Goal: Task Accomplishment & Management: Use online tool/utility

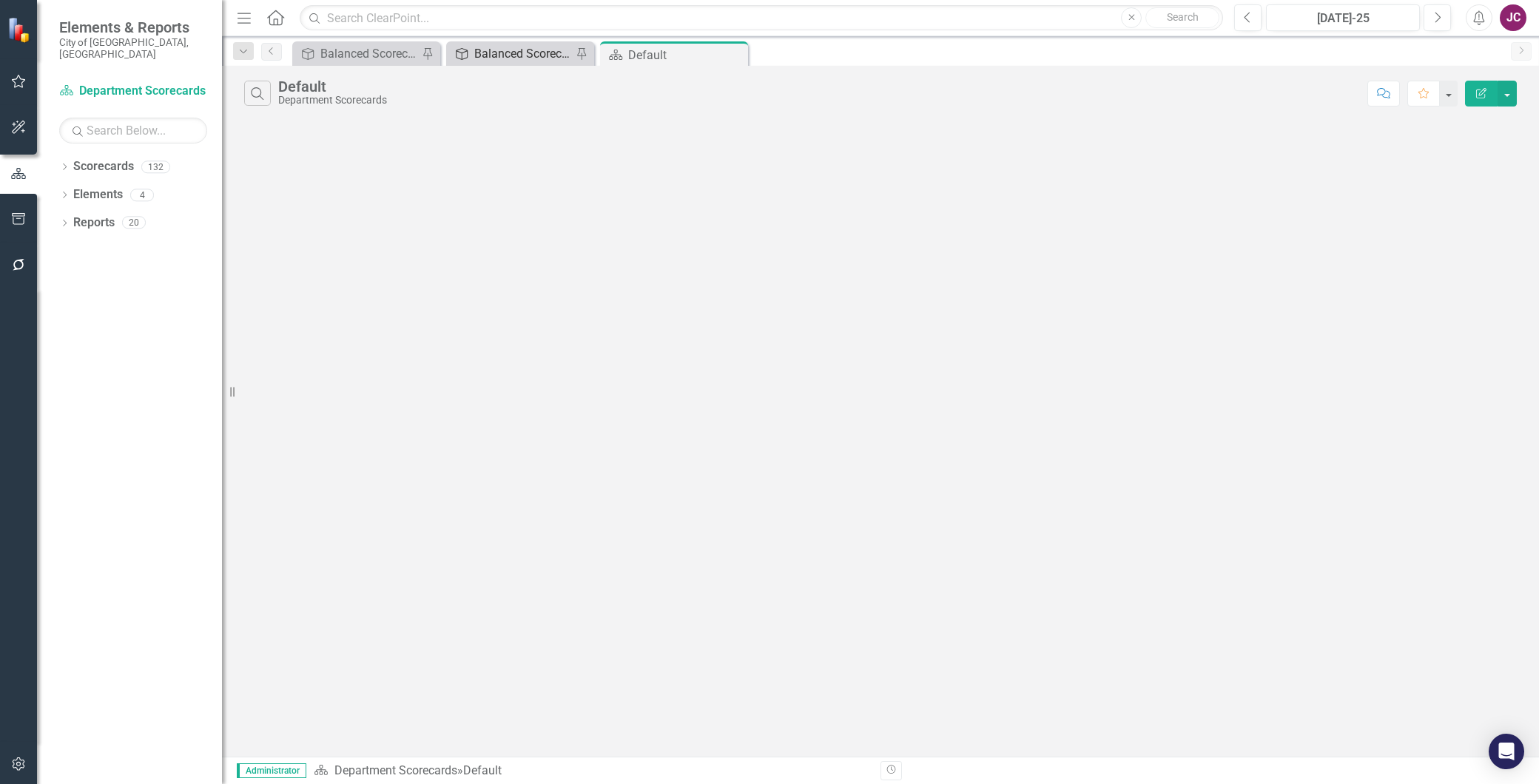
click at [506, 59] on div "Balanced Scorecard" at bounding box center [523, 54] width 98 height 19
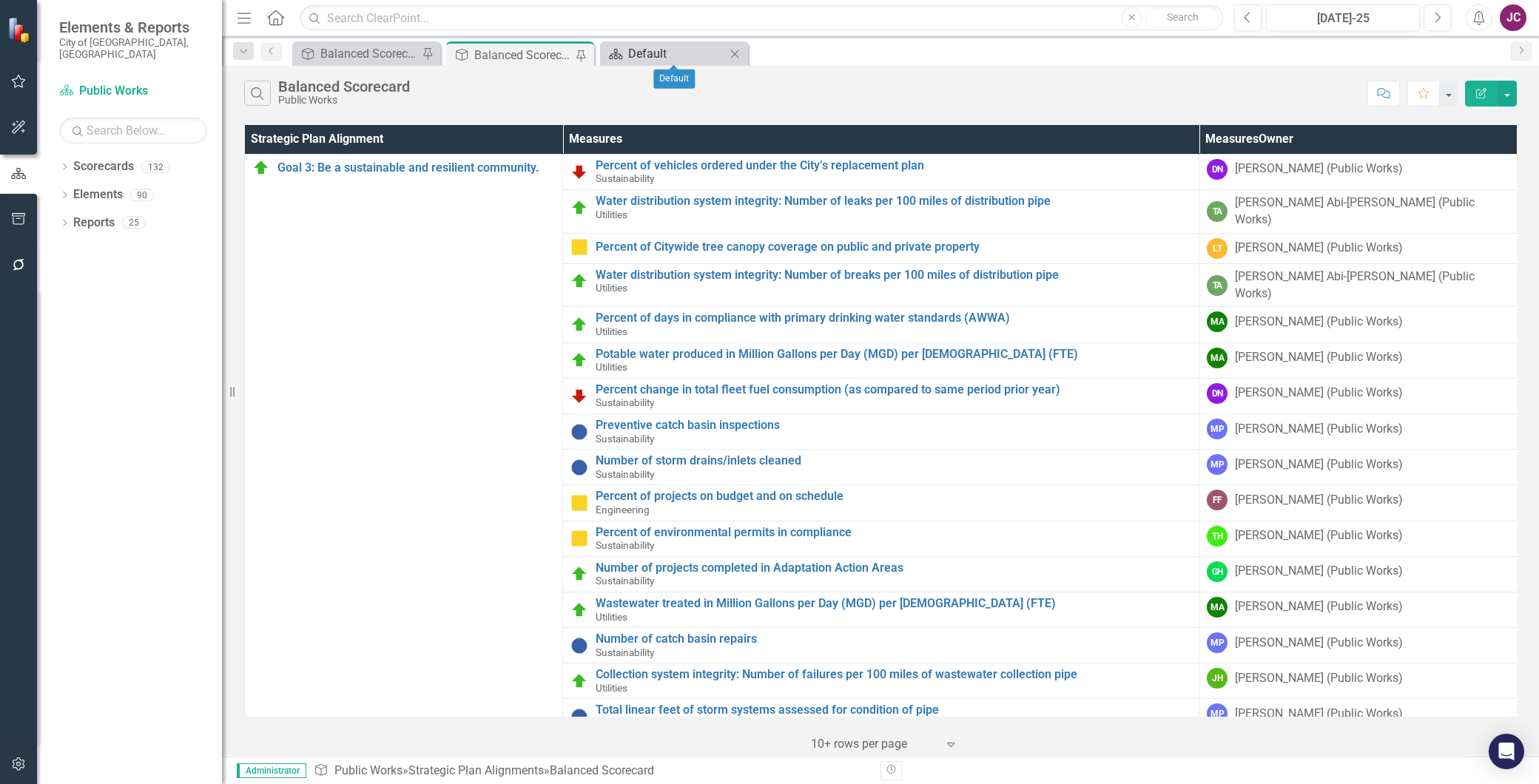
click at [645, 47] on div "Default" at bounding box center [677, 54] width 98 height 19
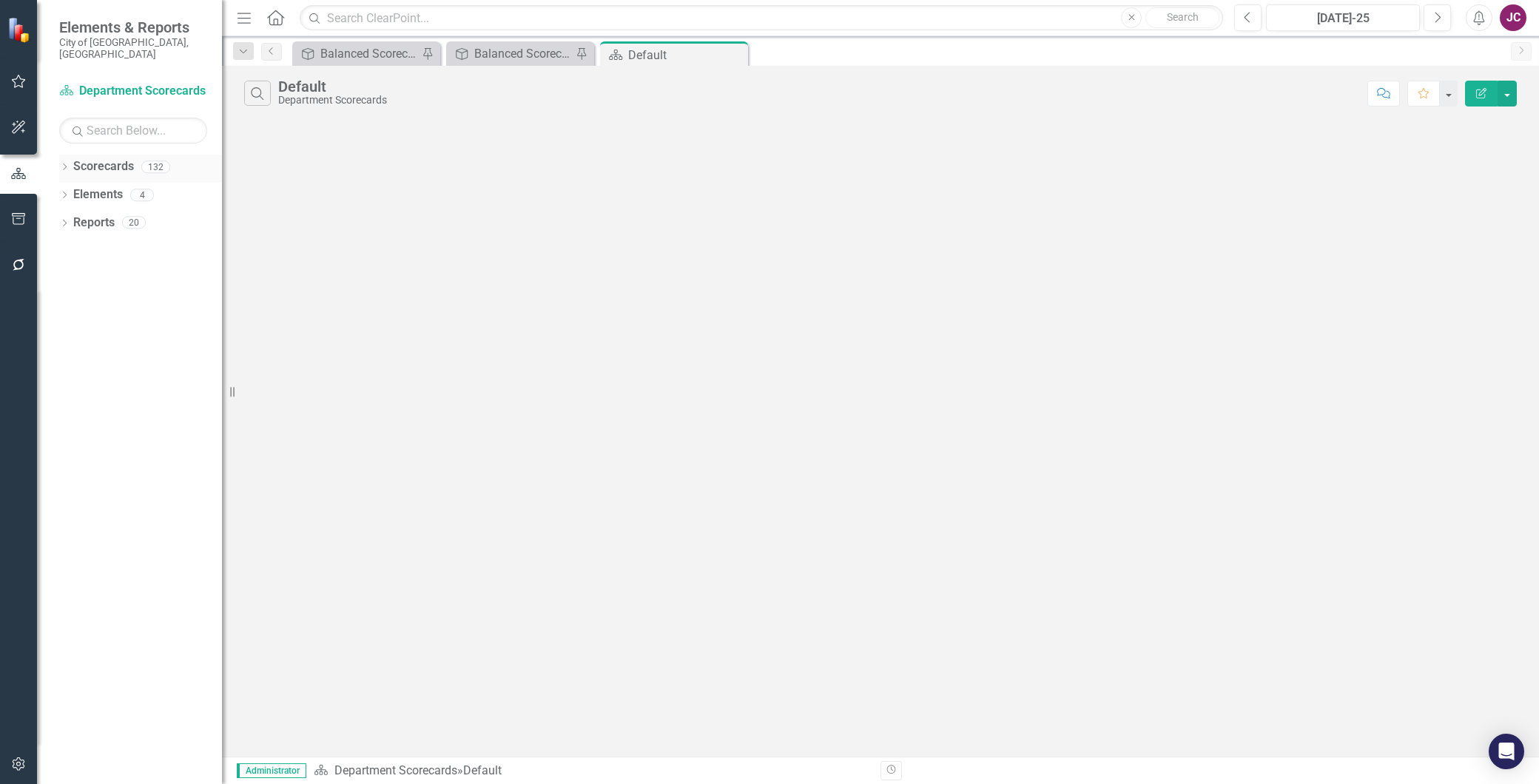
click at [65, 164] on icon "Dropdown" at bounding box center [64, 168] width 10 height 8
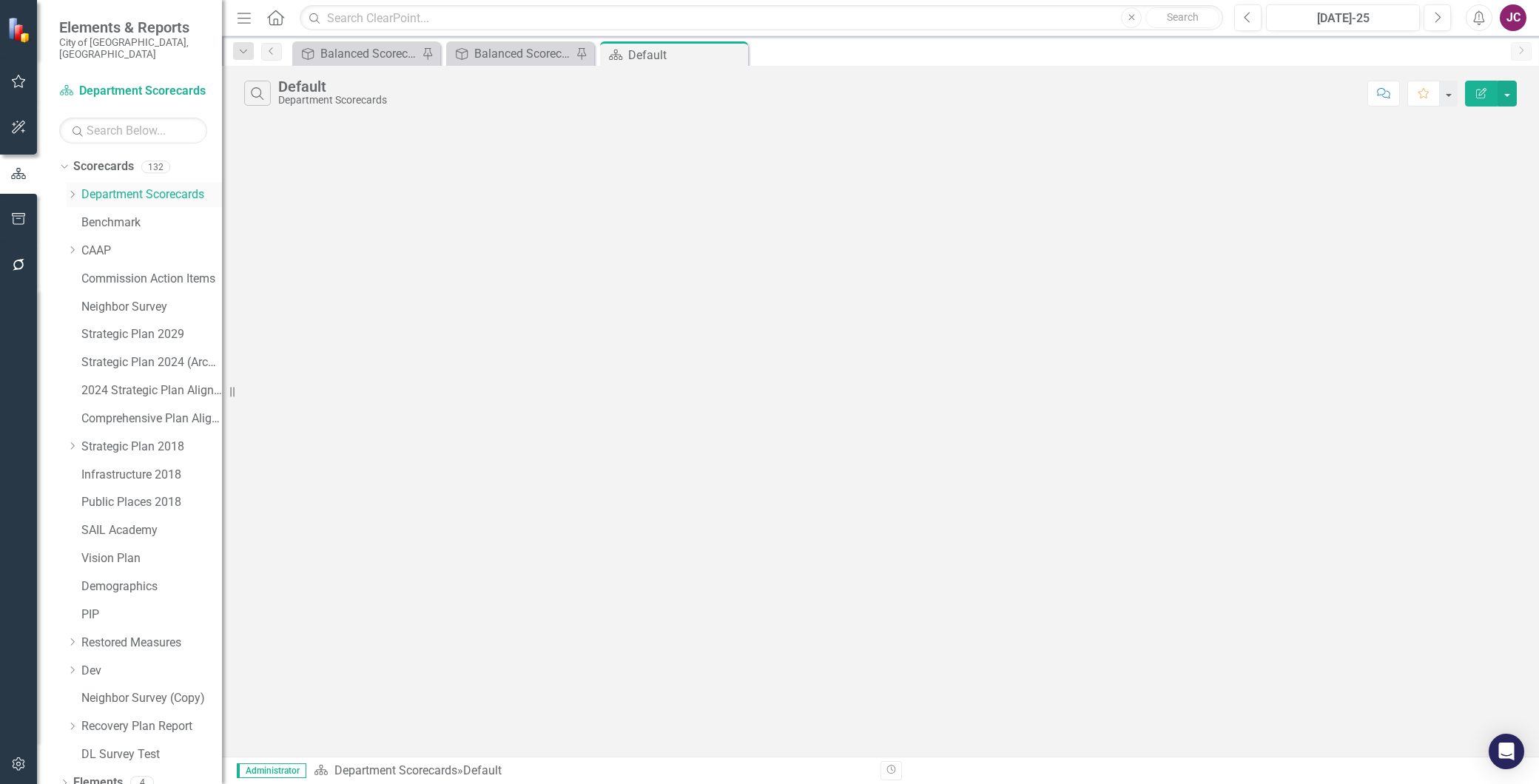
click at [72, 190] on icon "Dropdown" at bounding box center [72, 195] width 11 height 9
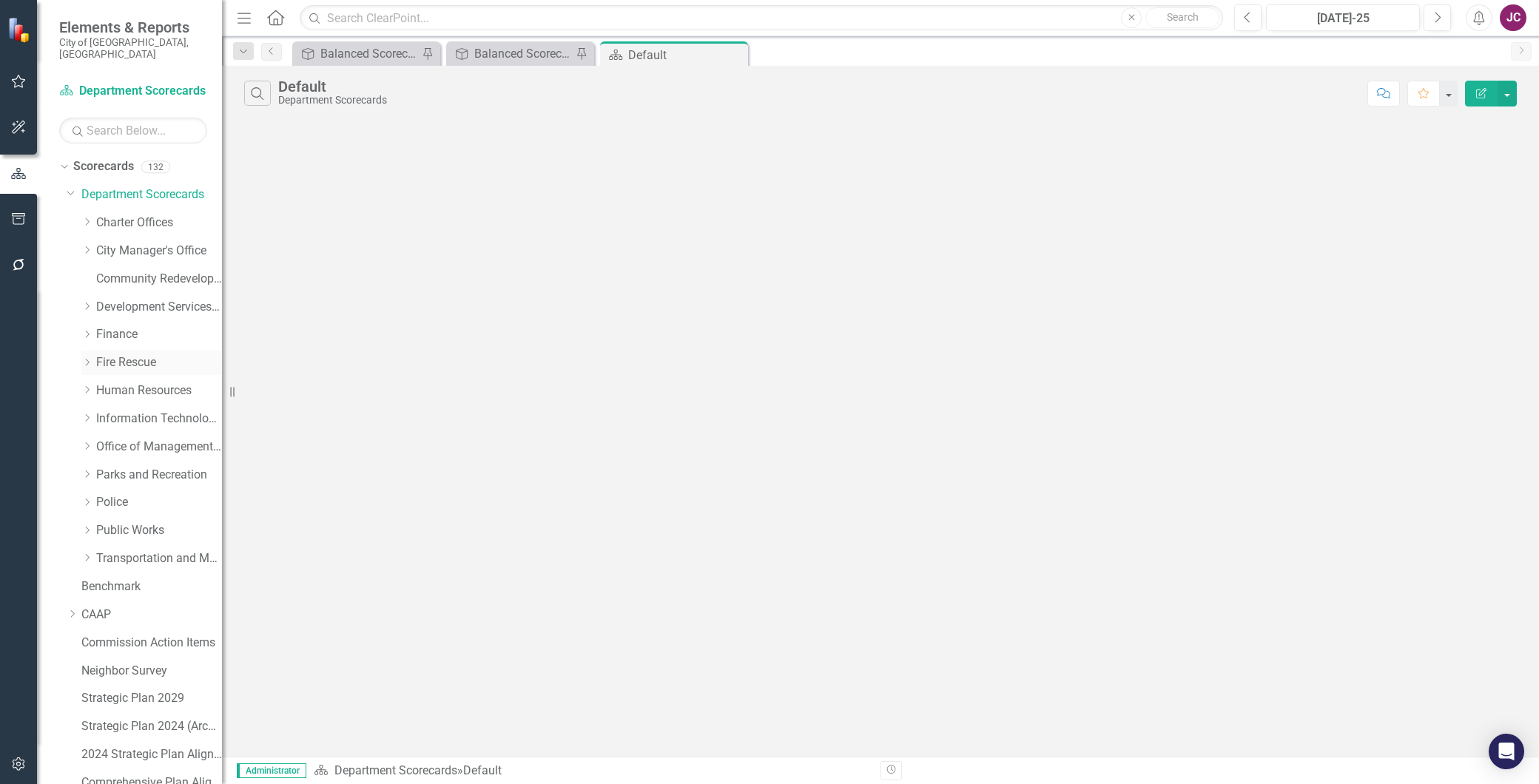
click at [115, 354] on link "Fire Rescue" at bounding box center [159, 363] width 126 height 17
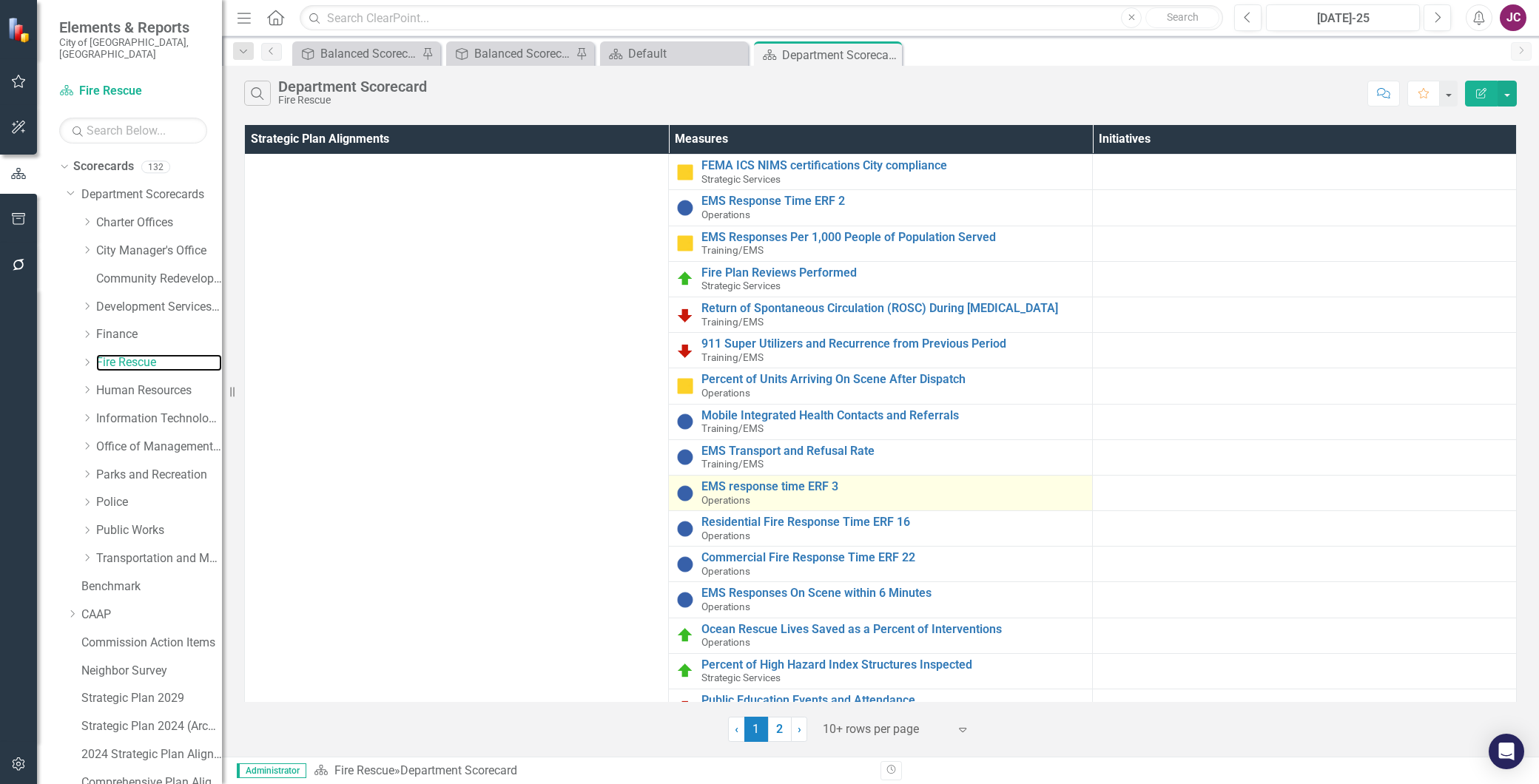
scroll to position [131, 0]
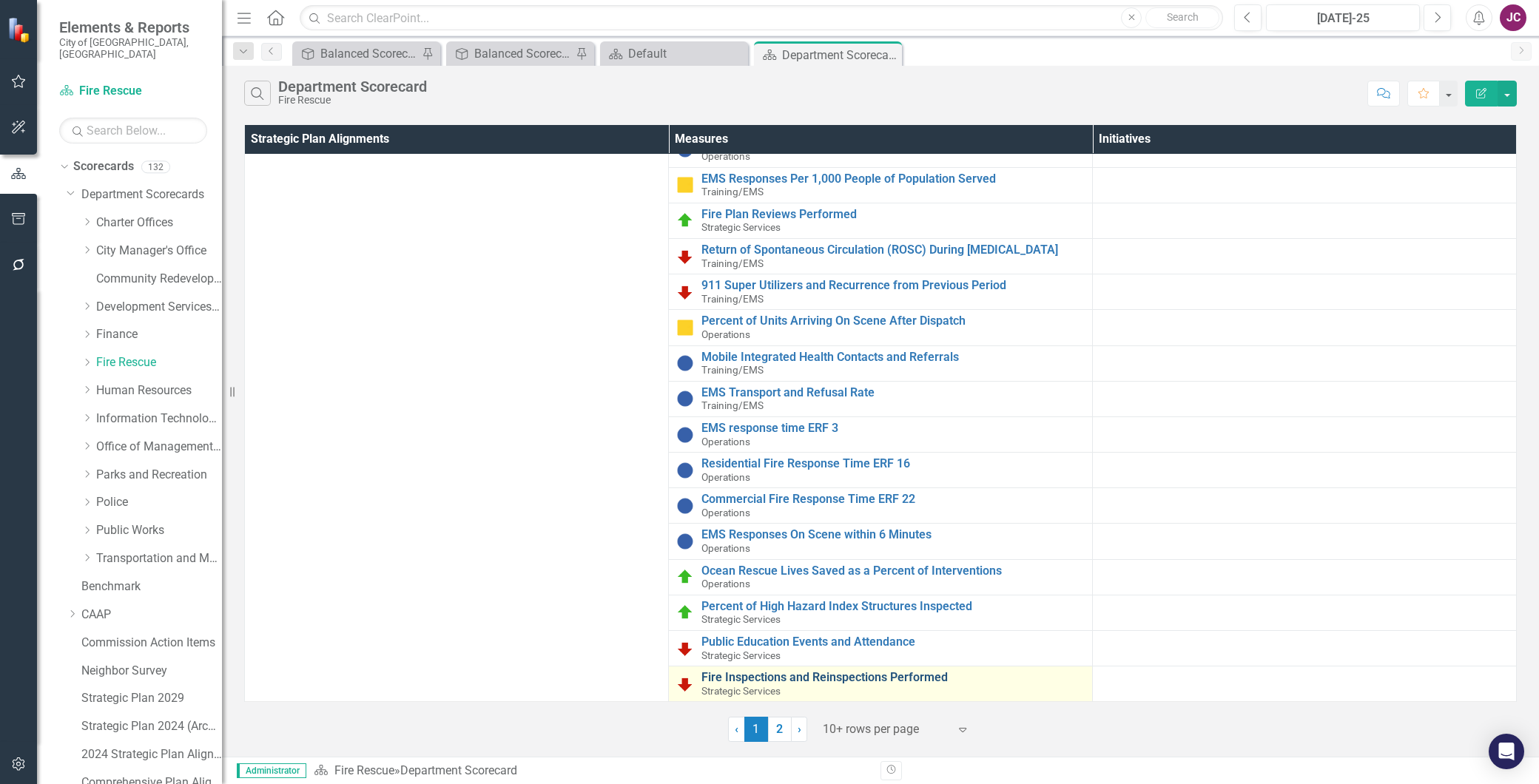
click at [783, 677] on link "Fire Inspections and Reinspections Performed" at bounding box center [893, 678] width 383 height 13
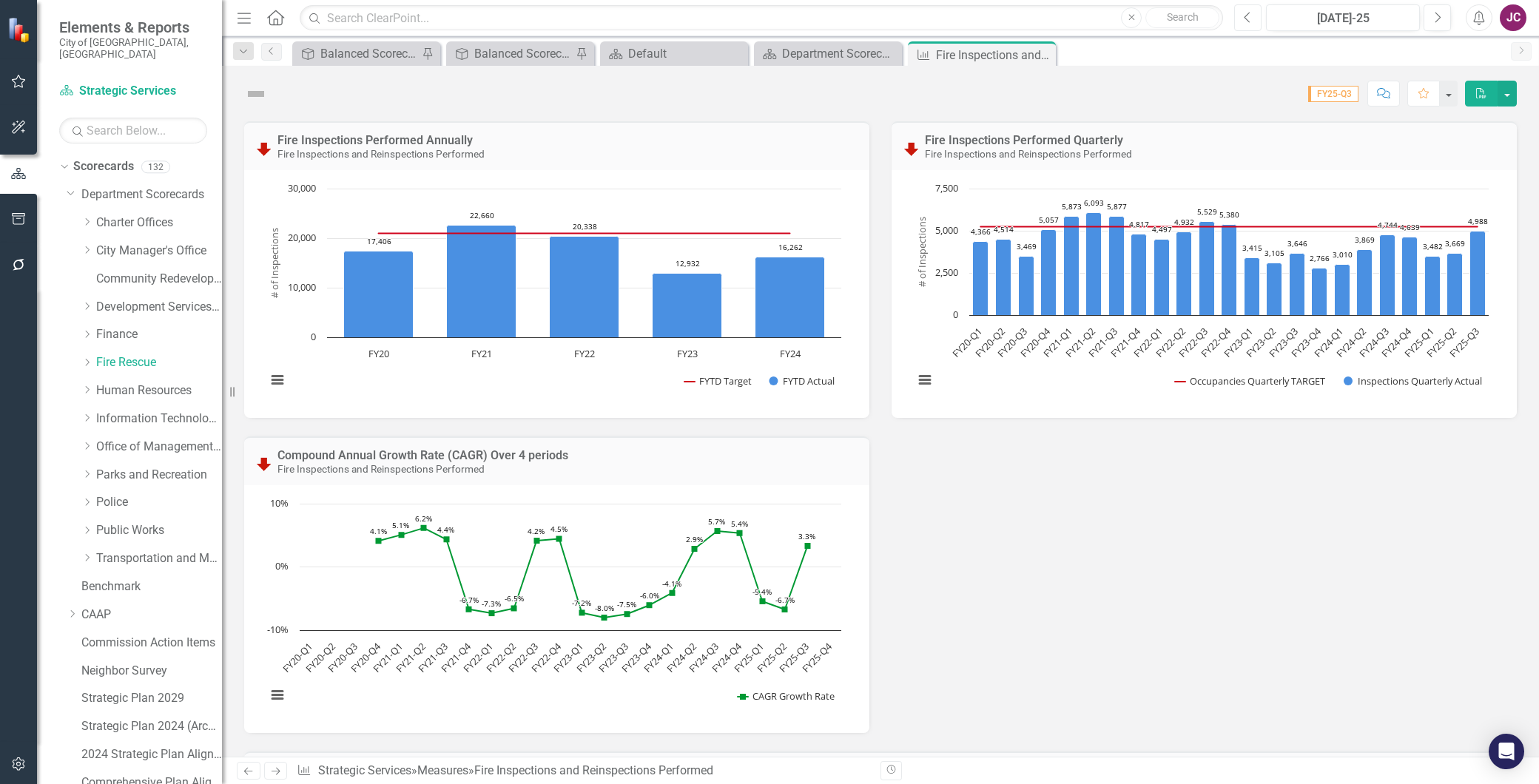
click at [1244, 20] on icon "Previous" at bounding box center [1247, 18] width 8 height 13
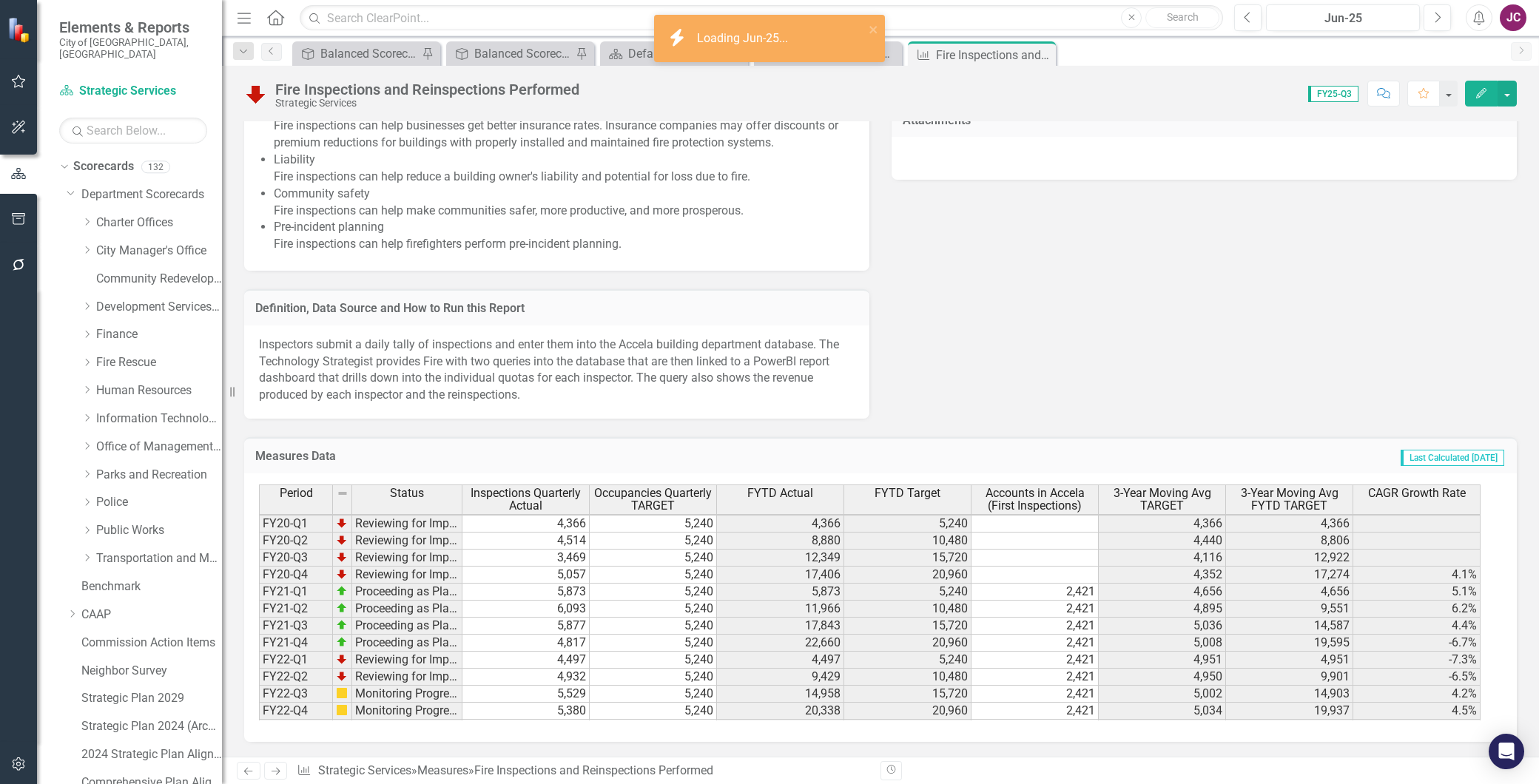
scroll to position [204, 0]
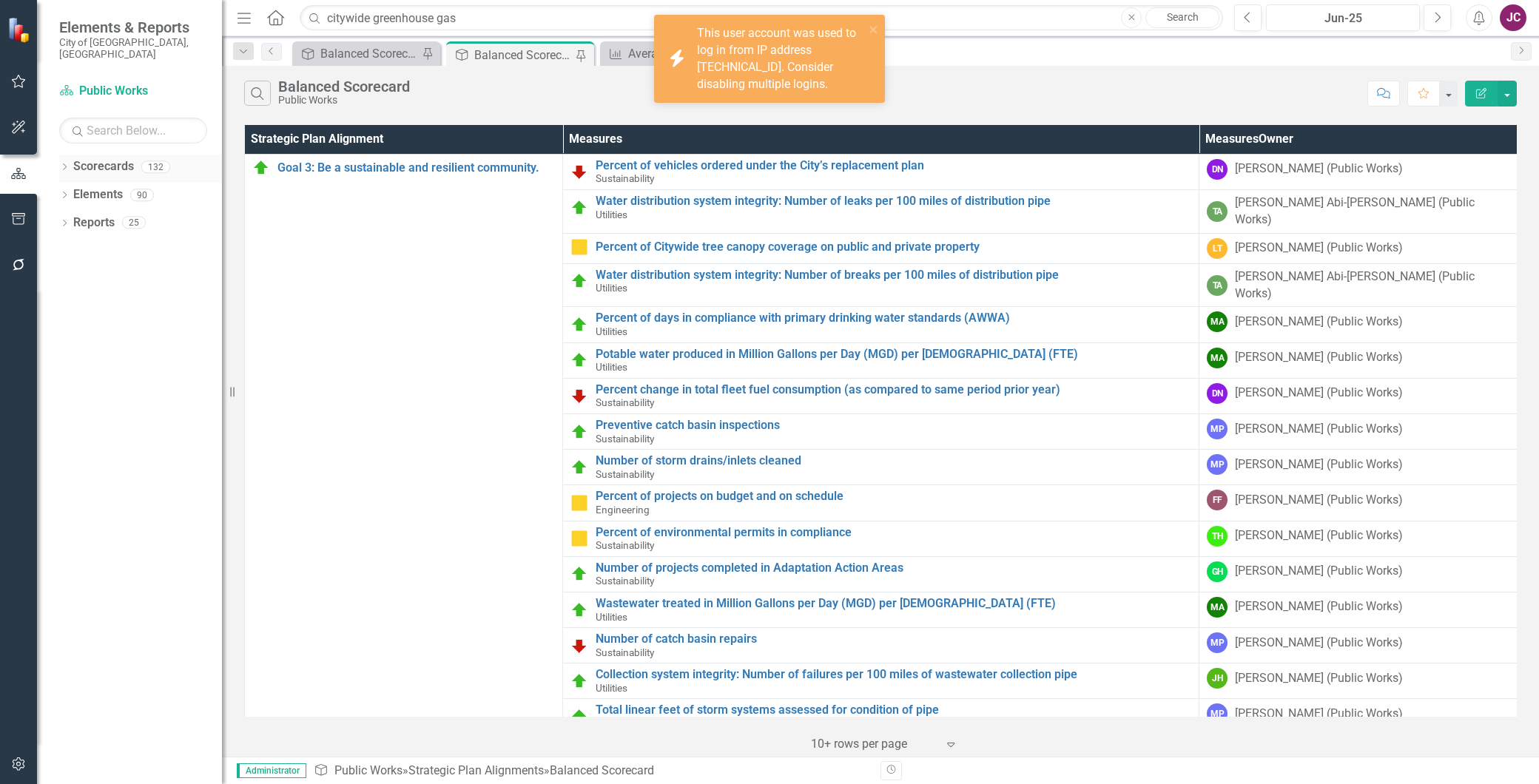
click at [68, 164] on icon "Dropdown" at bounding box center [64, 168] width 10 height 8
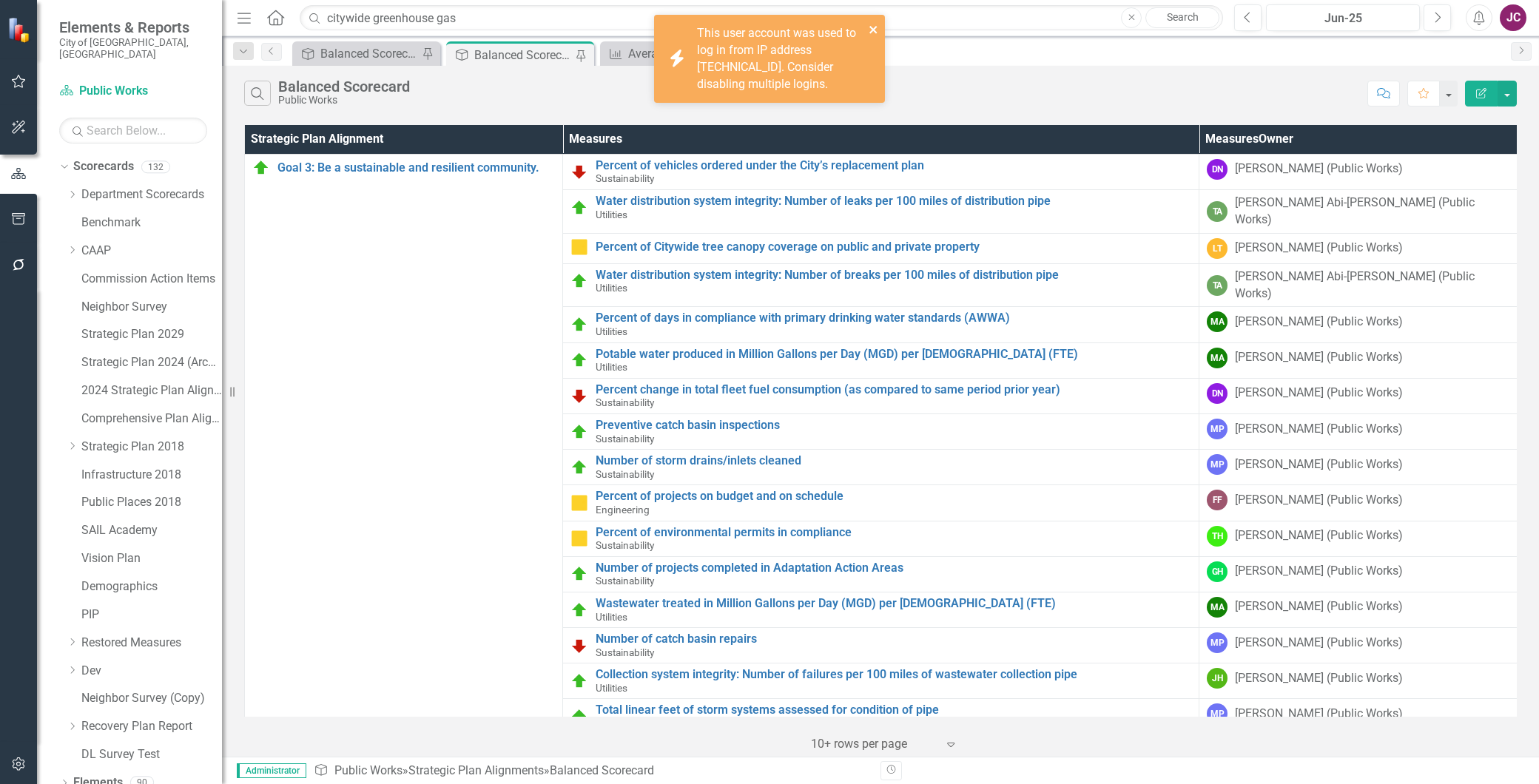
click at [874, 28] on icon "close" at bounding box center [874, 30] width 10 height 12
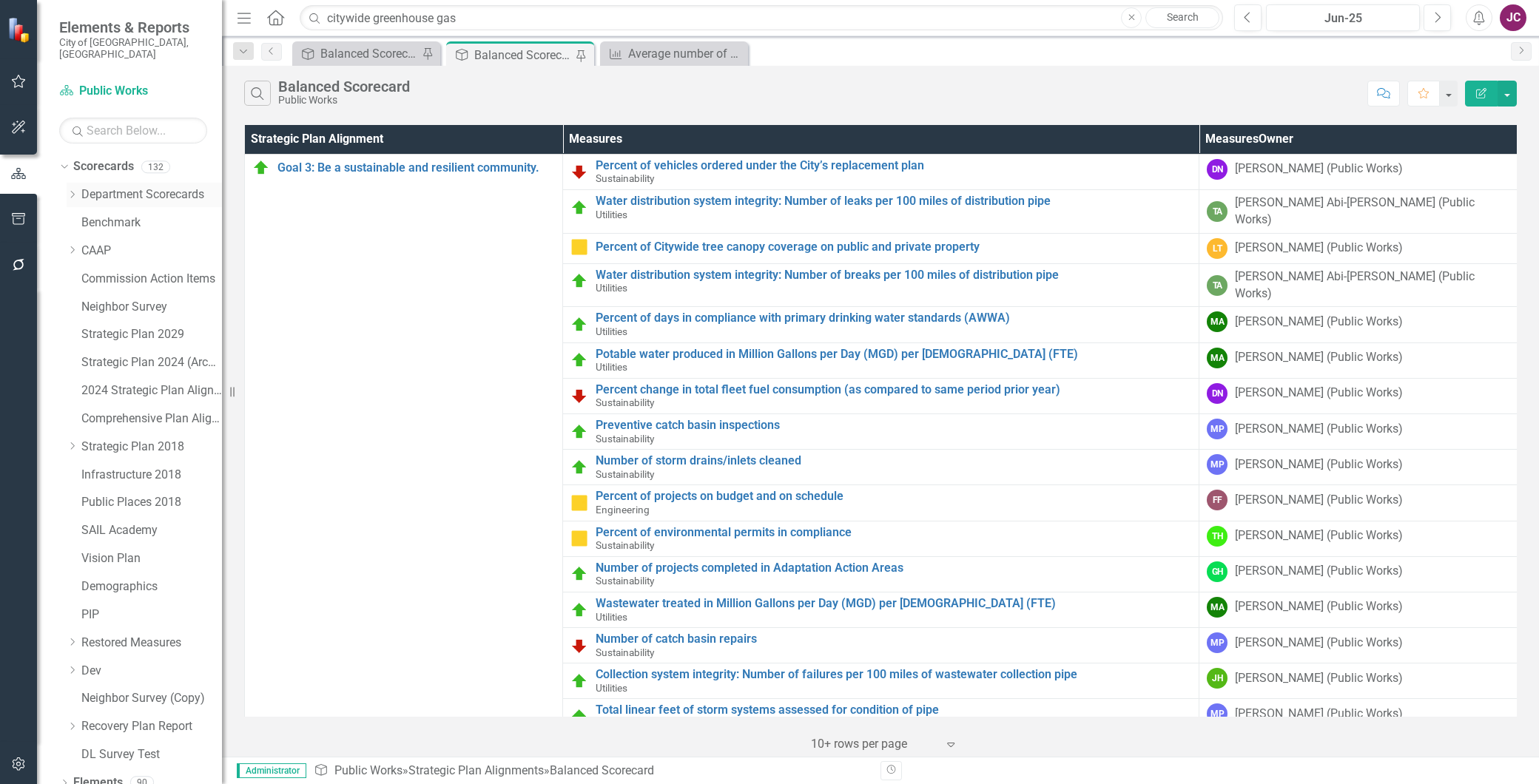
click at [74, 191] on icon at bounding box center [72, 195] width 4 height 7
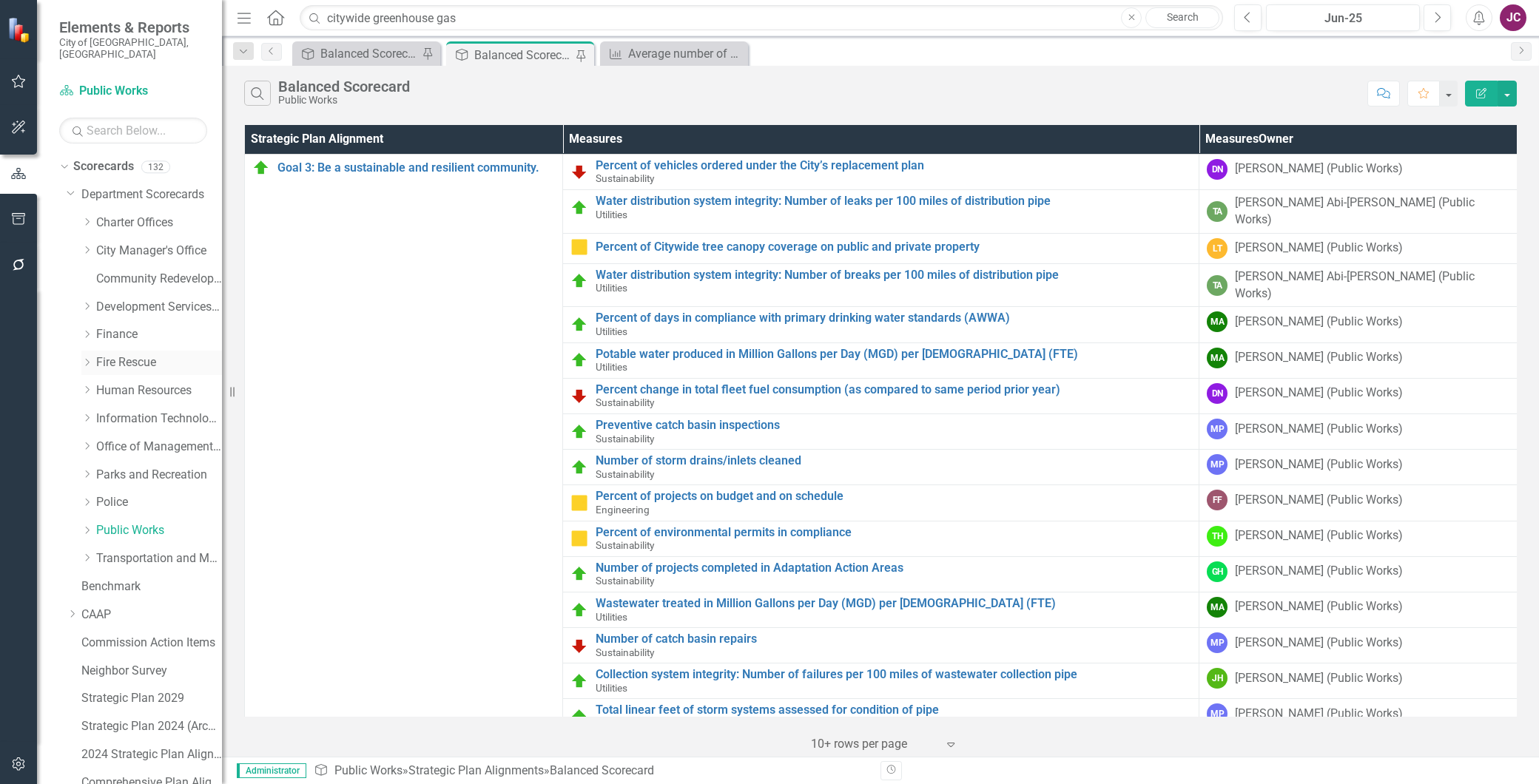
click at [111, 354] on link "Fire Rescue" at bounding box center [159, 363] width 126 height 17
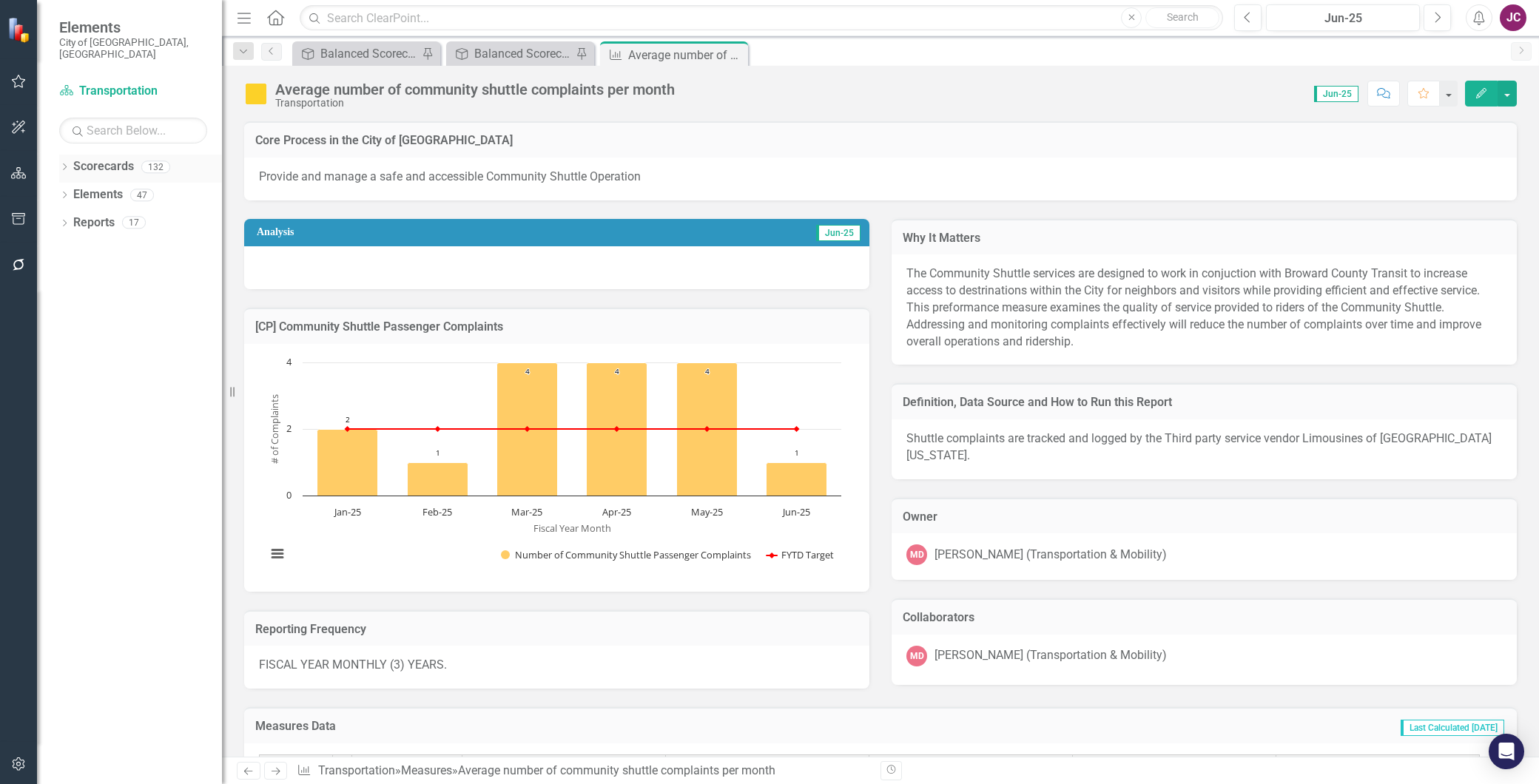
click at [64, 164] on icon "Dropdown" at bounding box center [64, 168] width 10 height 8
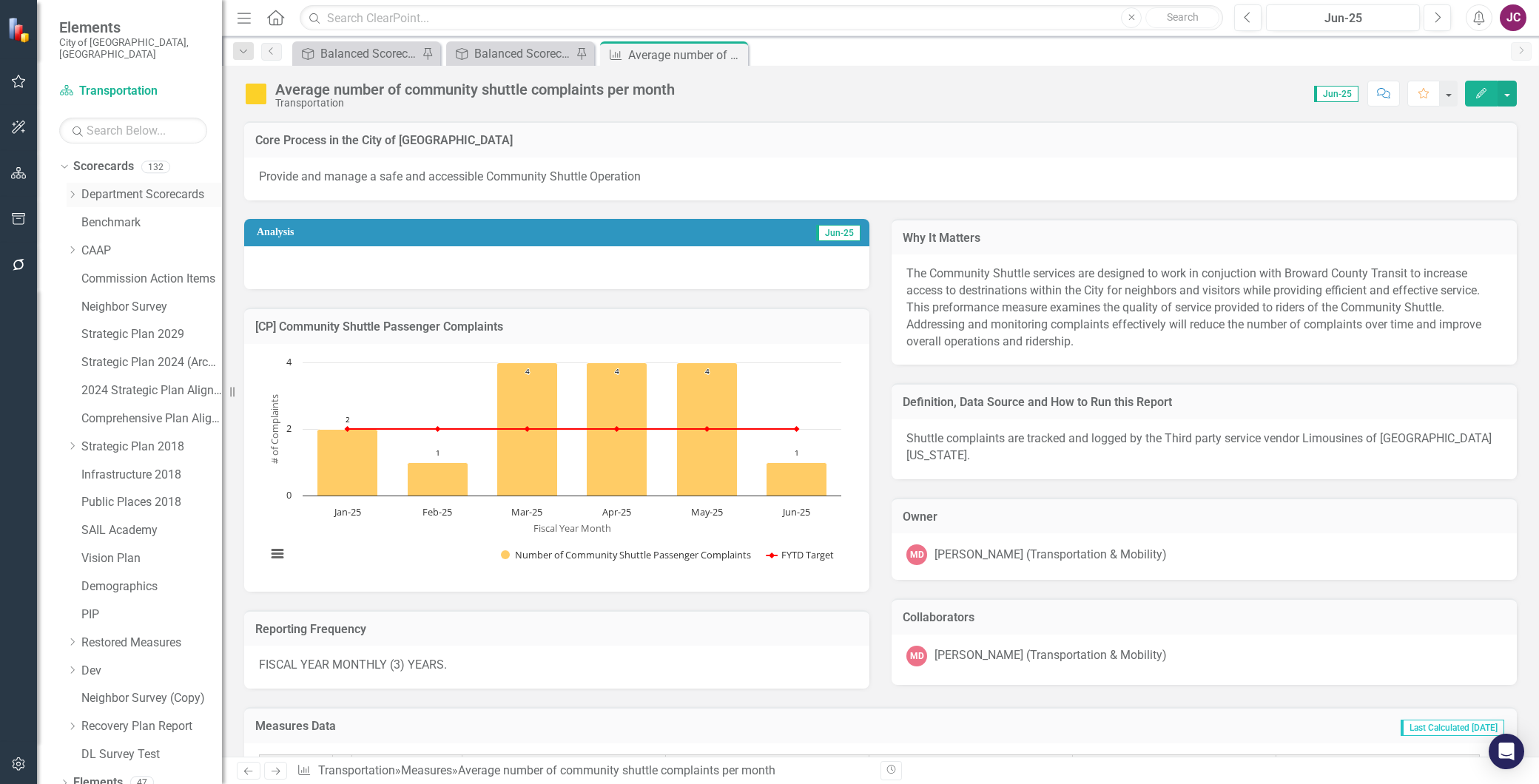
click at [76, 190] on icon "Dropdown" at bounding box center [72, 195] width 11 height 9
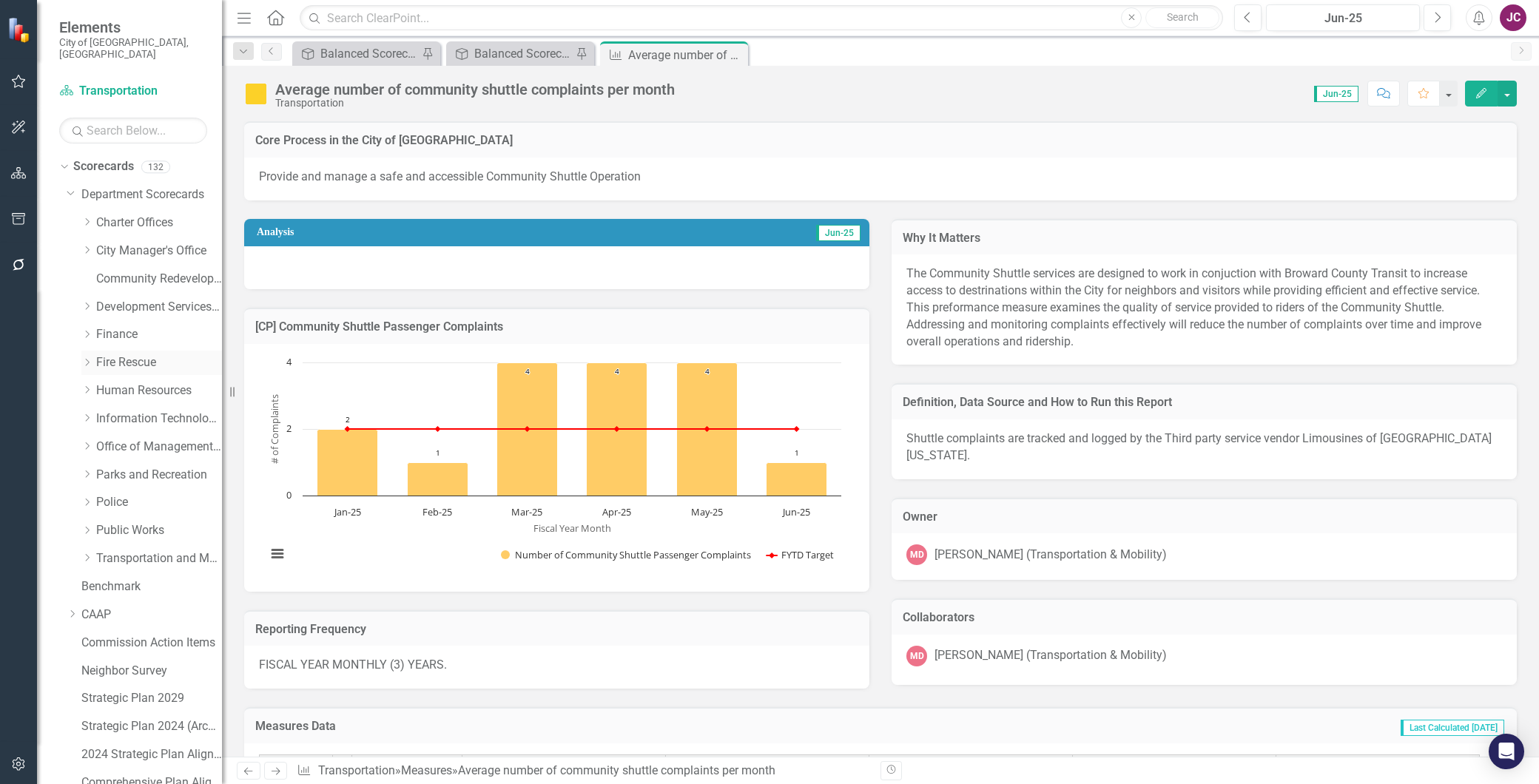
click at [110, 354] on link "Fire Rescue" at bounding box center [159, 363] width 126 height 17
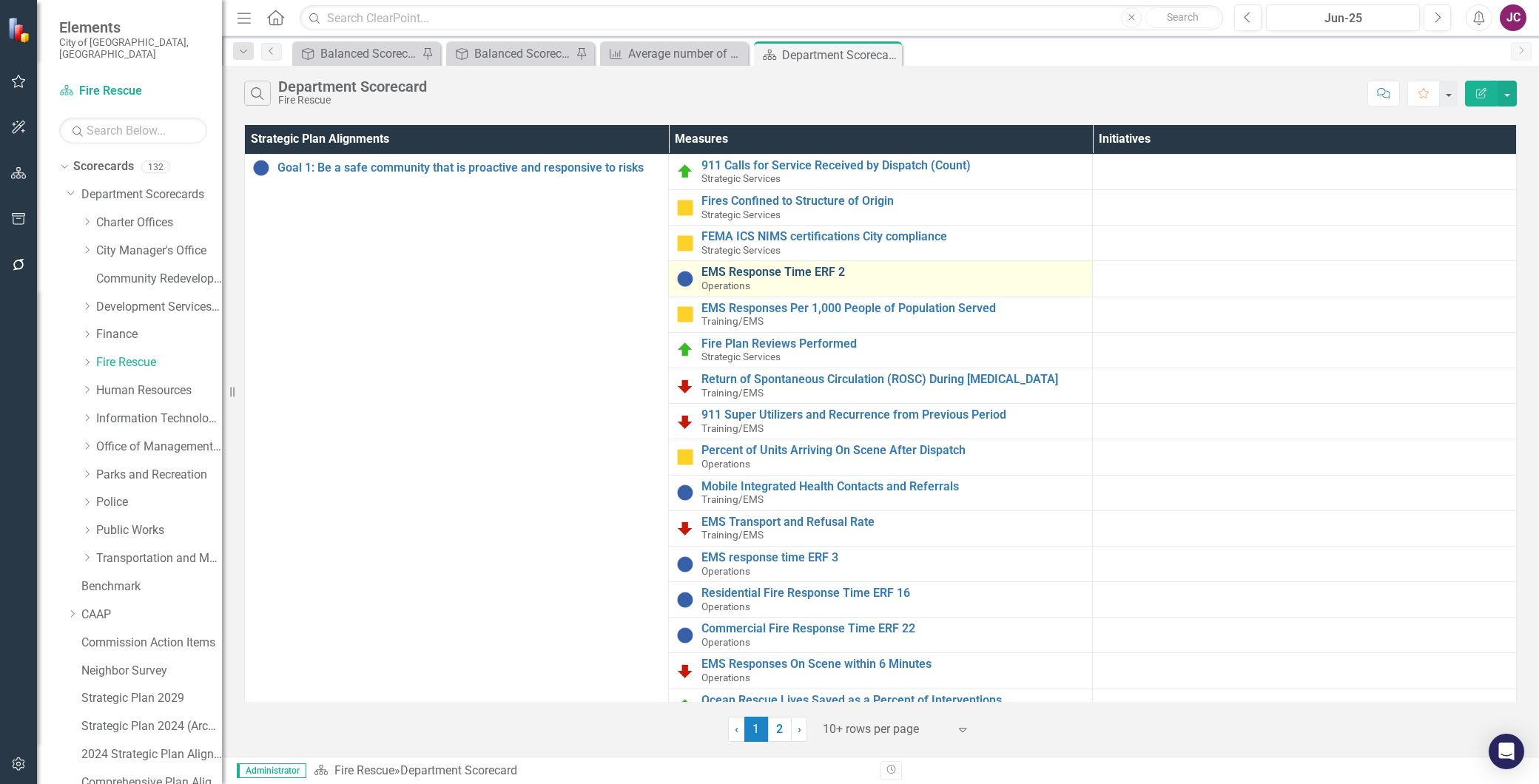
click at [744, 272] on link "EMS Response Time ERF 2" at bounding box center [893, 272] width 383 height 13
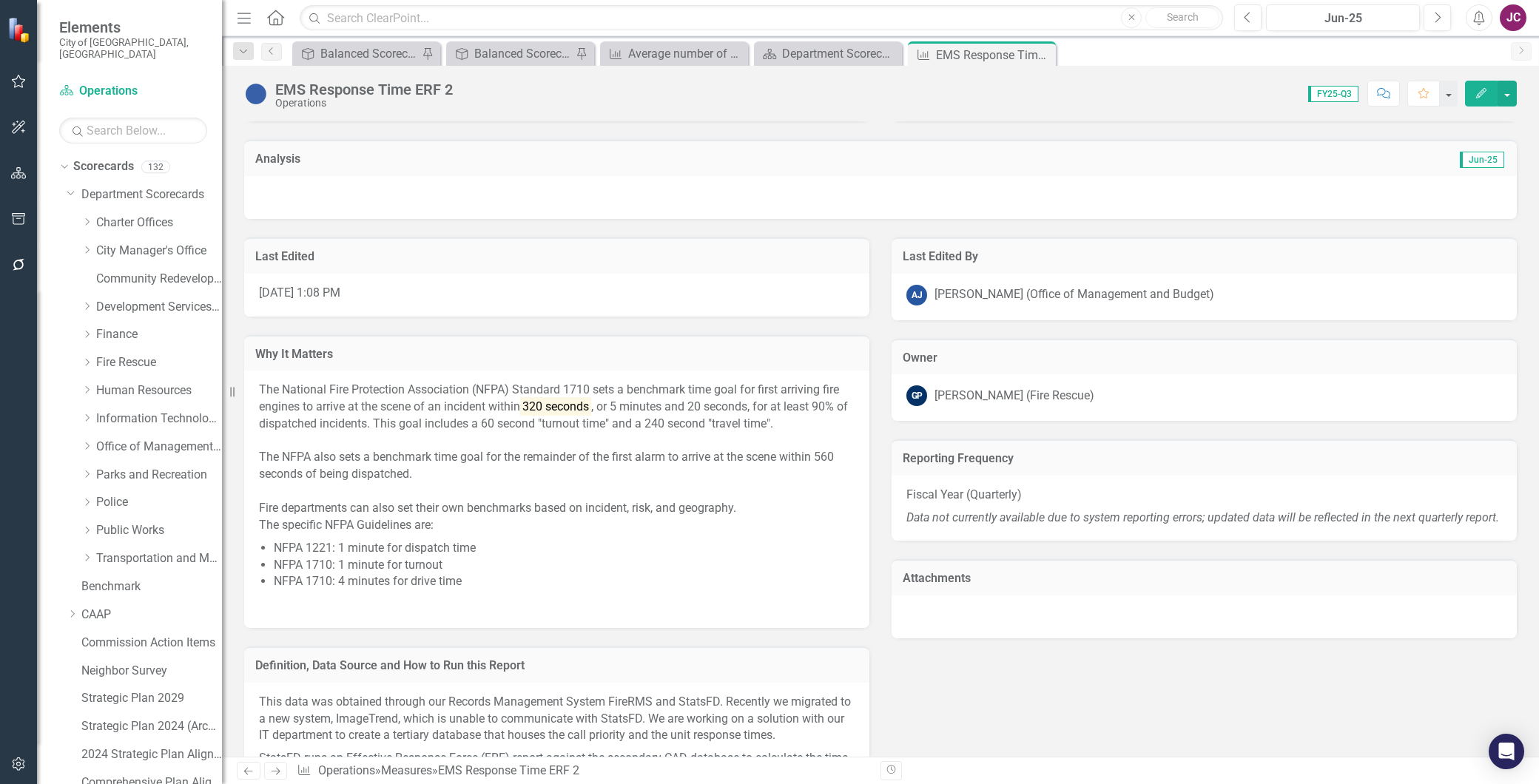
scroll to position [986, 0]
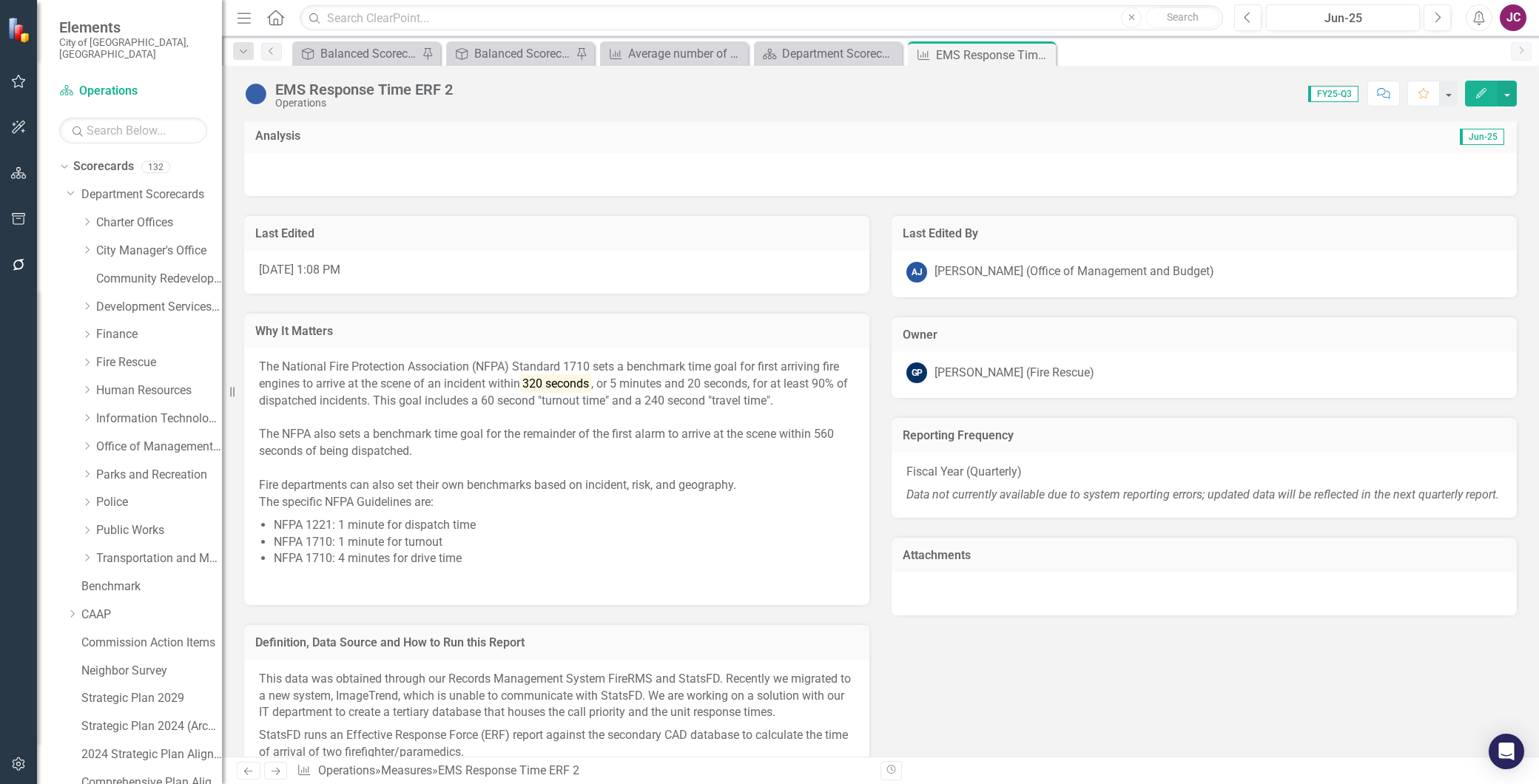
click at [965, 501] on p "Data not currently available due to system reporting errors; updated data will …" at bounding box center [1204, 494] width 596 height 20
click at [953, 504] on p "Data not currently available due to system reporting errors; updated data will …" at bounding box center [1204, 494] width 596 height 20
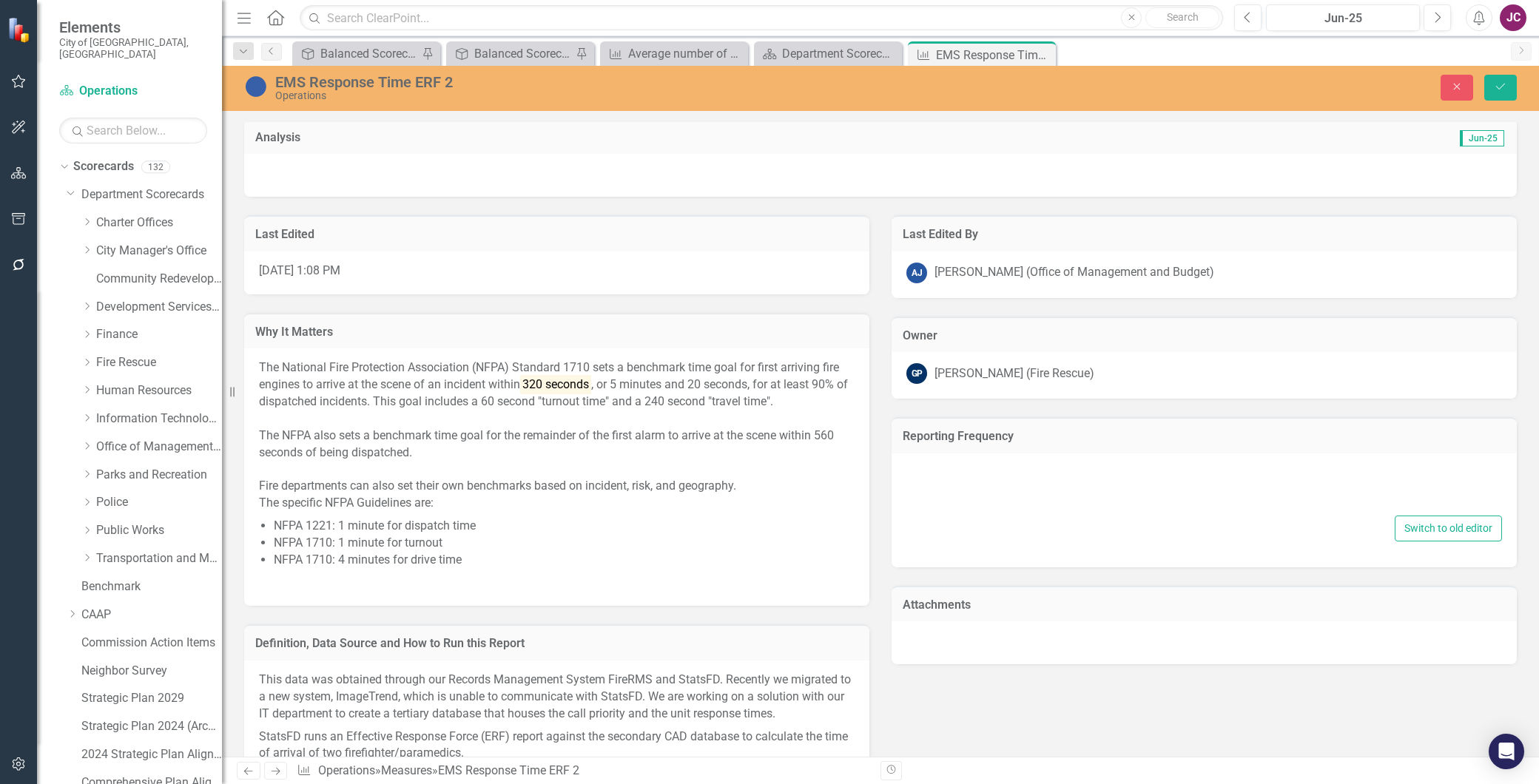
type textarea "<p>Fiscal Year (Quarterly)</p> <p><em>Data not currently available due to syste…"
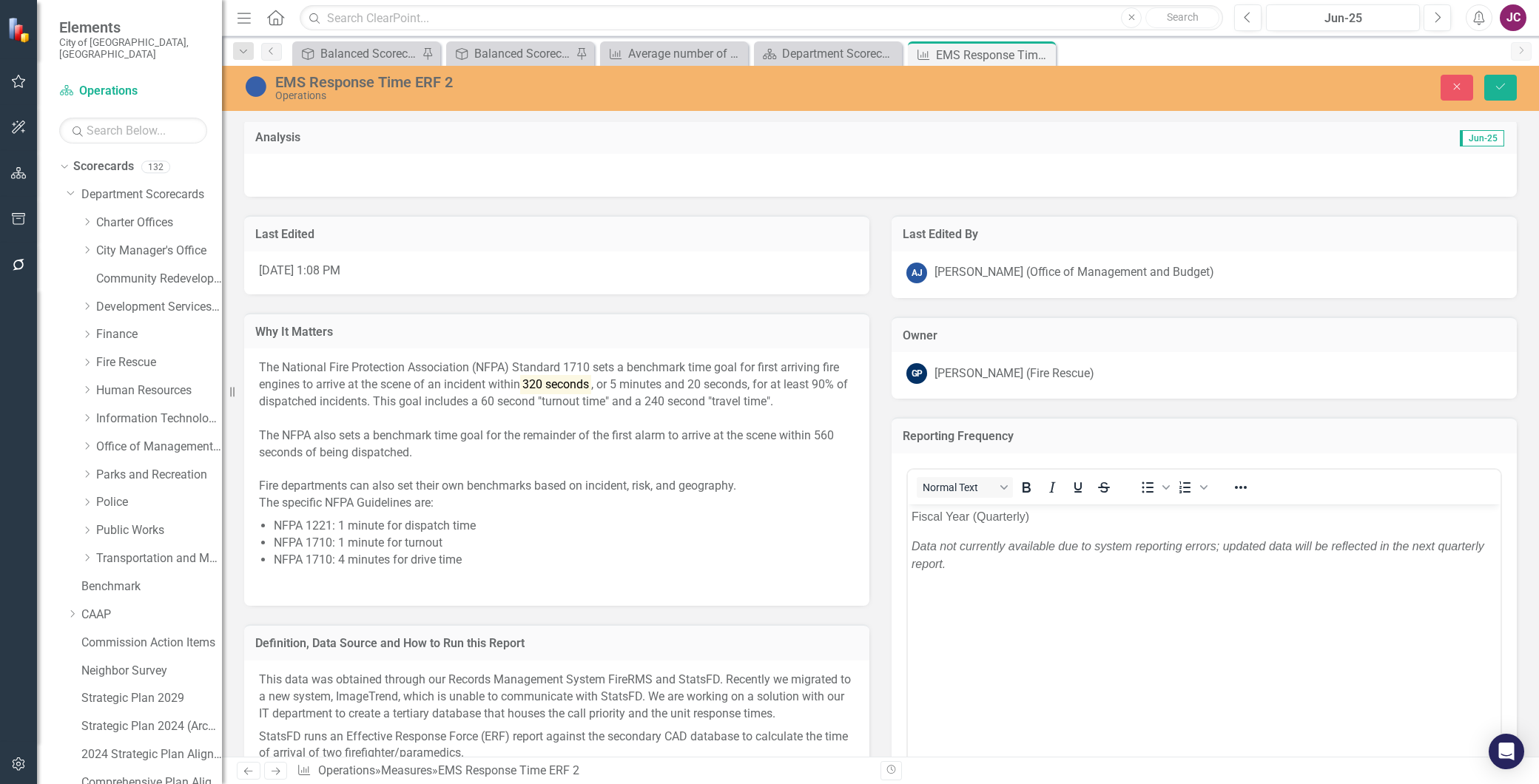
scroll to position [0, 0]
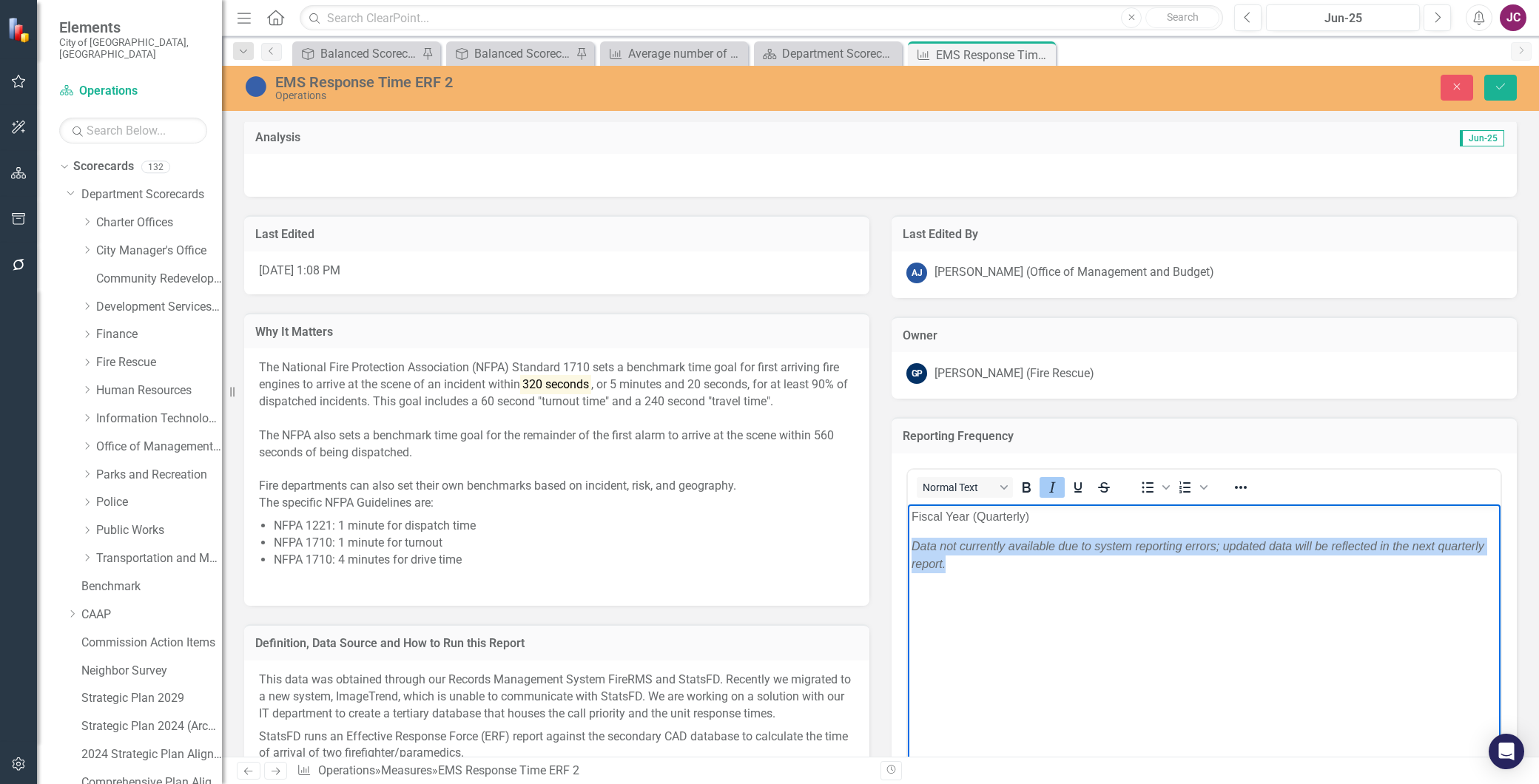
drag, startPoint x: 927, startPoint y: 555, endPoint x: 910, endPoint y: 540, distance: 22.7
click at [910, 540] on body "Fiscal Year (Quarterly) Data not currently available due to system reporting er…" at bounding box center [1204, 616] width 593 height 222
paste body "Rich Text Area. Press ALT-0 for help."
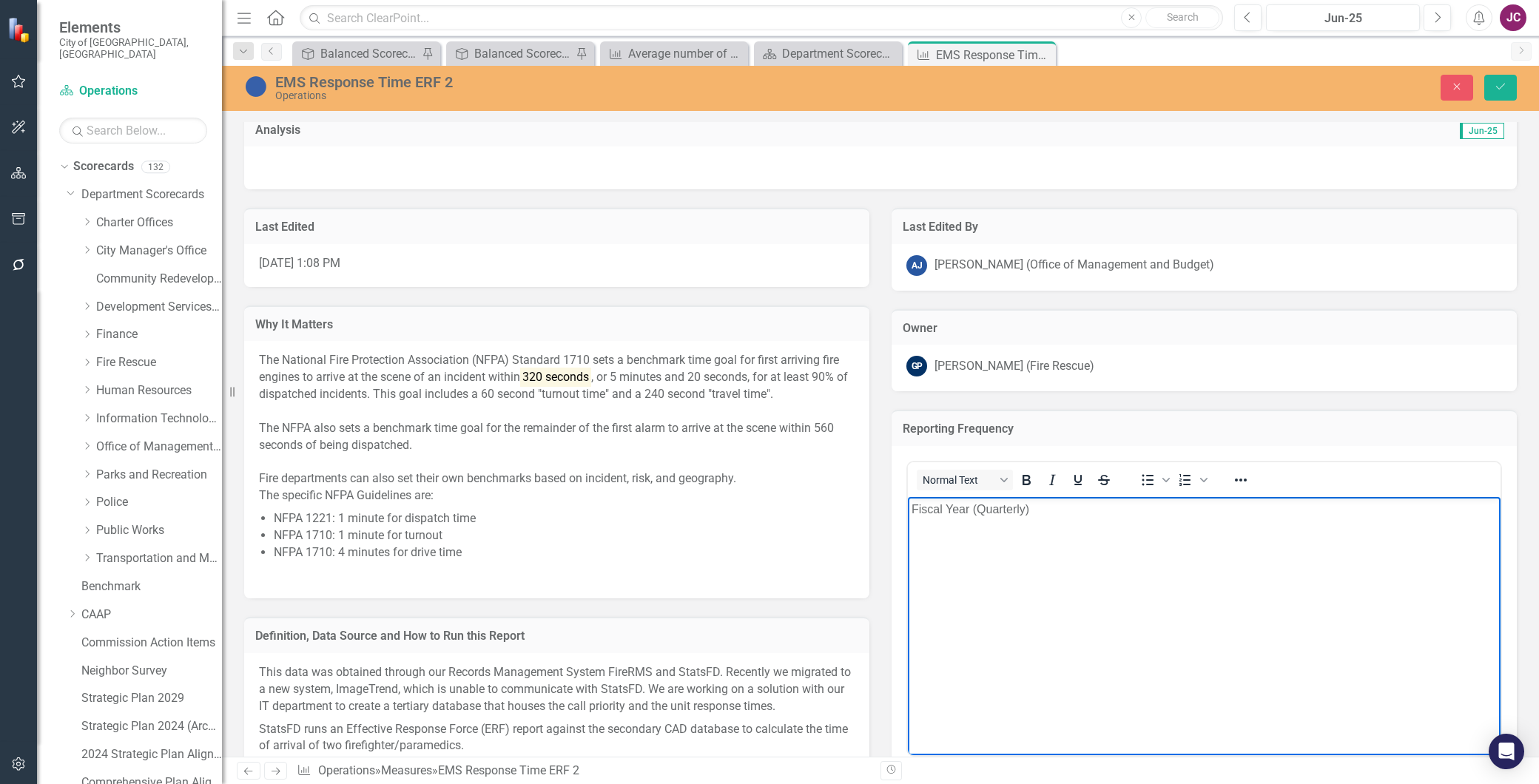
scroll to position [986, 0]
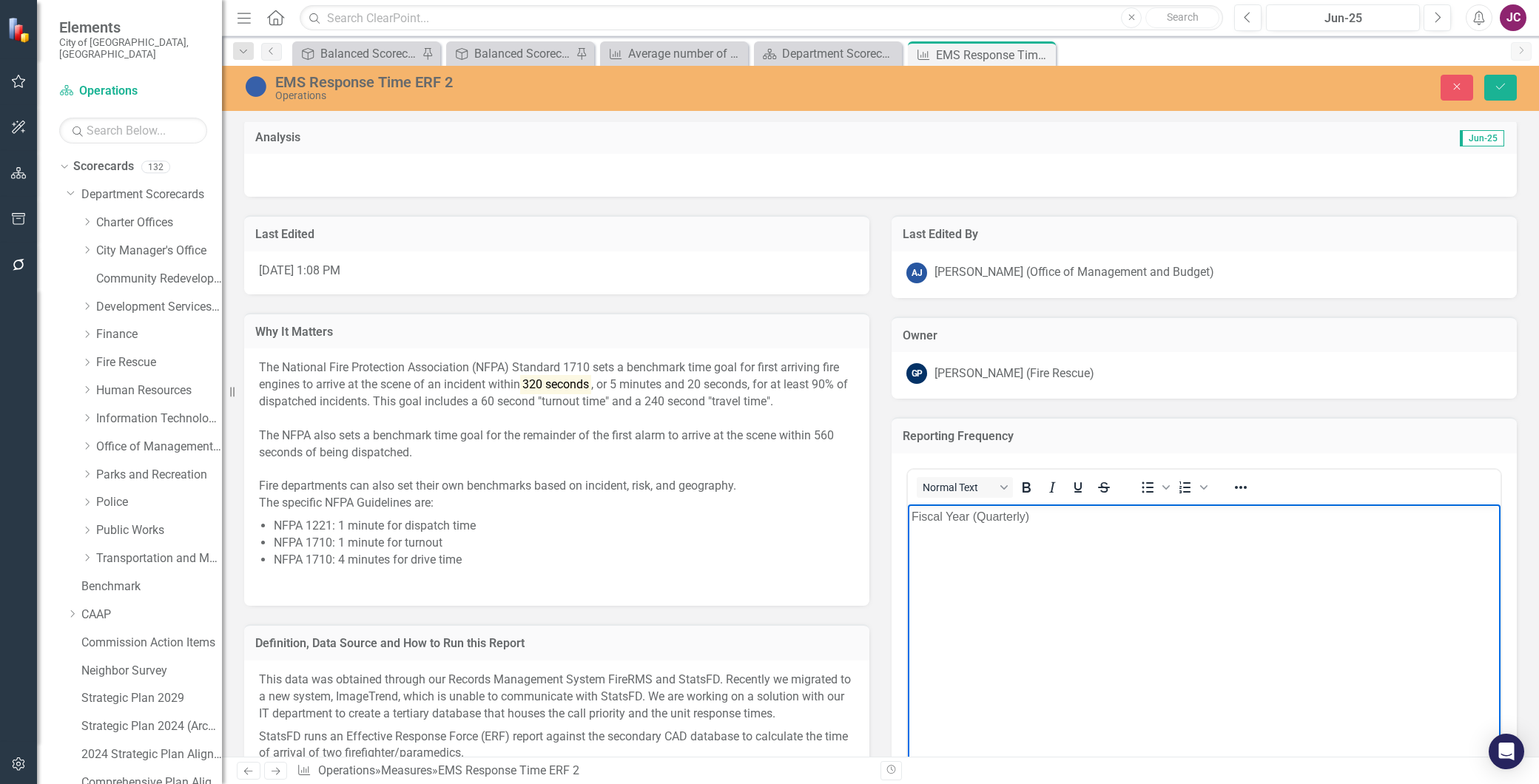
click at [982, 592] on body "Fiscal Year (Quarterly)" at bounding box center [1204, 616] width 593 height 222
click at [1228, 619] on body "Fiscal Year (Quarterly) They system error have been resolved, and Fire Rescue i…" at bounding box center [1204, 616] width 593 height 222
drag, startPoint x: 1278, startPoint y: 568, endPoint x: 912, endPoint y: 546, distance: 366.7
click at [912, 546] on p "They system error have been resolved, and Fire Rescue is now conducting its sta…" at bounding box center [1204, 556] width 586 height 36
copy p "They system error have been resolved, and Fire Rescue is now conducting its sta…"
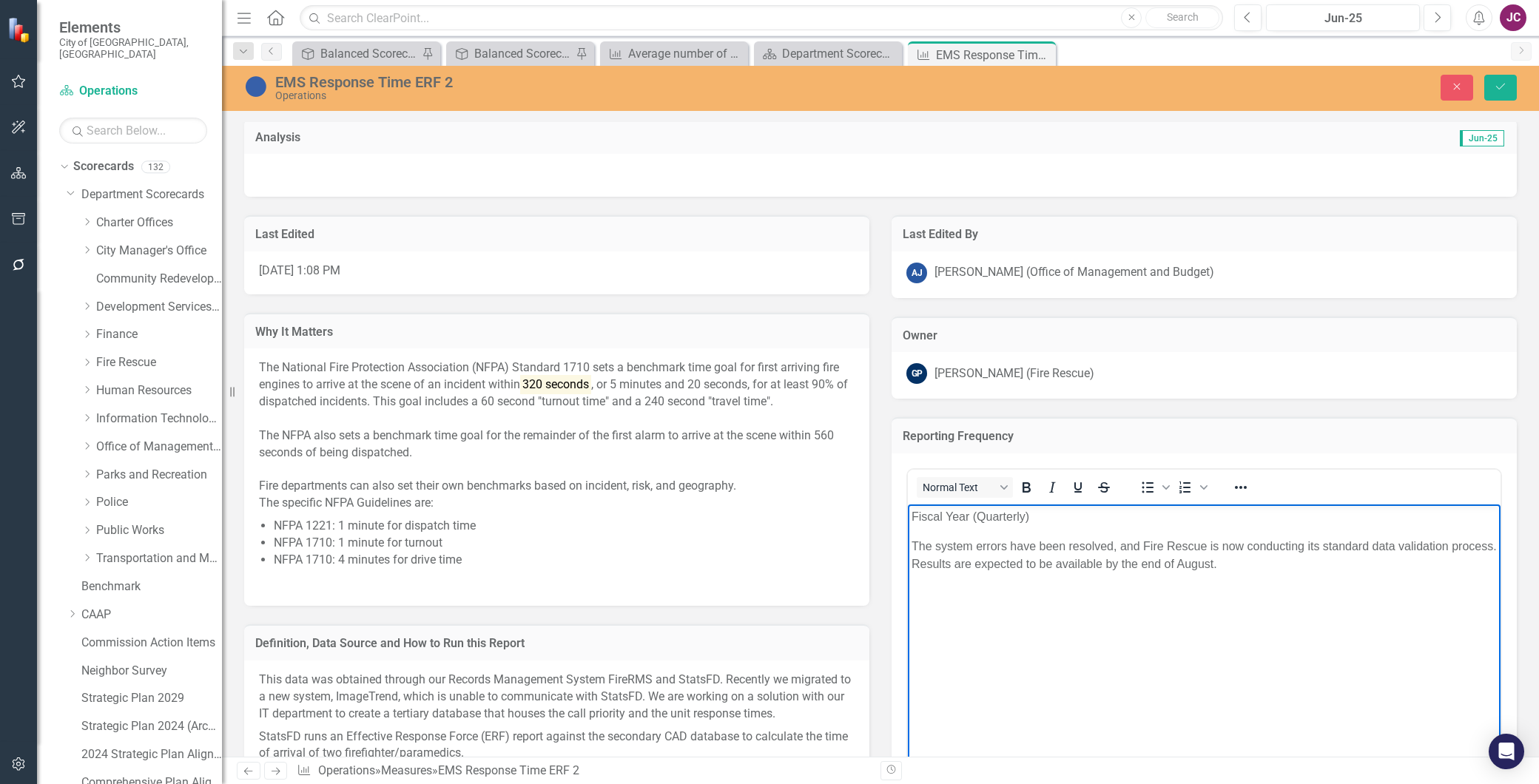
click at [1016, 612] on body "Fiscal Year (Quarterly) The system errors have been resolved, and Fire Rescue i…" at bounding box center [1204, 616] width 593 height 222
click at [1289, 567] on p "The system errors have been resolved, and Fire Rescue is now conducting its sta…" at bounding box center [1204, 556] width 586 height 36
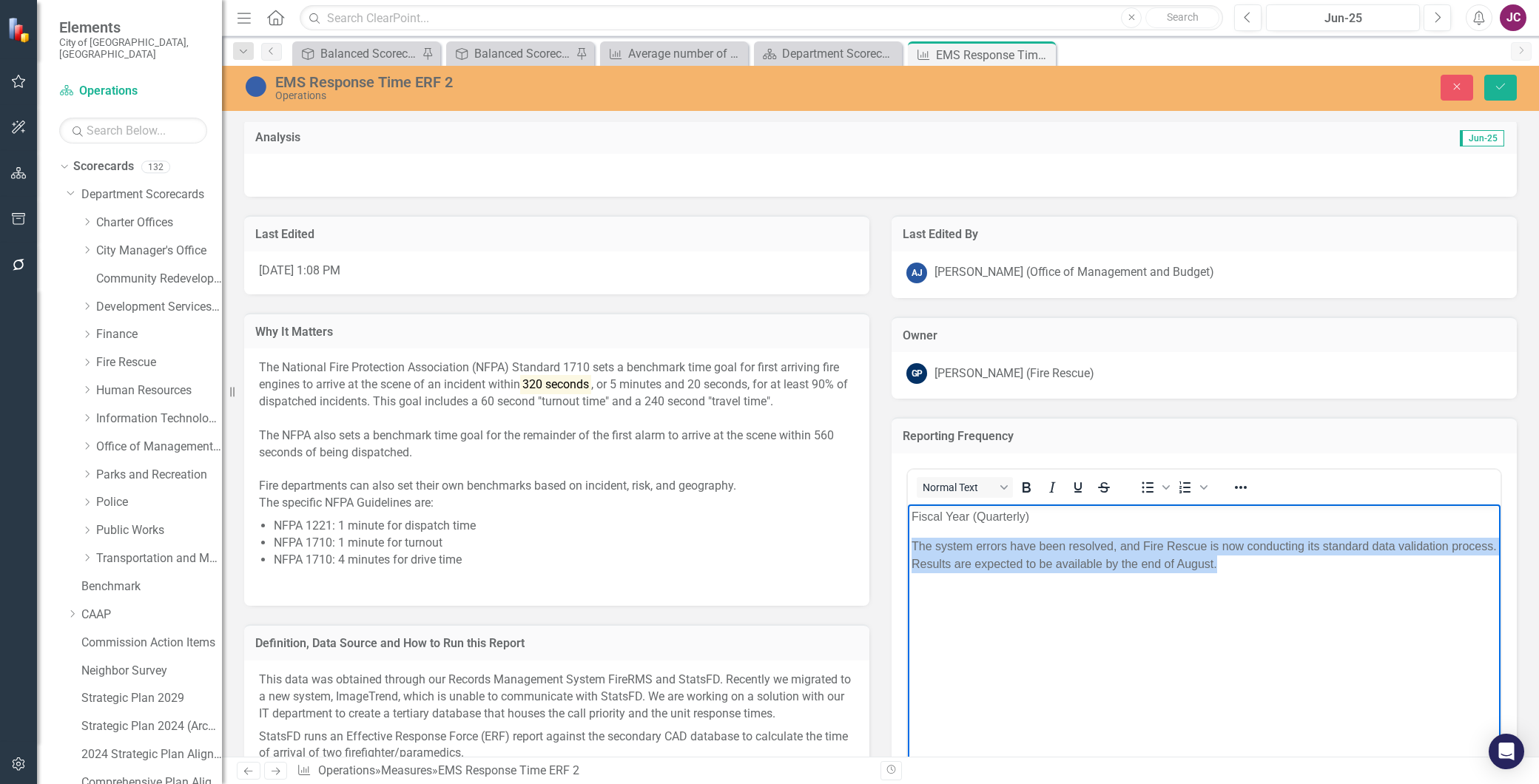
drag, startPoint x: 1281, startPoint y: 569, endPoint x: 912, endPoint y: 548, distance: 369.6
click at [912, 548] on p "The system errors have been resolved, and Fire Rescue is now conducting its sta…" at bounding box center [1204, 556] width 586 height 36
copy p "The system errors have been resolved, and Fire Rescue is now conducting its sta…"
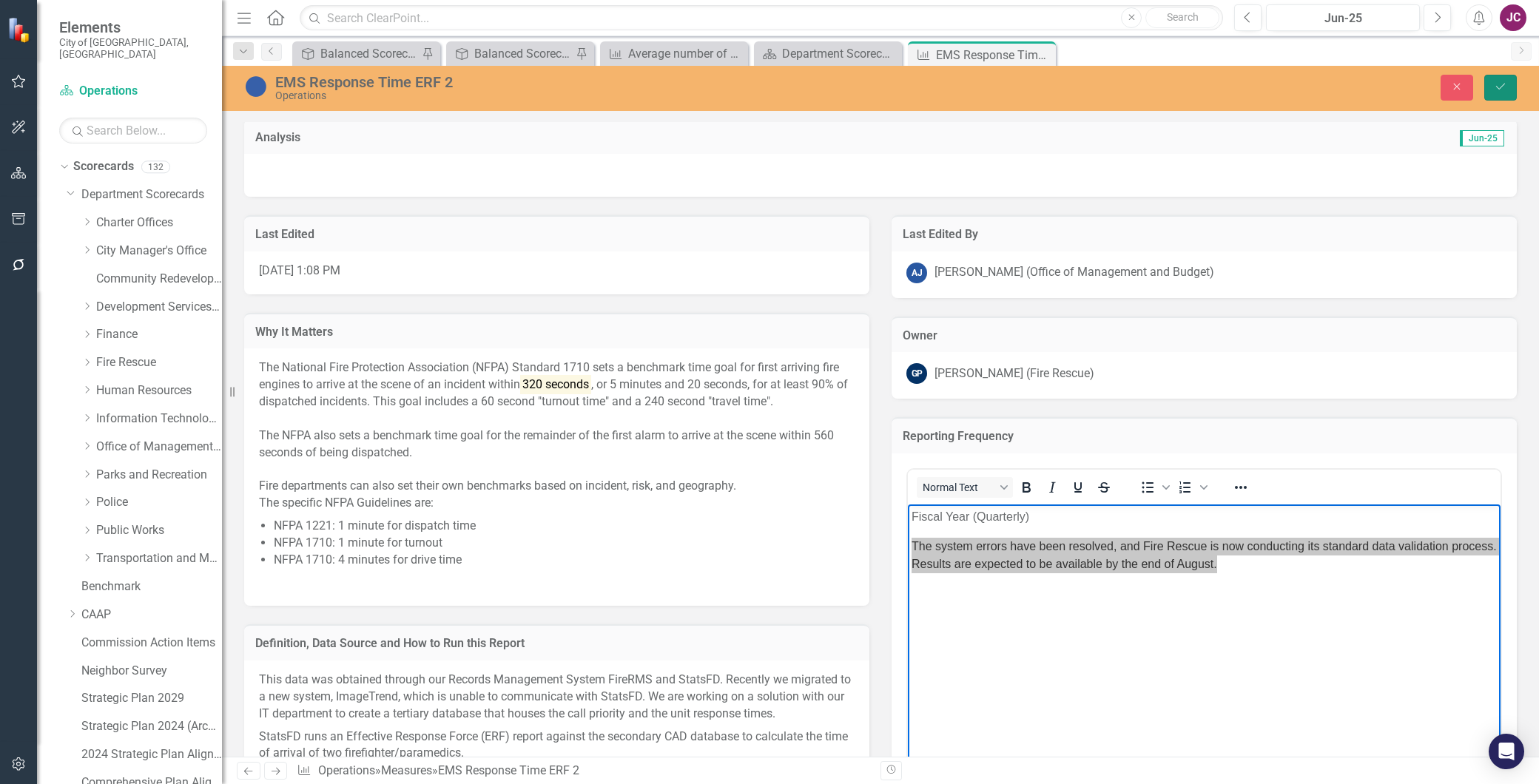
click at [1495, 90] on icon "Save" at bounding box center [1501, 87] width 13 height 10
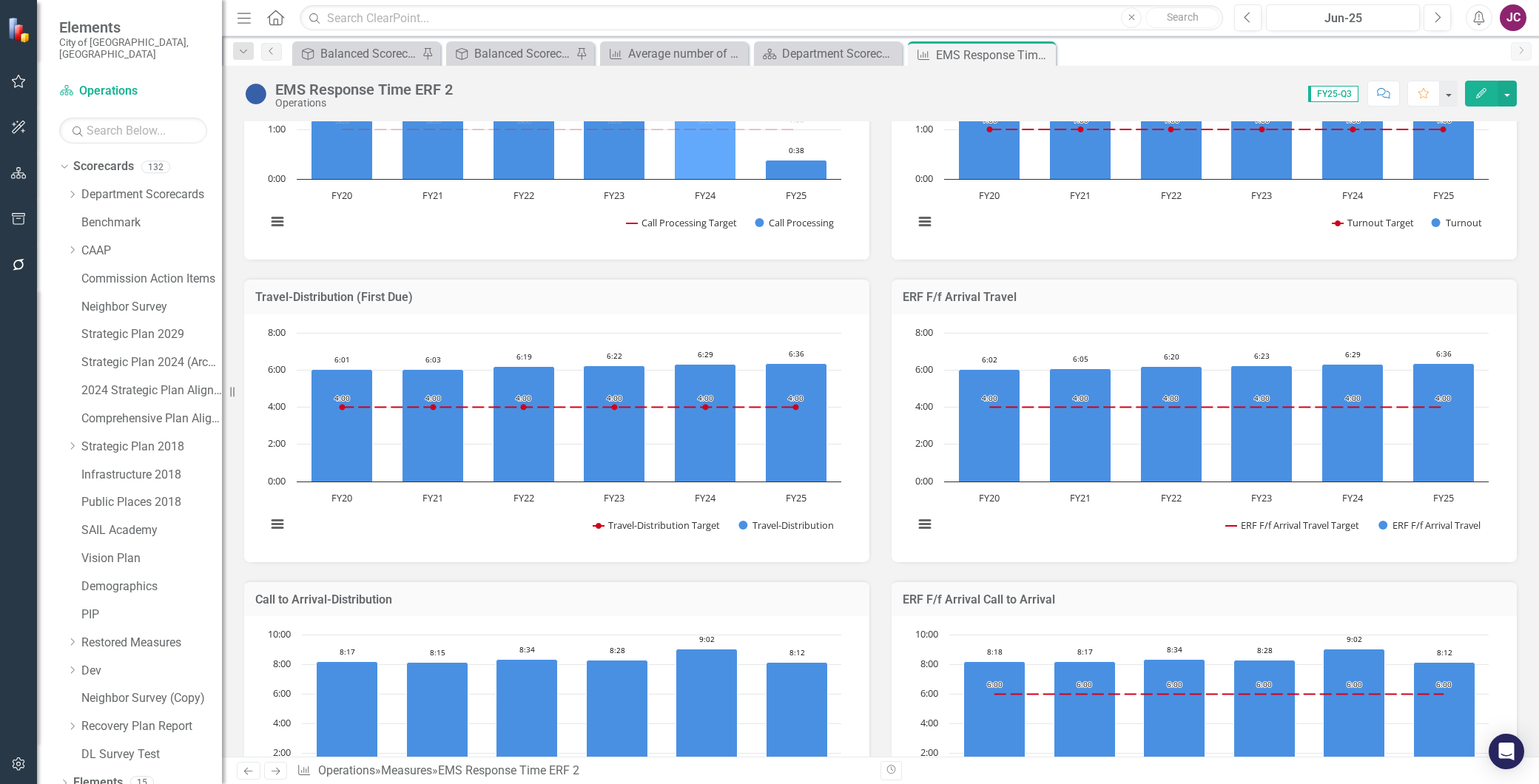
scroll to position [0, 0]
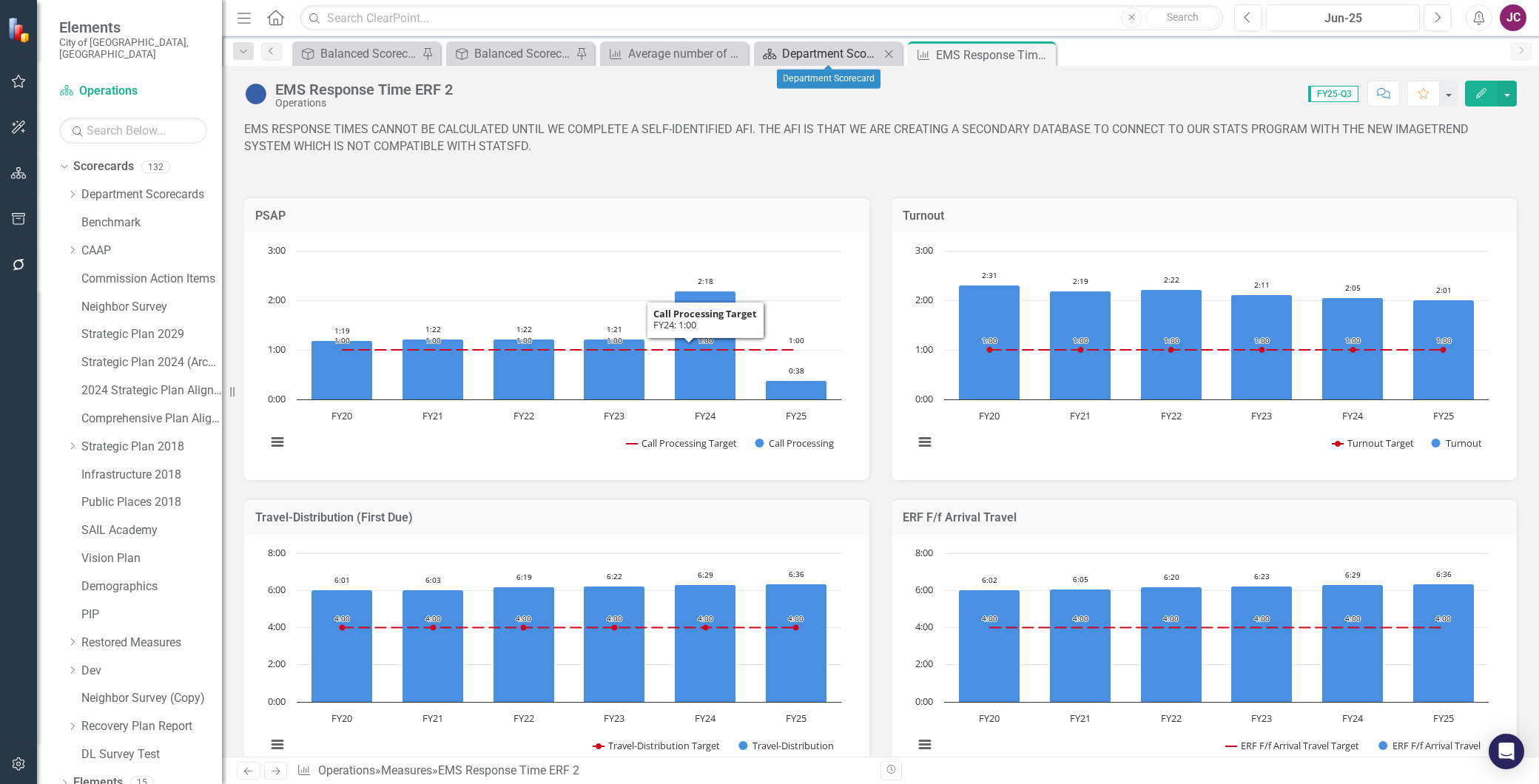
click at [834, 46] on div "Department Scorecard" at bounding box center [830, 54] width 98 height 19
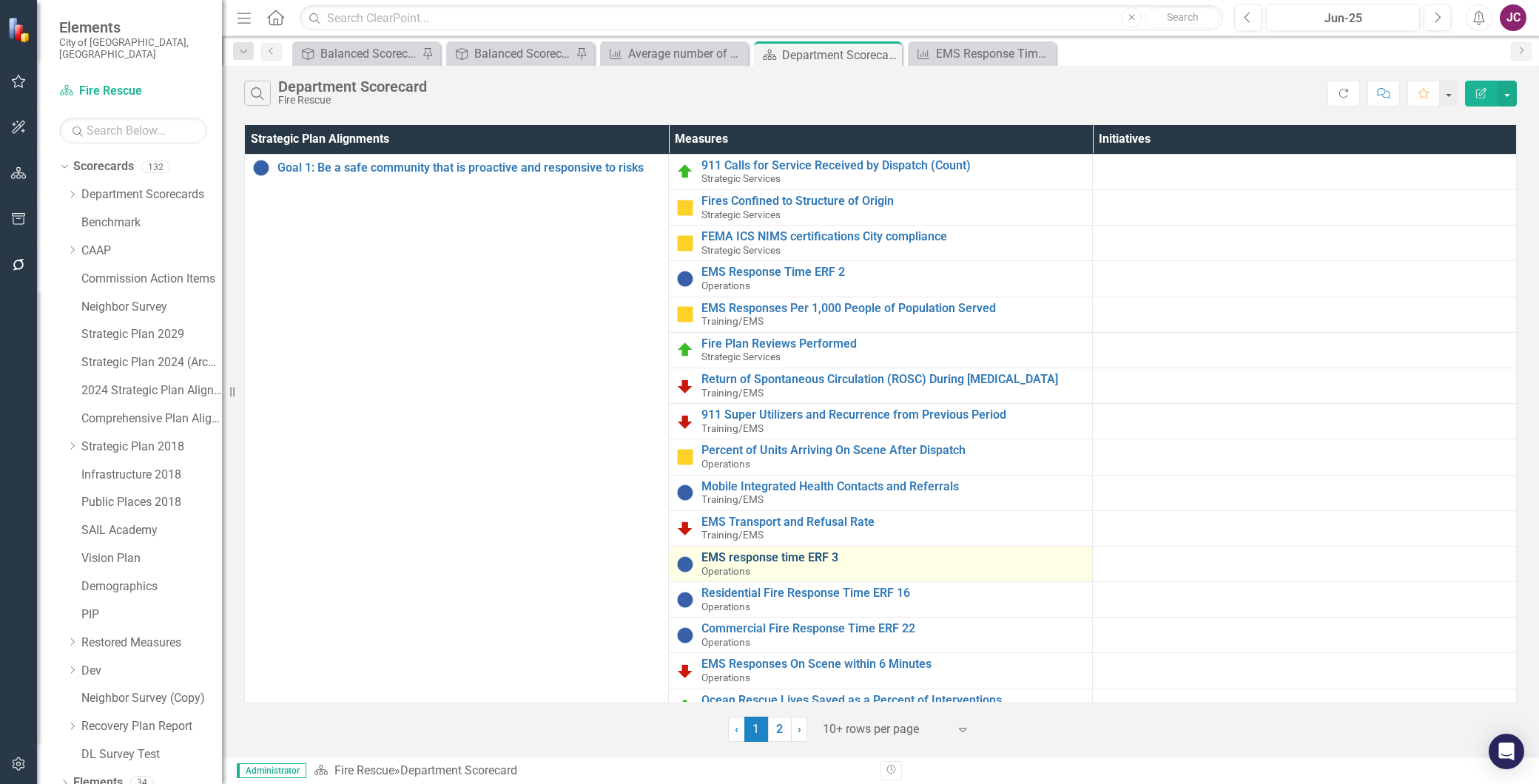
click at [800, 557] on link "EMS response time ERF 3" at bounding box center [893, 558] width 383 height 13
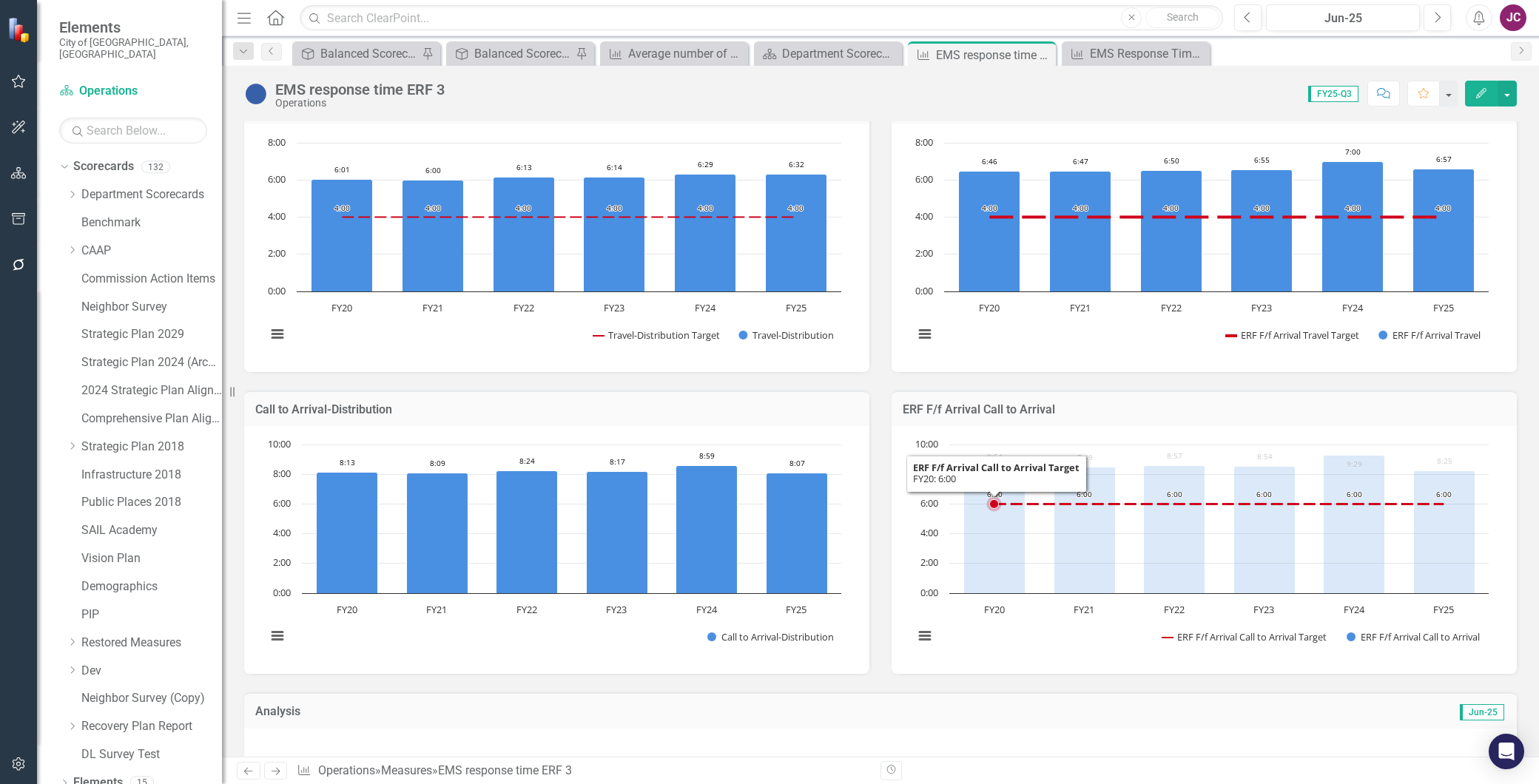
scroll to position [822, 0]
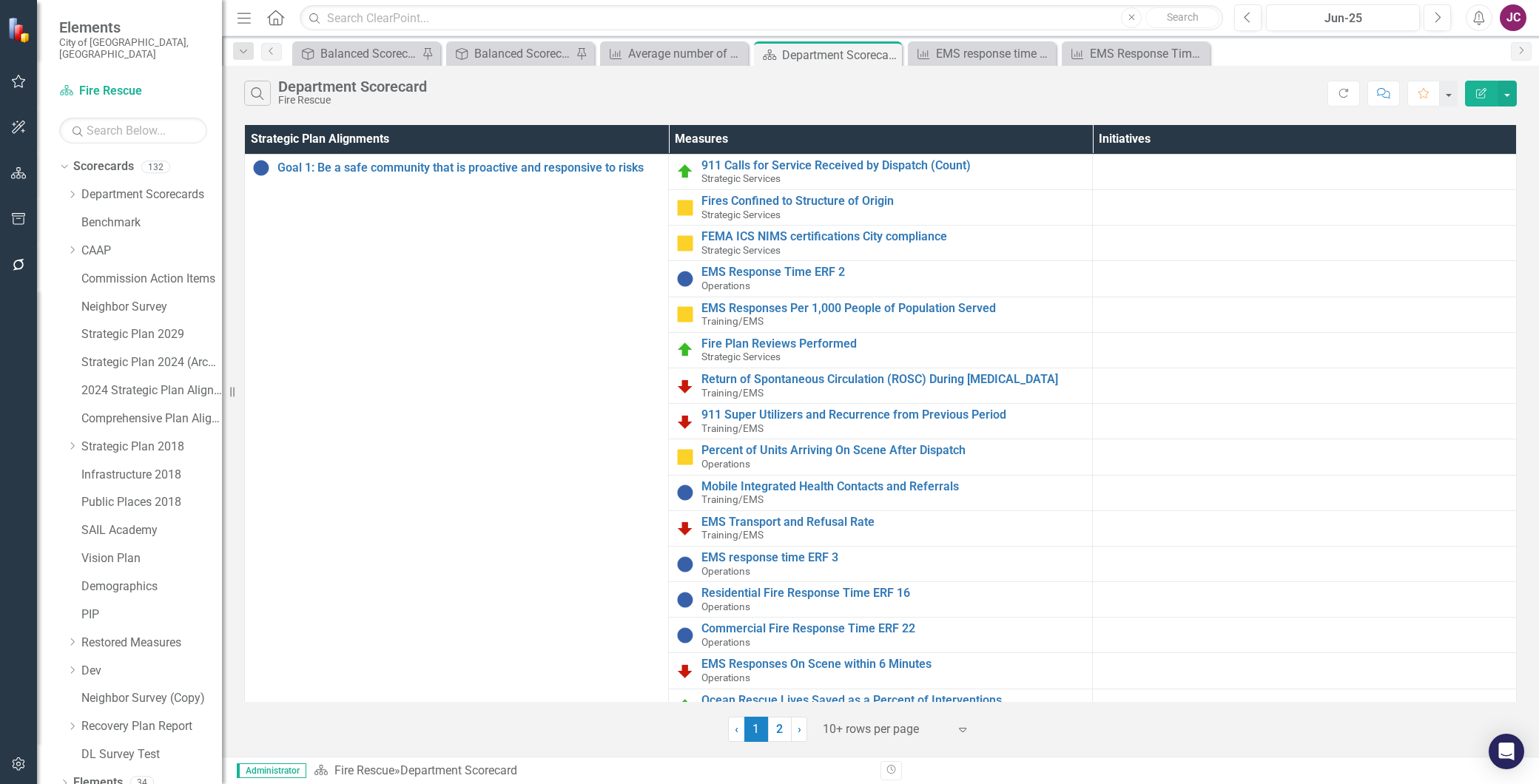
scroll to position [131, 0]
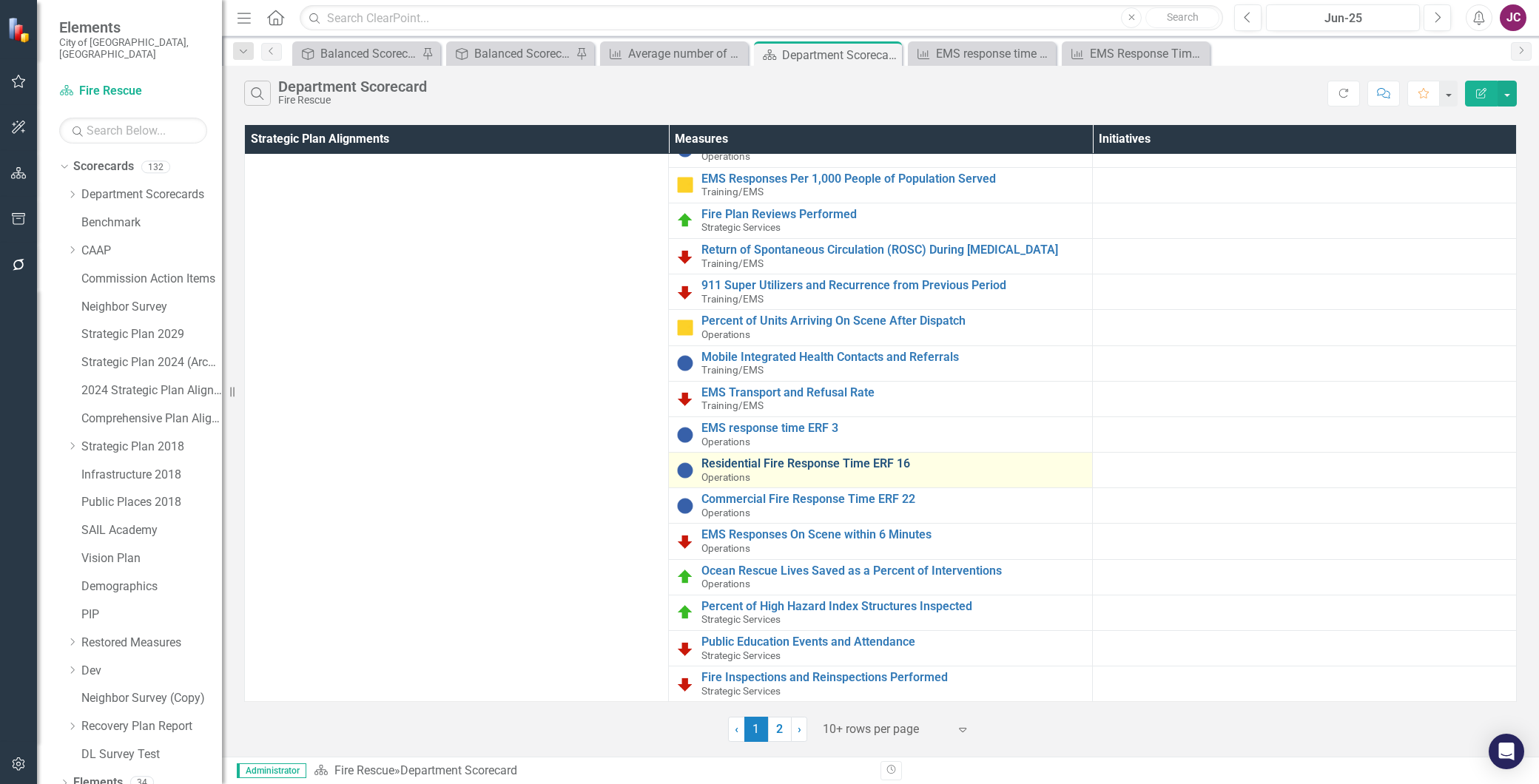
click at [789, 460] on link "Residential Fire Response Time ERF 16" at bounding box center [893, 464] width 383 height 13
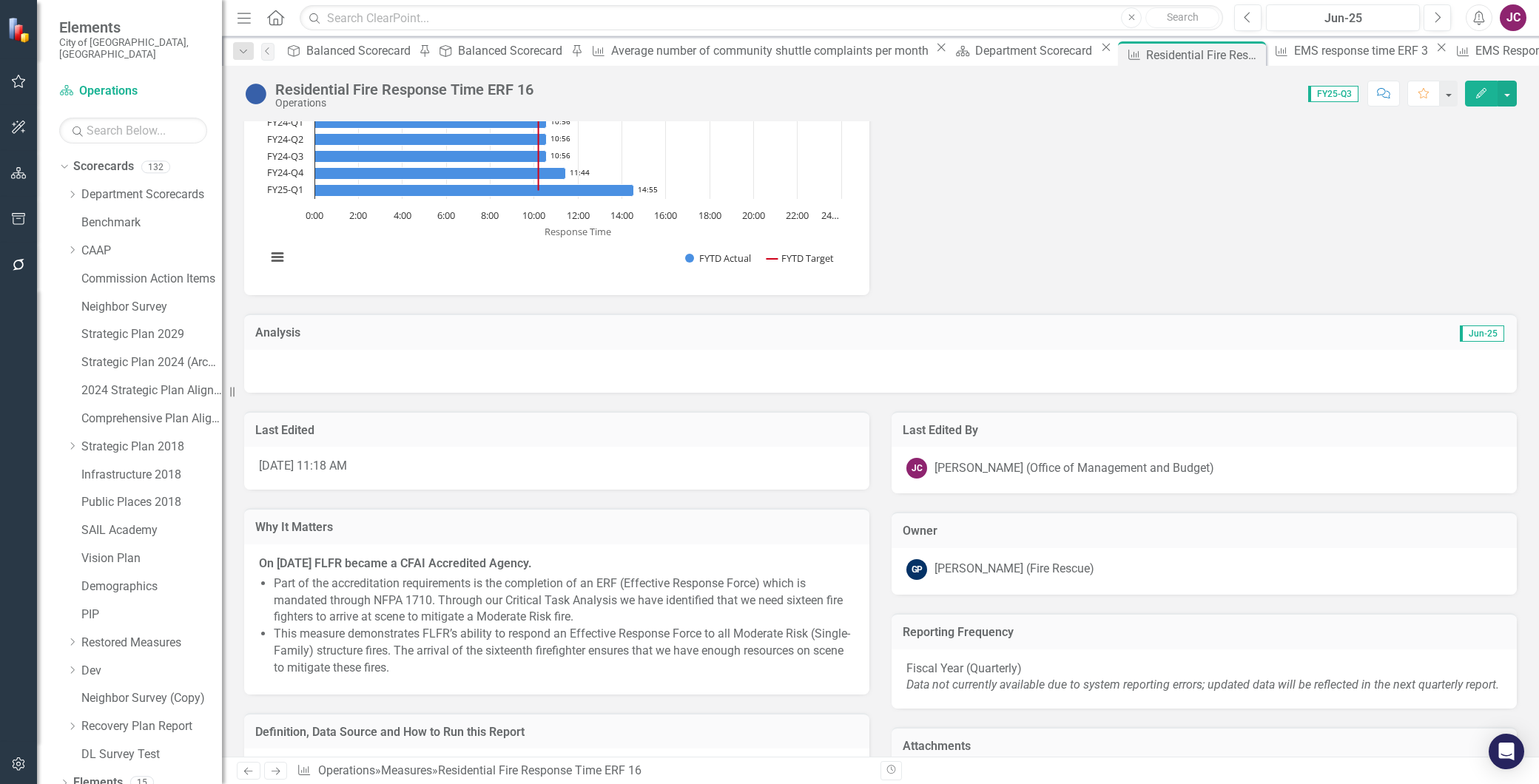
scroll to position [411, 0]
click at [948, 691] on p "Fiscal Year (Quarterly) Data not currently available due to system reporting er…" at bounding box center [1204, 674] width 596 height 34
click at [952, 689] on p "Fiscal Year (Quarterly) Data not currently available due to system reporting er…" at bounding box center [1204, 674] width 596 height 34
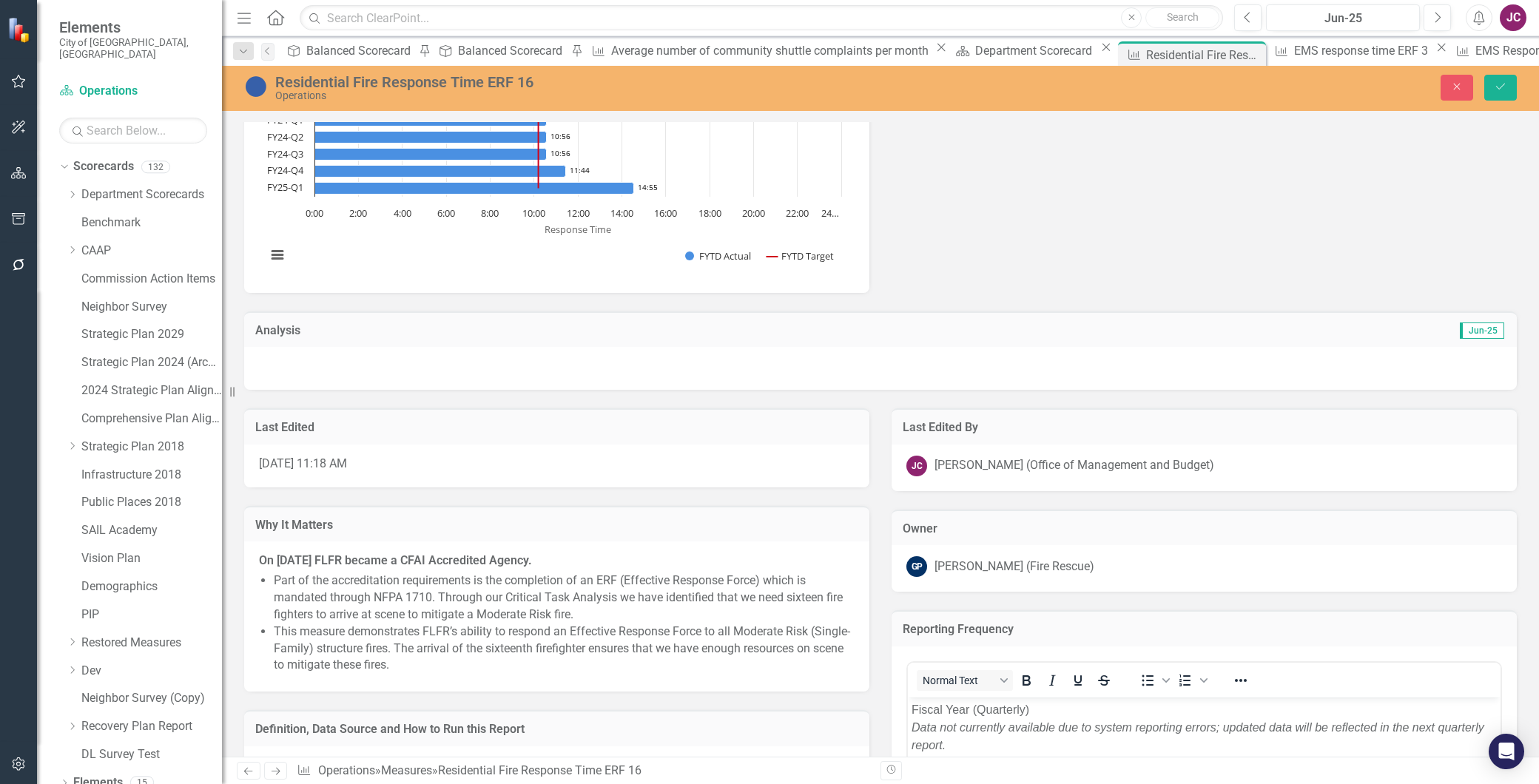
scroll to position [0, 0]
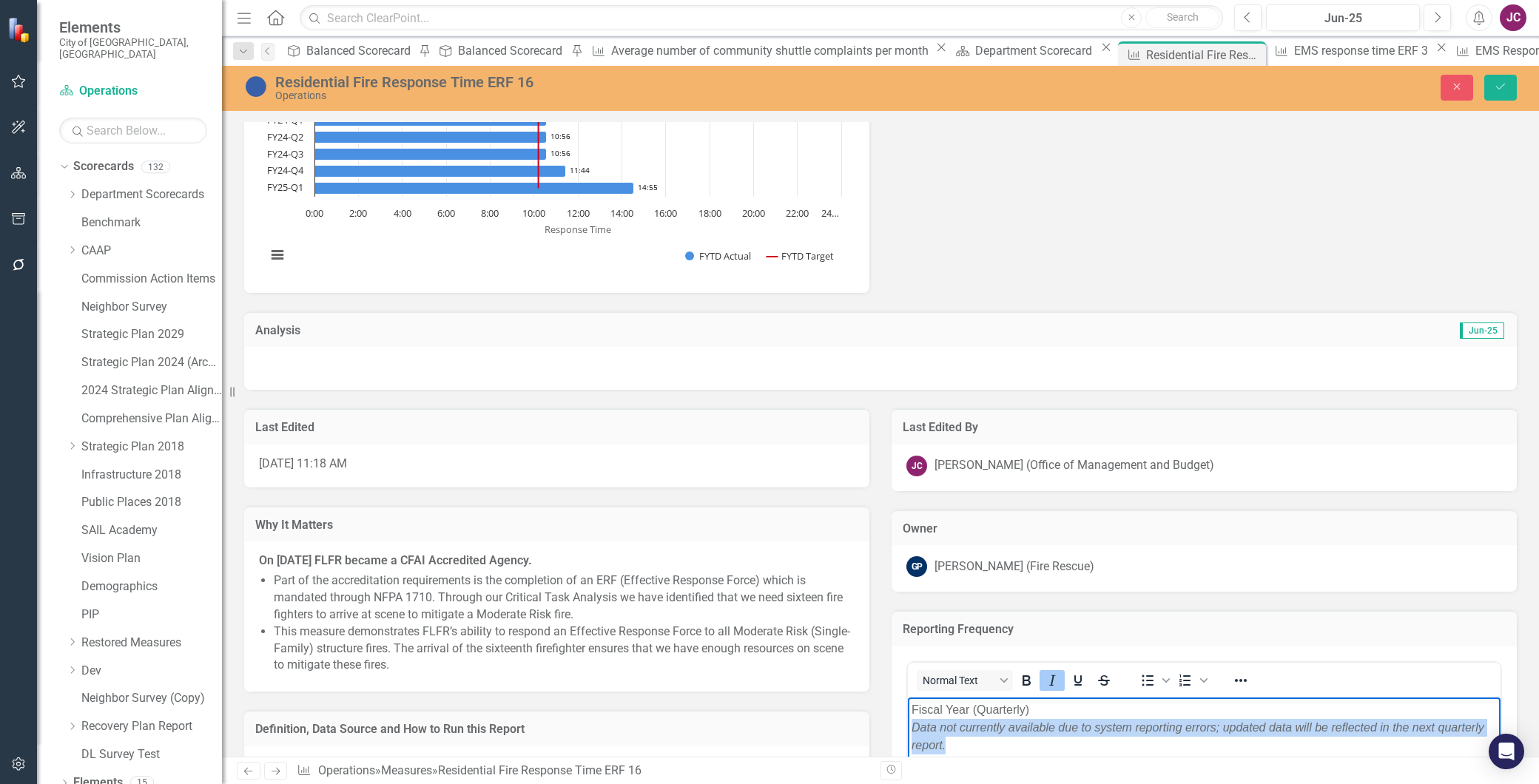
drag, startPoint x: 954, startPoint y: 746, endPoint x: 909, endPoint y: 722, distance: 51.0
paste body "Rich Text Area. Press ALT-0 for help."
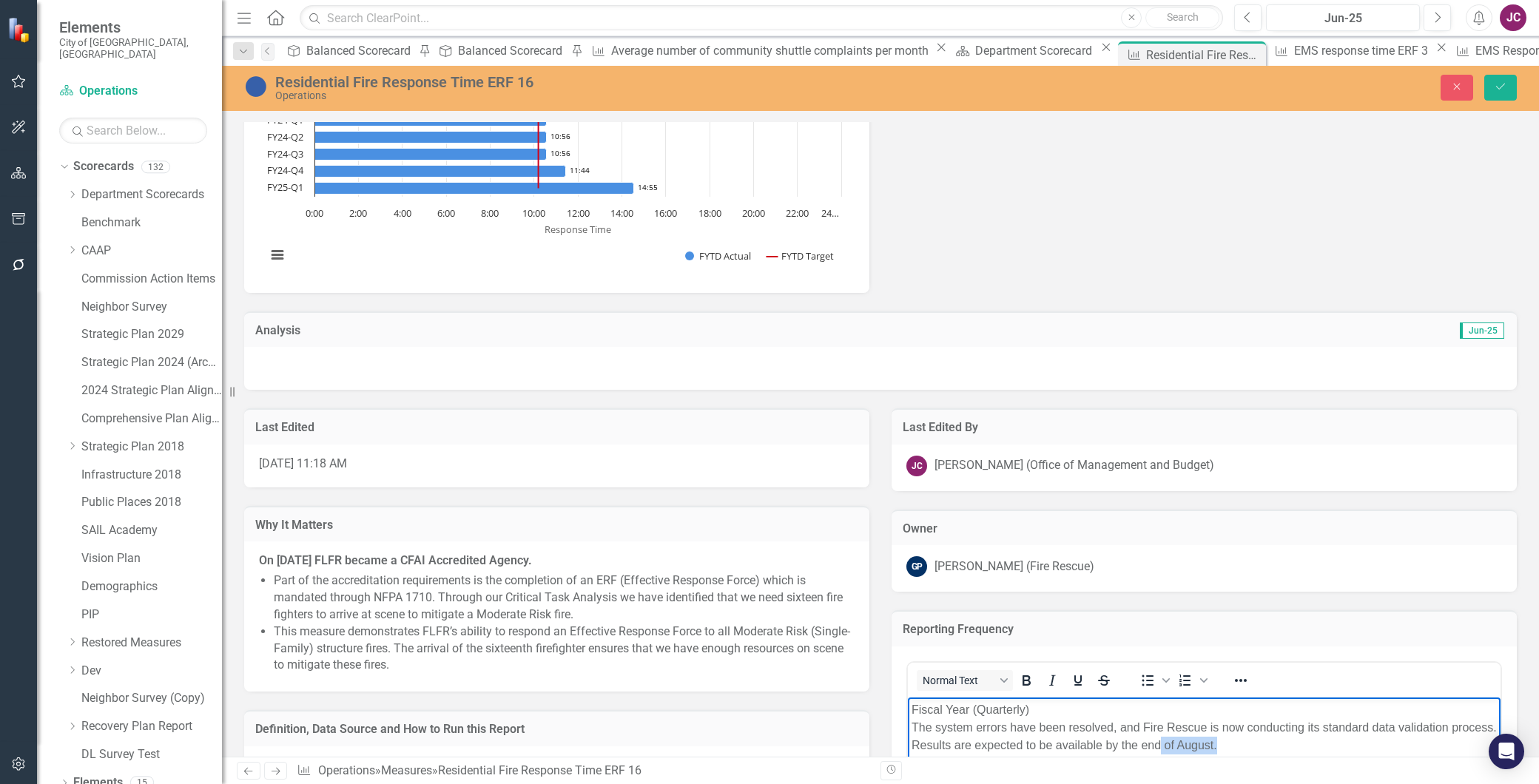
scroll to position [429, 0]
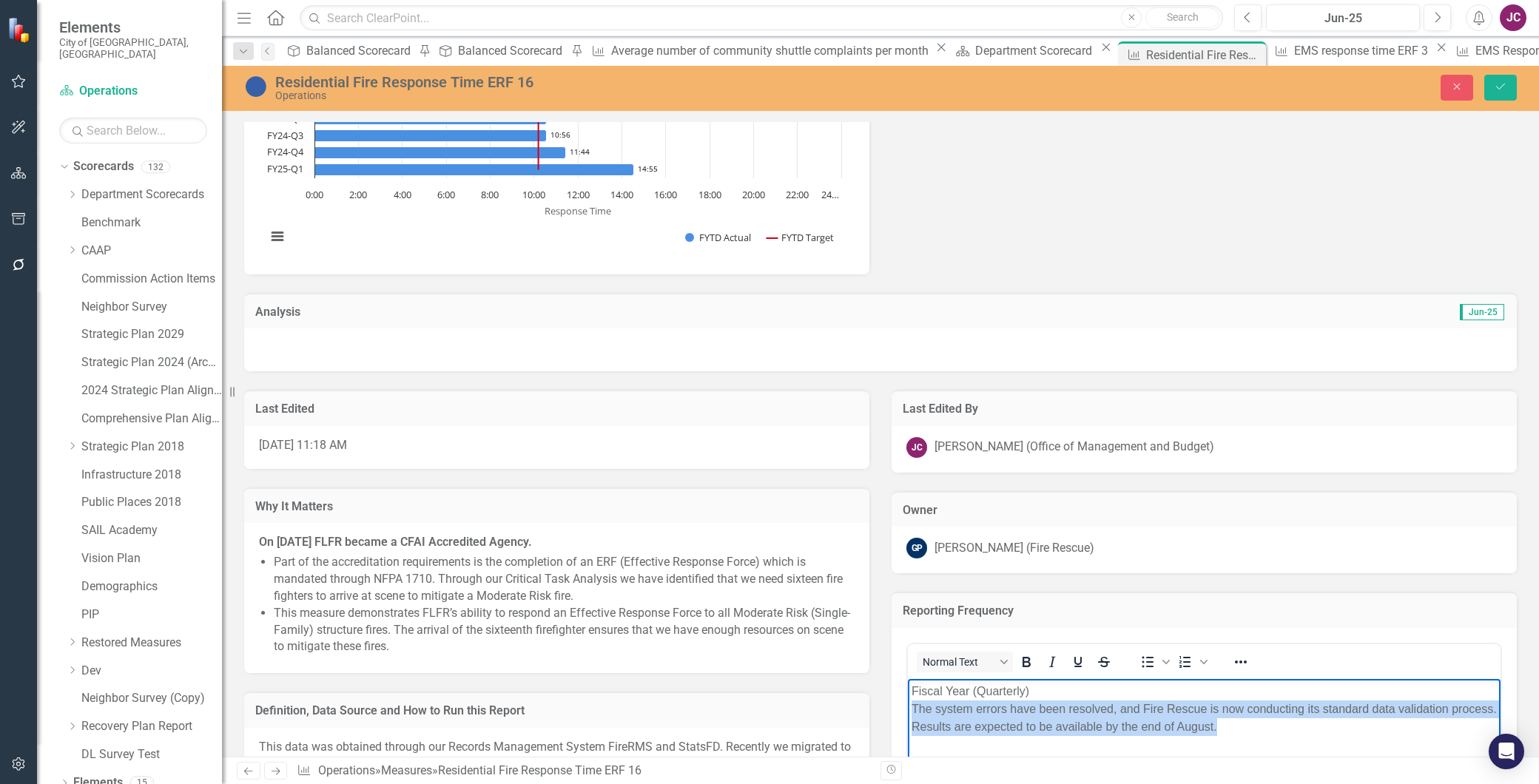
drag, startPoint x: 1267, startPoint y: 727, endPoint x: 910, endPoint y: 705, distance: 357.7
click at [910, 705] on body "Fiscal Year (Quarterly) The system errors have been resolved, and Fire Rescue i…" at bounding box center [1204, 790] width 593 height 222
click at [1049, 657] on icon "Italic" at bounding box center [1053, 662] width 18 height 18
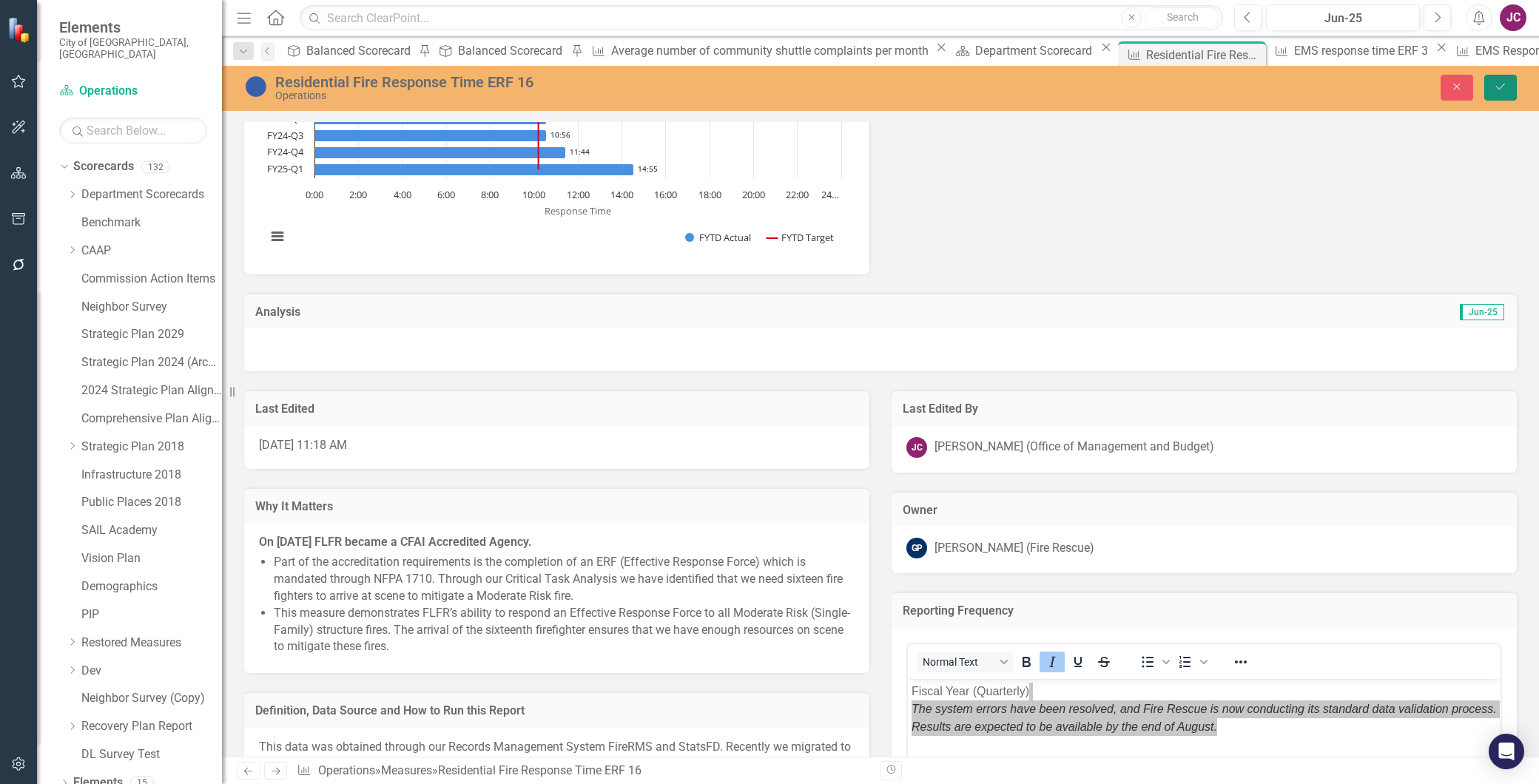
click at [1499, 94] on button "Save" at bounding box center [1501, 87] width 33 height 26
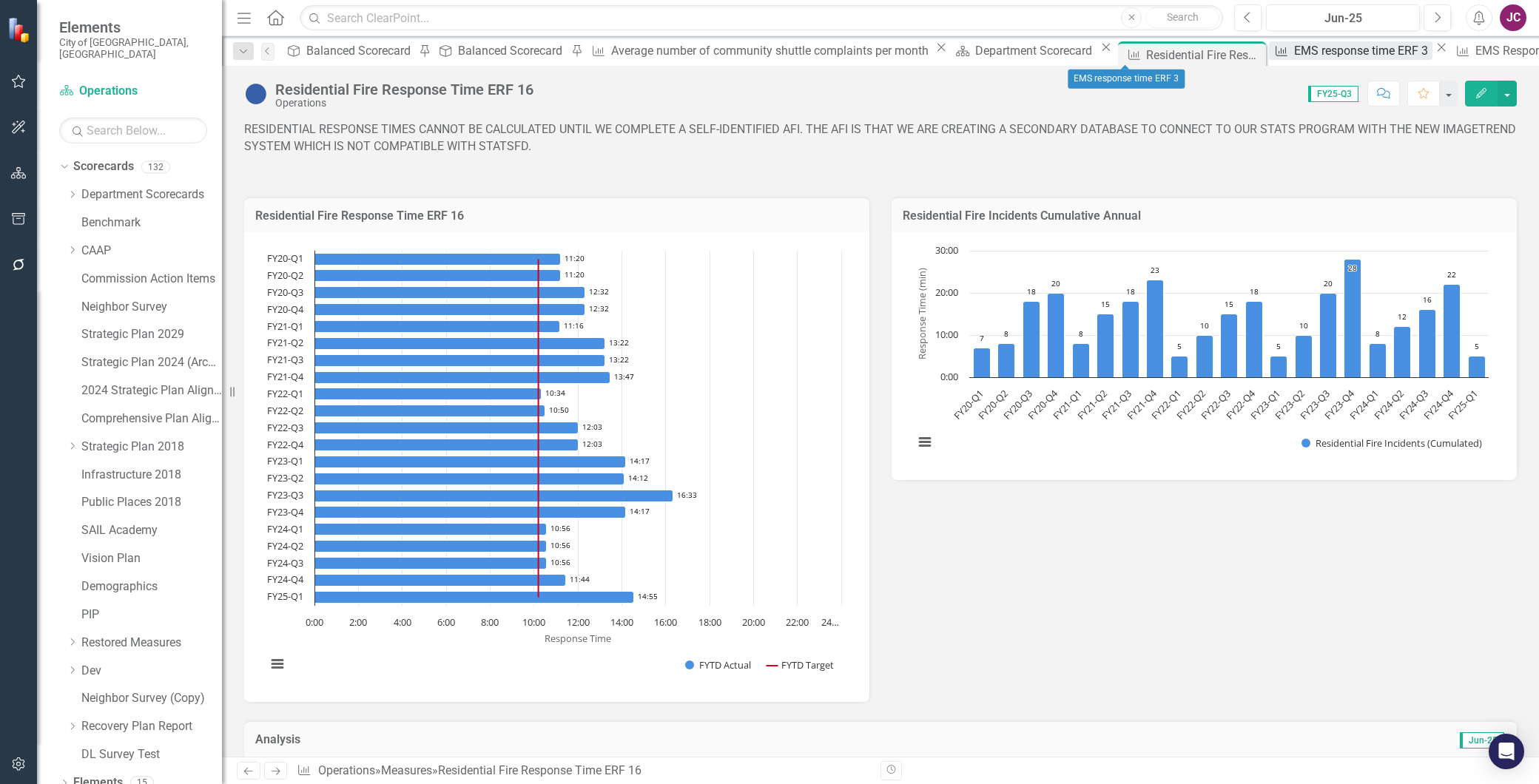
click at [1294, 47] on div "EMS response time ERF 3" at bounding box center [1363, 51] width 138 height 19
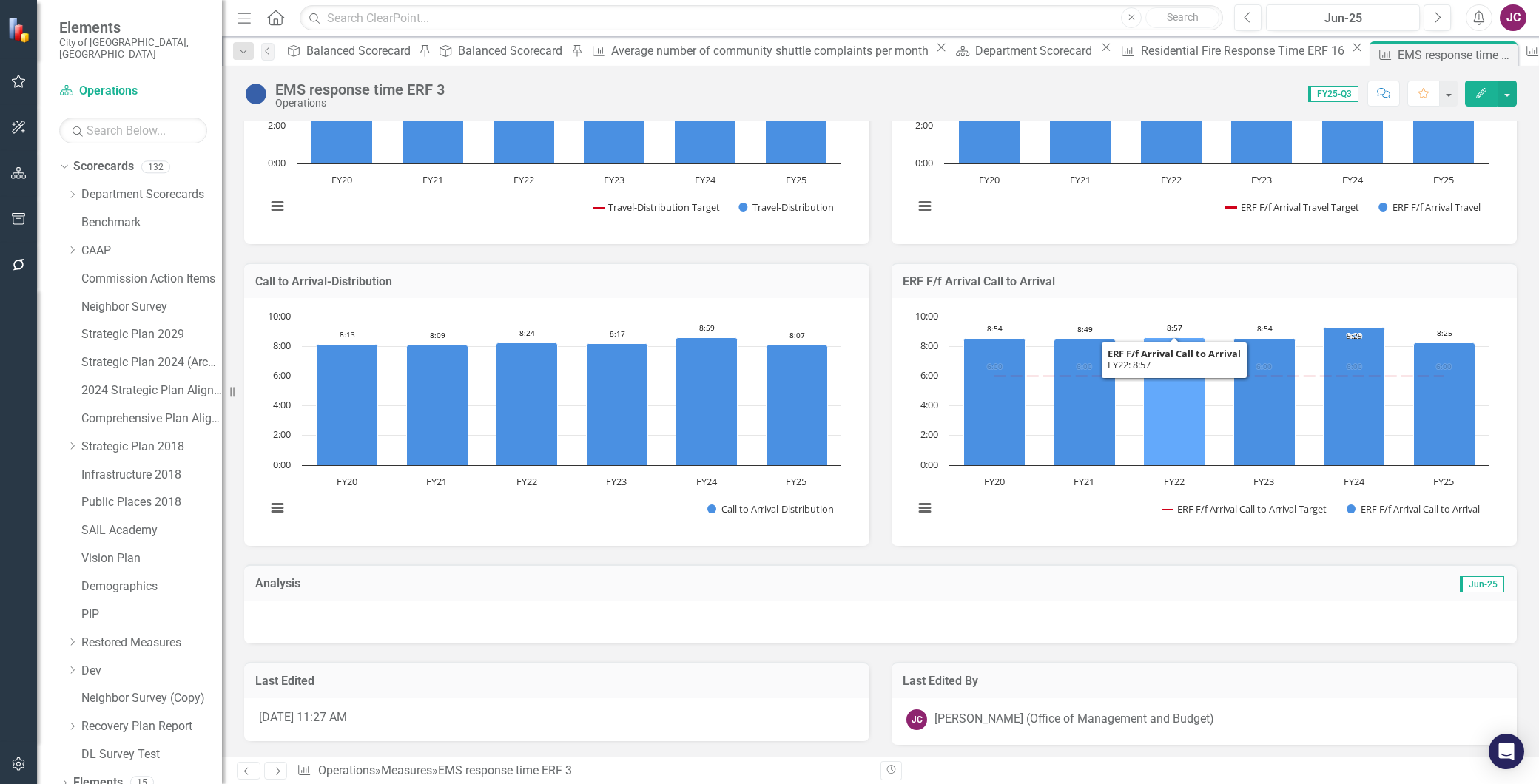
scroll to position [740, 0]
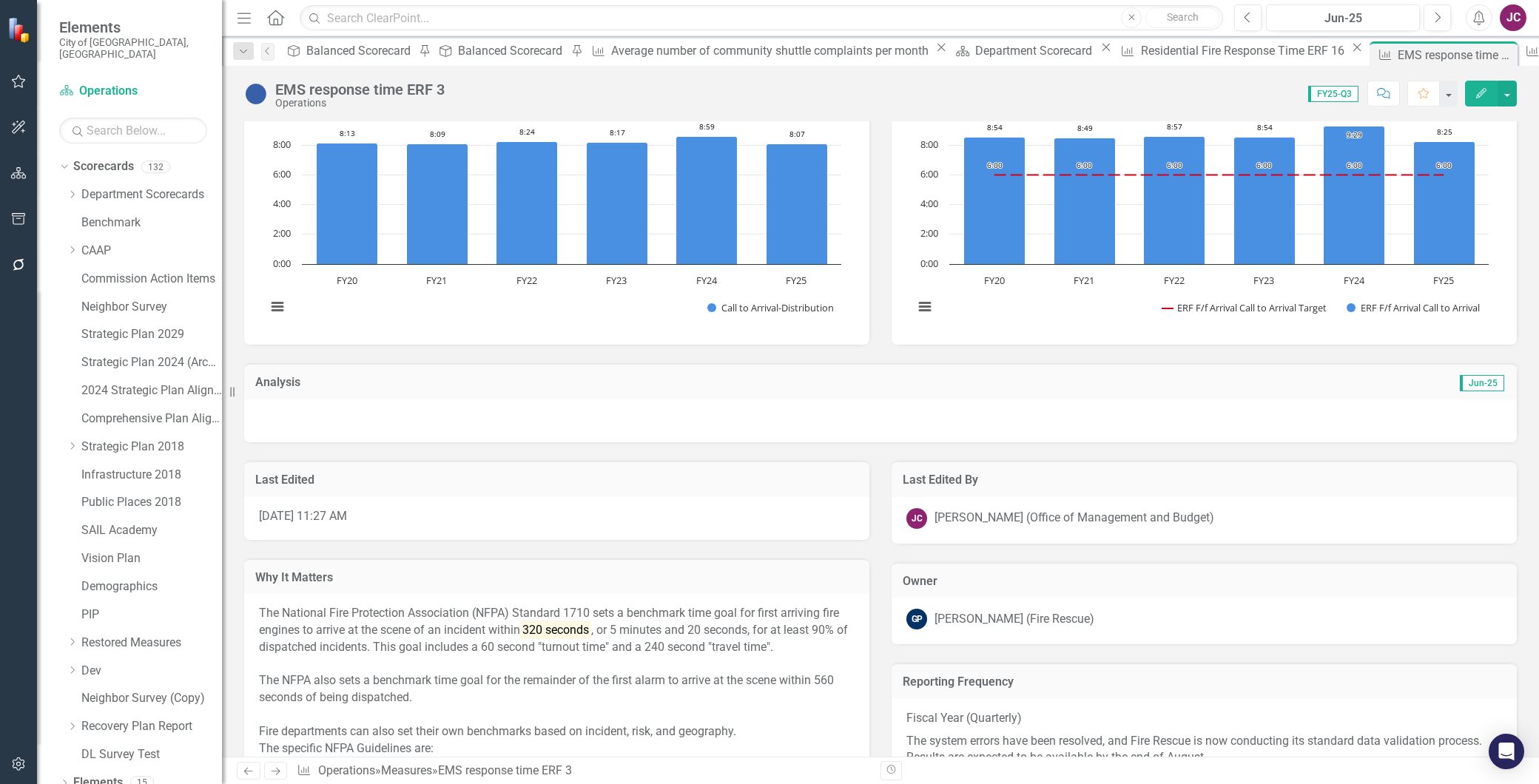
click at [1120, 720] on p "Fiscal Year (Quarterly)" at bounding box center [1204, 720] width 596 height 20
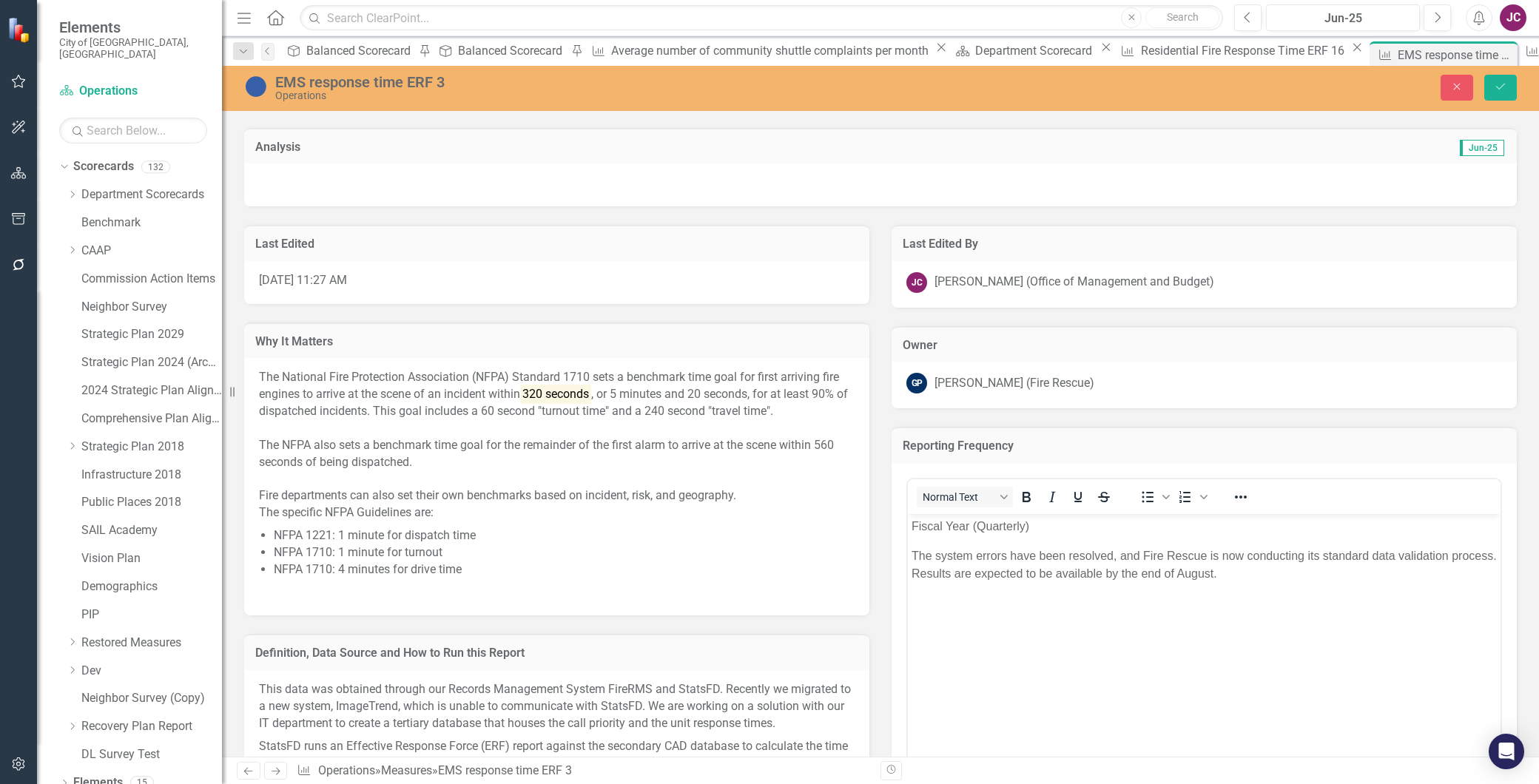
scroll to position [1150, 0]
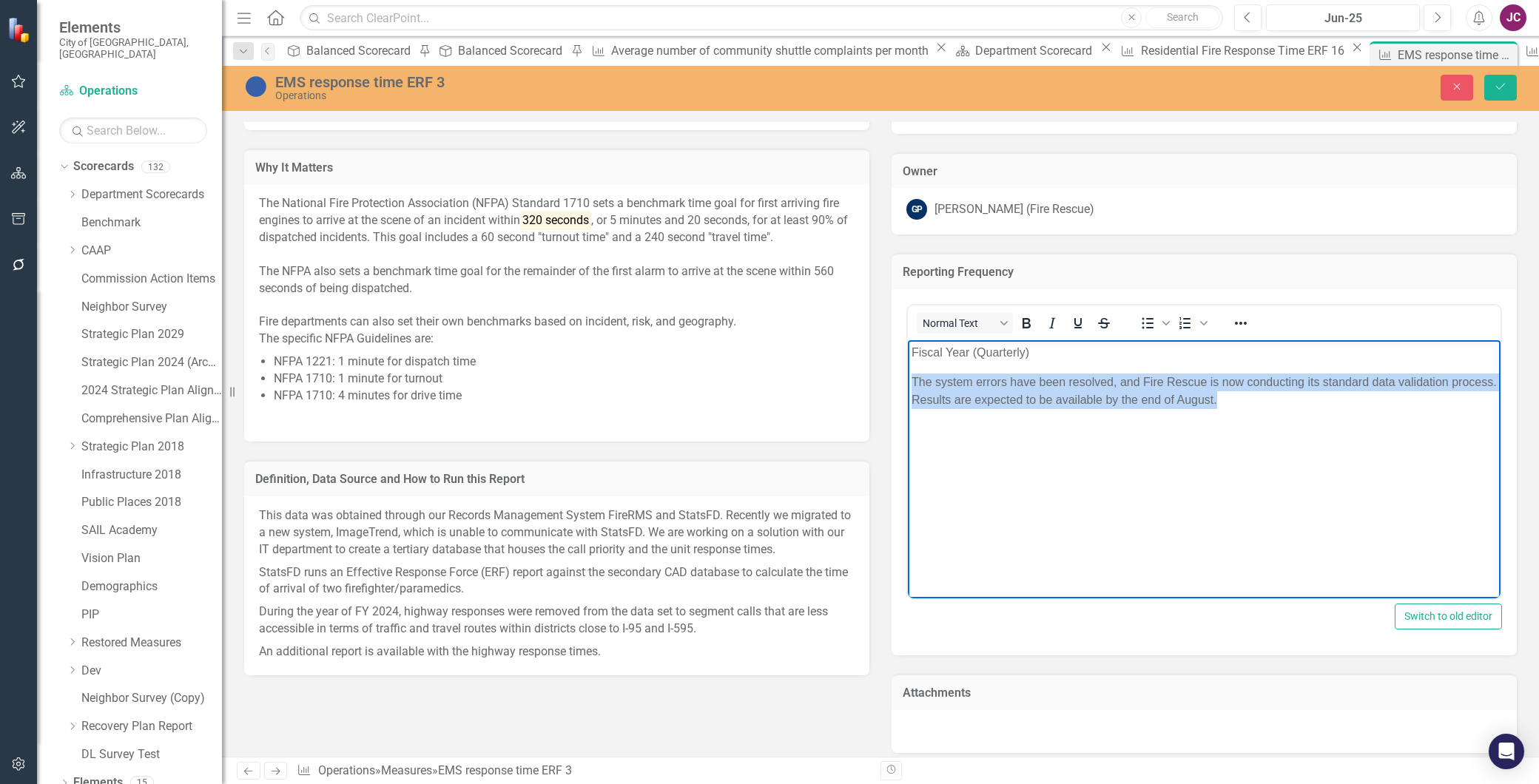
drag, startPoint x: 1257, startPoint y: 398, endPoint x: 908, endPoint y: 377, distance: 349.6
click at [908, 377] on body "Fiscal Year (Quarterly) The system errors have been resolved, and Fire Rescue i…" at bounding box center [1204, 451] width 593 height 222
click at [1045, 316] on icon "Italic" at bounding box center [1053, 324] width 18 height 18
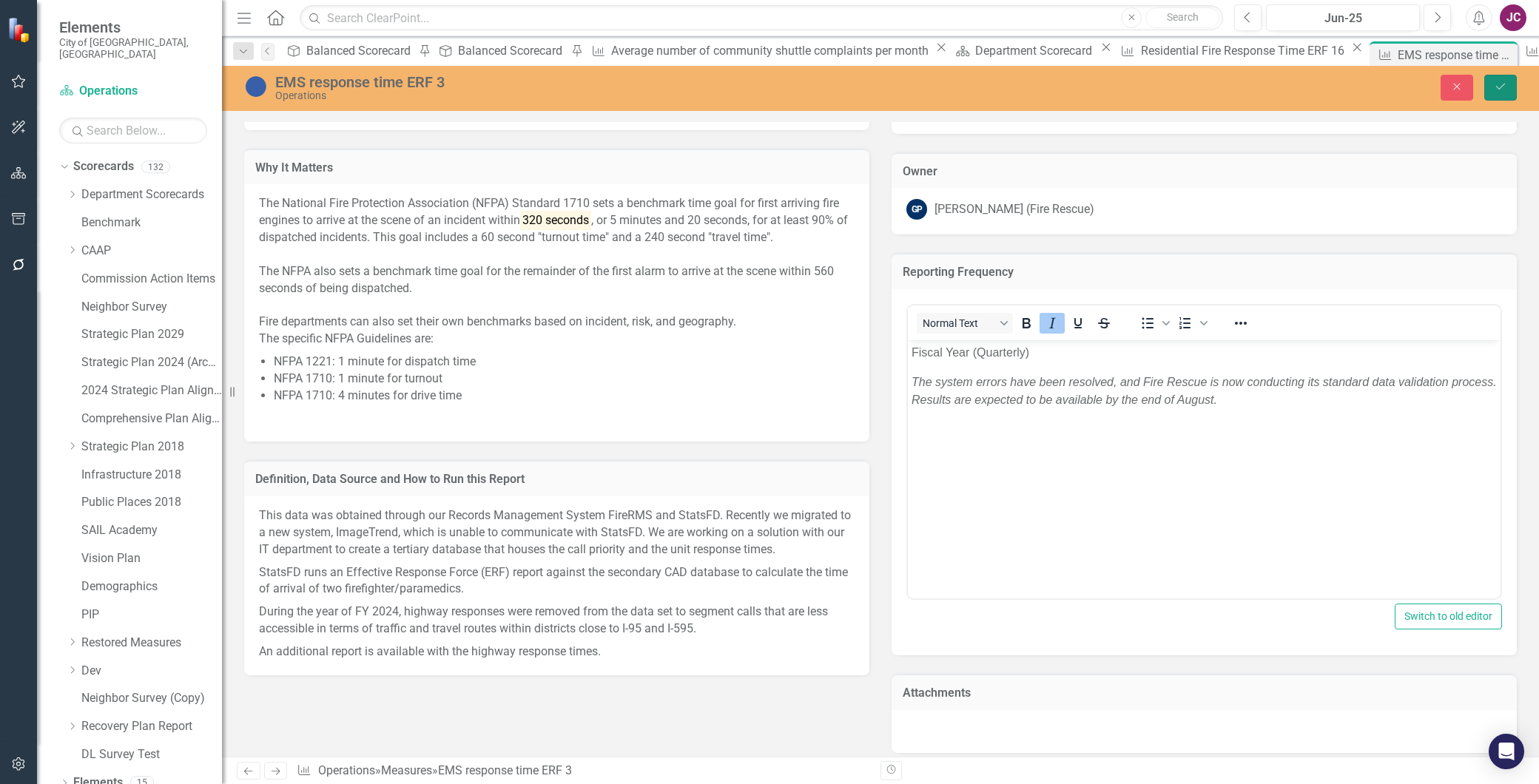
click at [1496, 83] on icon "Save" at bounding box center [1501, 87] width 13 height 10
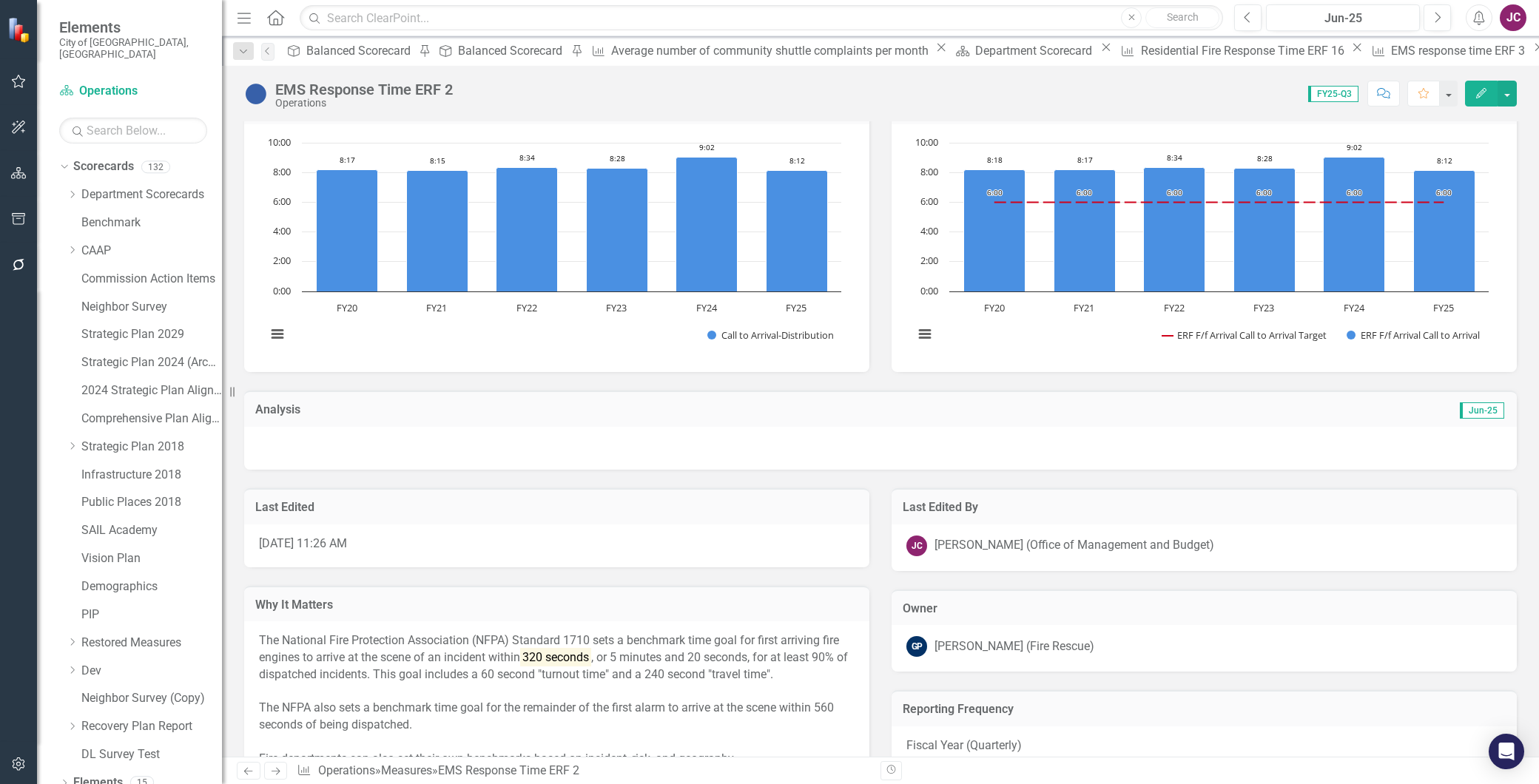
scroll to position [822, 0]
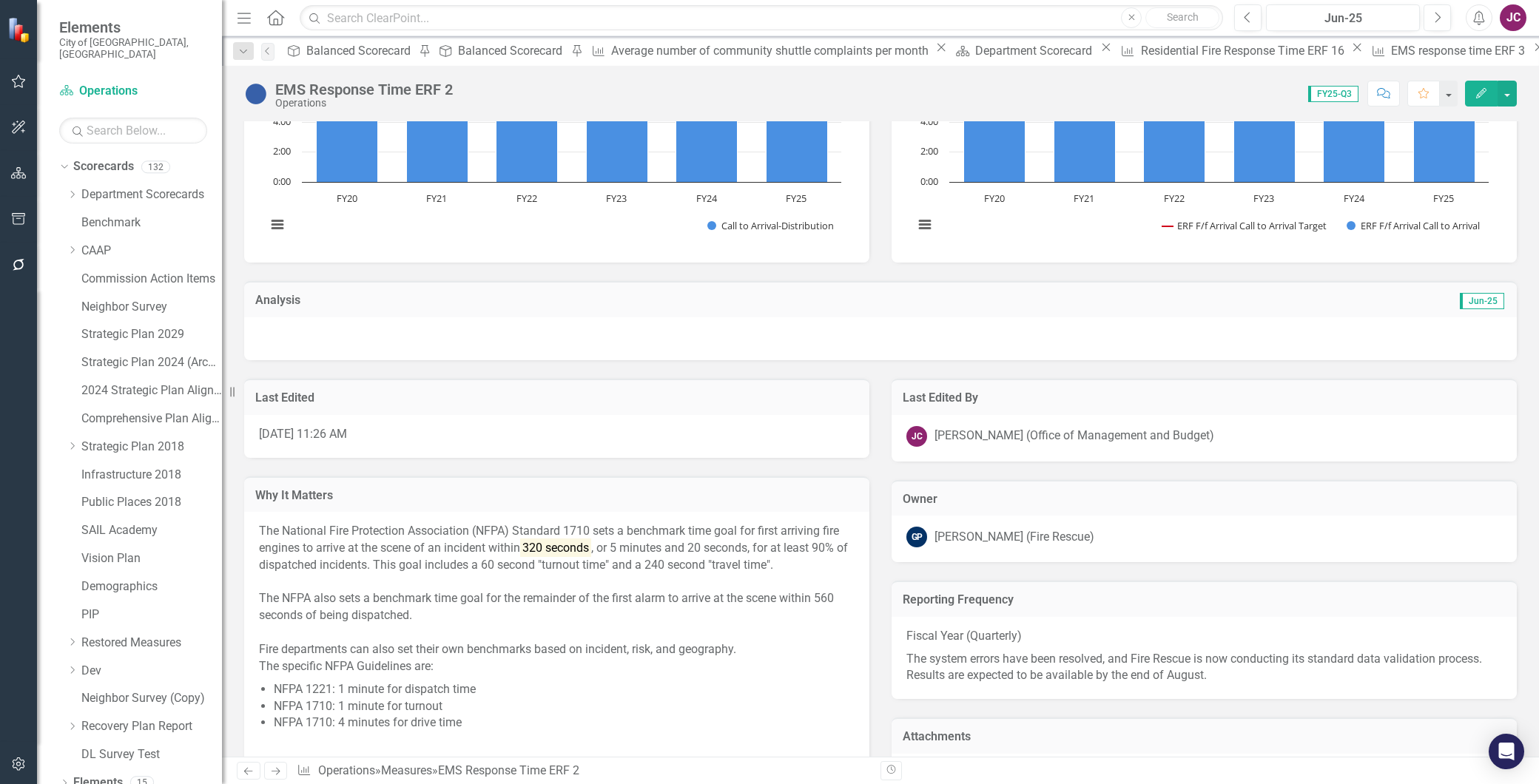
click at [1217, 671] on p "The system errors have been resolved, and Fire Rescue is now conducting its sta…" at bounding box center [1204, 667] width 596 height 37
click at [1212, 678] on p "The system errors have been resolved, and Fire Rescue is now conducting its sta…" at bounding box center [1204, 667] width 596 height 37
click at [1220, 668] on p "The system errors have been resolved, and Fire Rescue is now conducting its sta…" at bounding box center [1204, 667] width 596 height 37
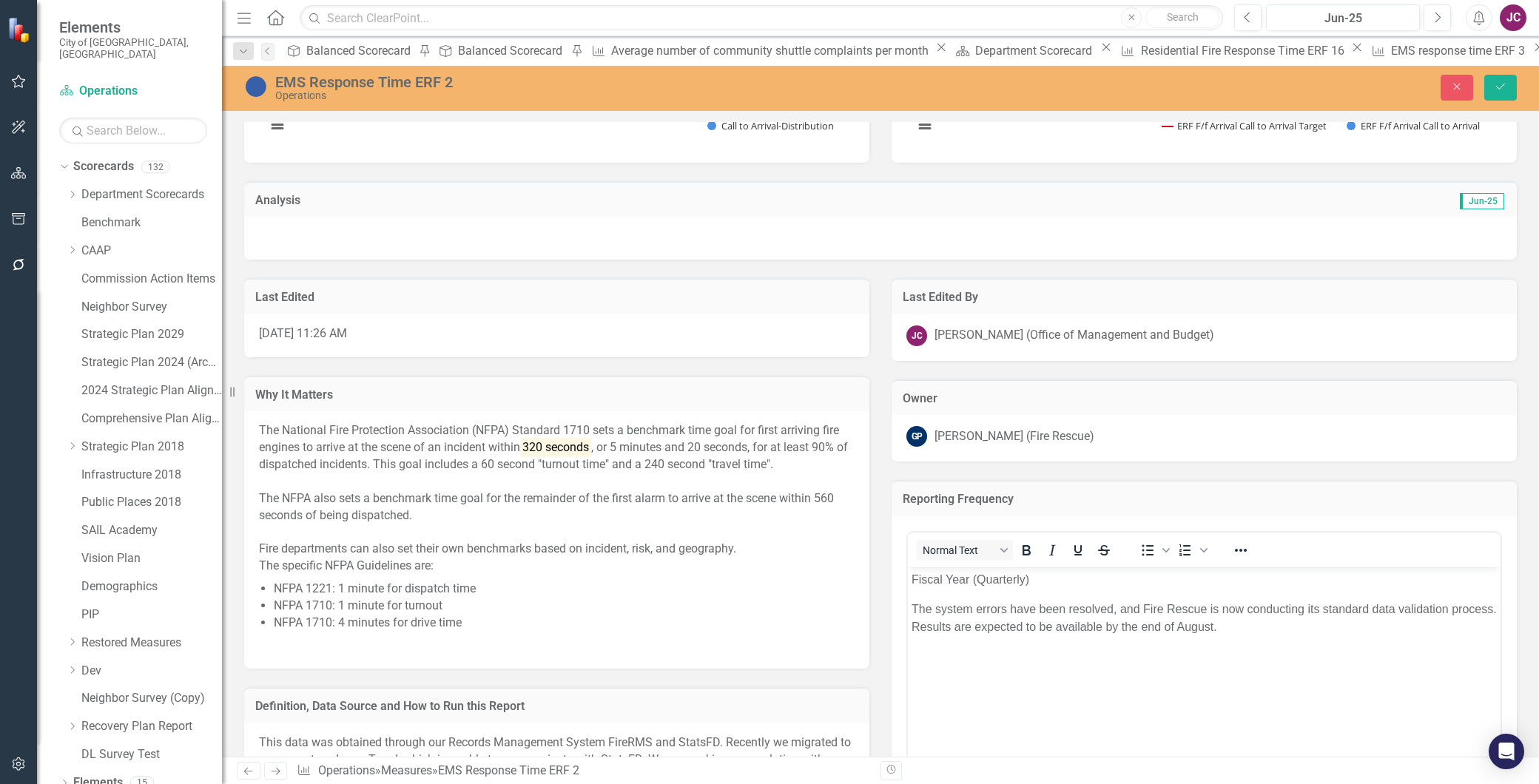
scroll to position [1068, 0]
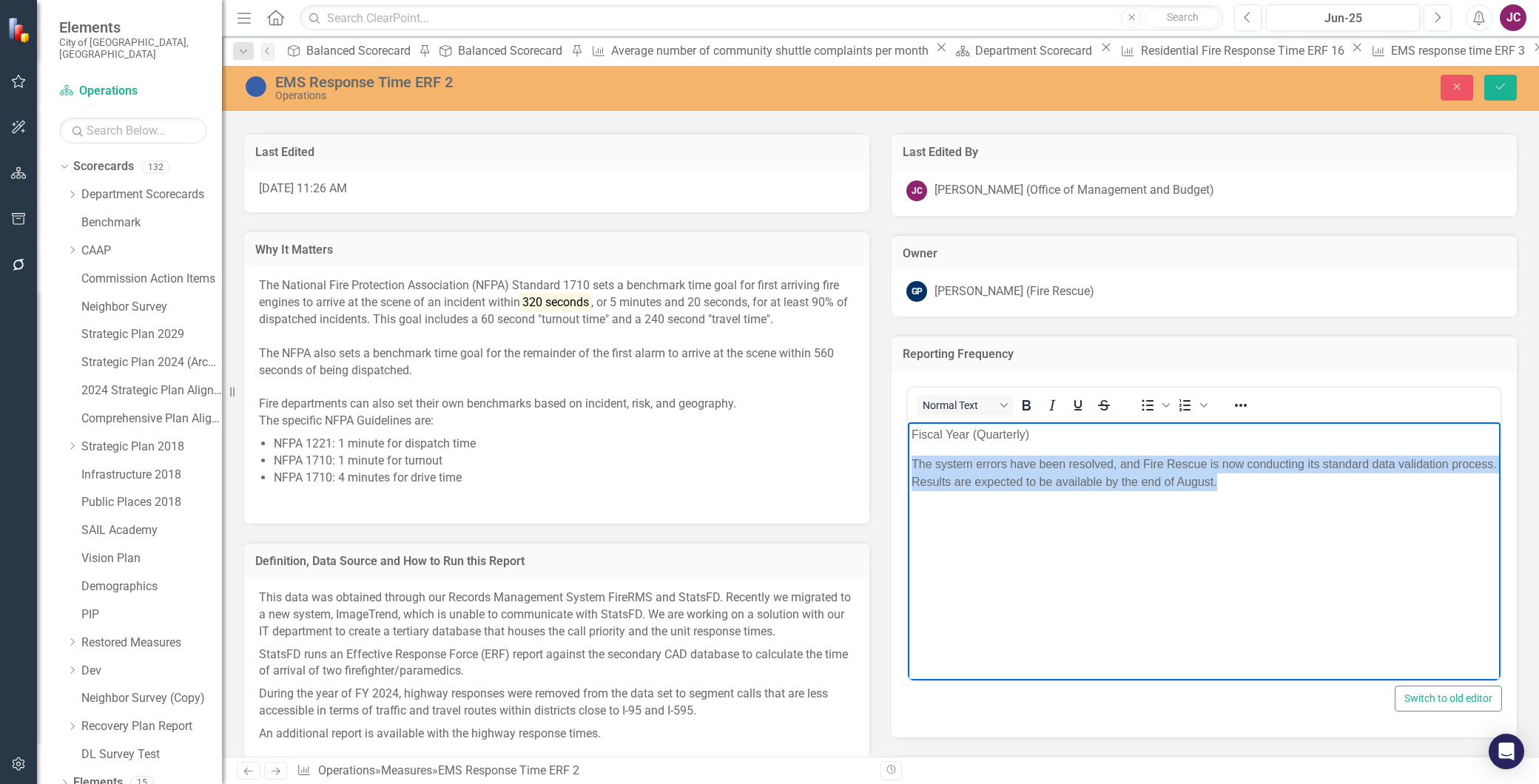
drag, startPoint x: 1220, startPoint y: 479, endPoint x: 912, endPoint y: 457, distance: 308.8
click at [912, 457] on p "The system errors have been resolved, and Fire Rescue is now conducting its sta…" at bounding box center [1204, 474] width 586 height 36
click at [1049, 403] on icon "Italic" at bounding box center [1053, 406] width 18 height 18
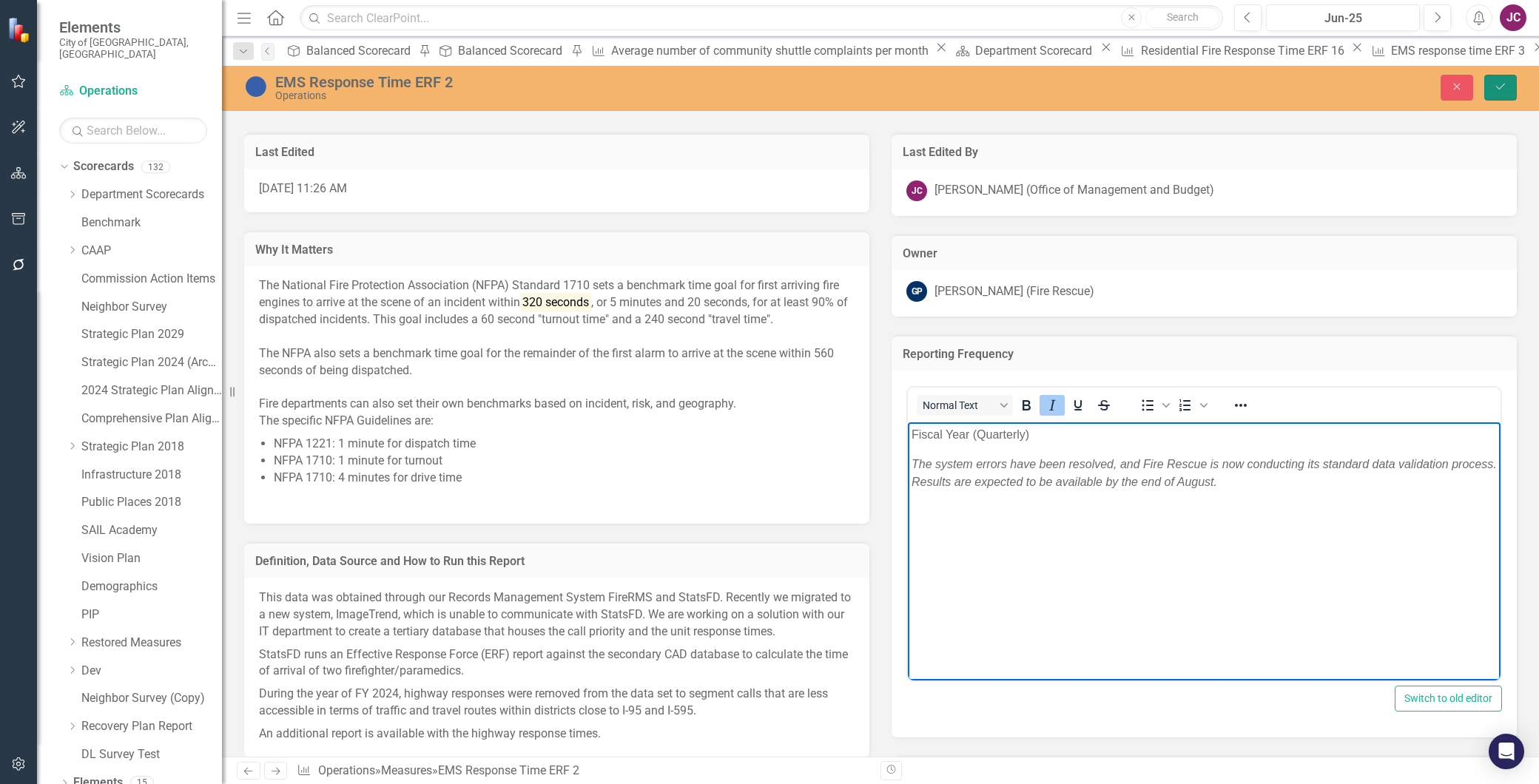
click at [1496, 89] on icon "Save" at bounding box center [1501, 87] width 13 height 10
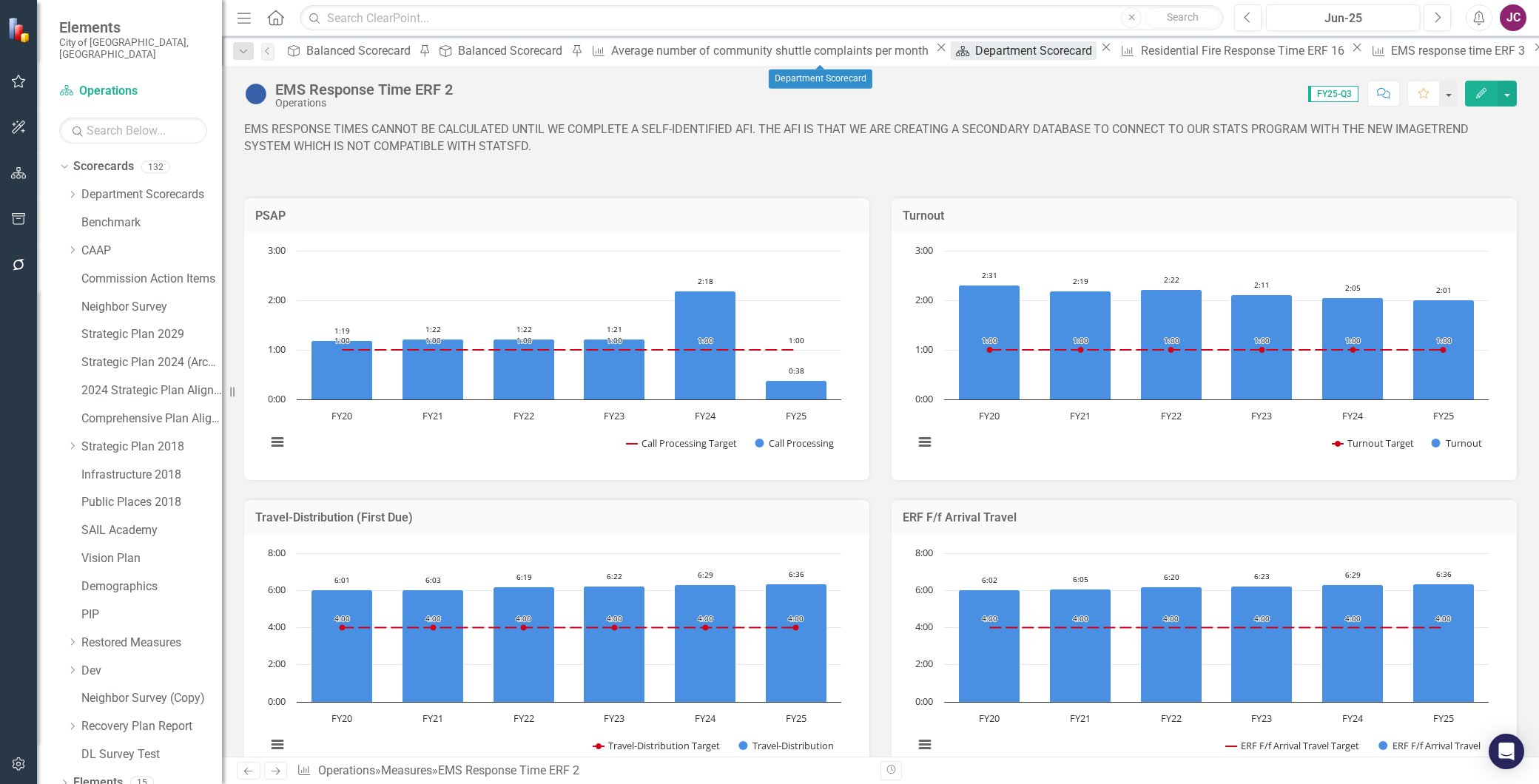
click at [975, 56] on div "Department Scorecard" at bounding box center [1035, 51] width 122 height 19
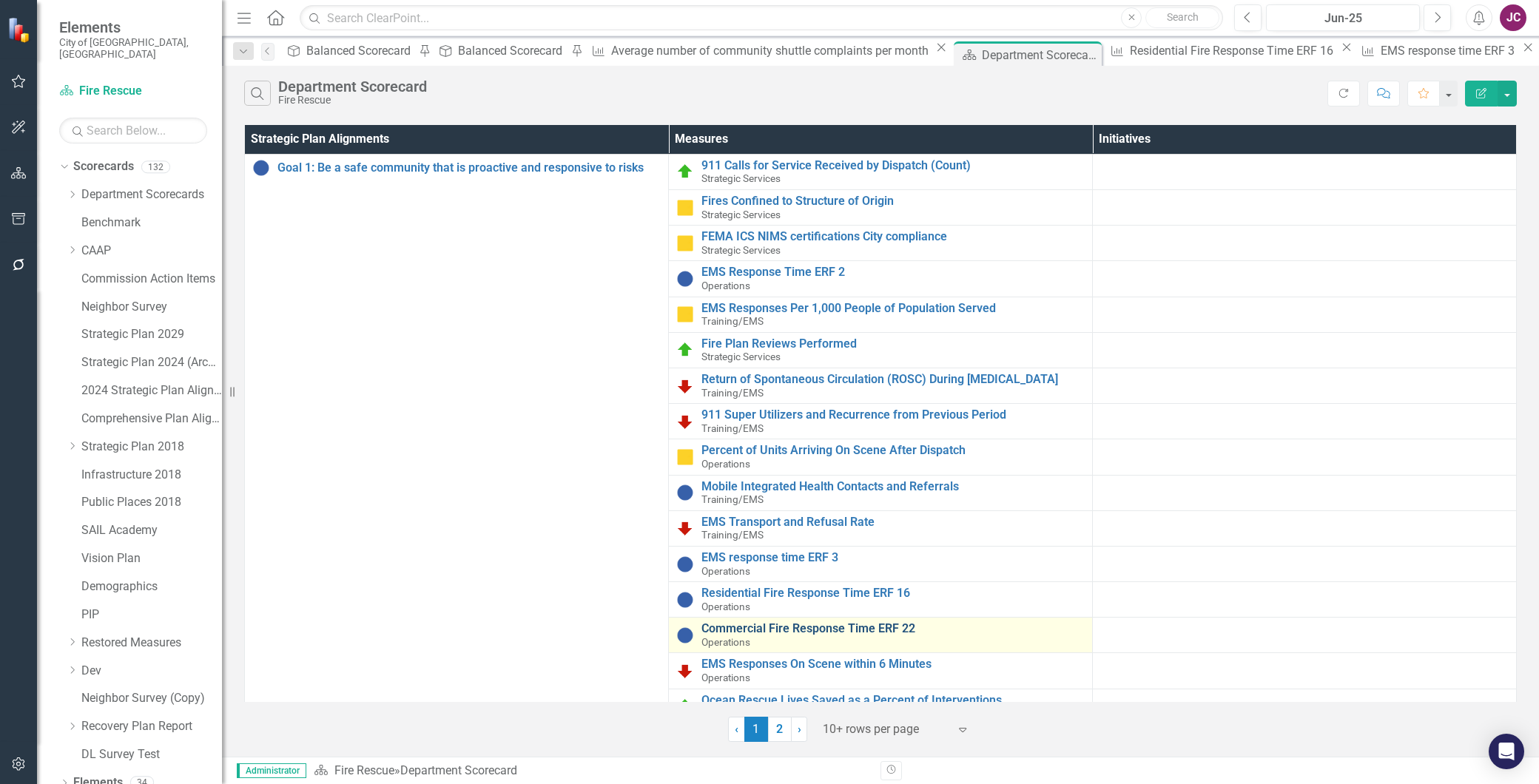
click at [789, 631] on link "Commercial Fire Response Time ERF 22" at bounding box center [893, 629] width 383 height 13
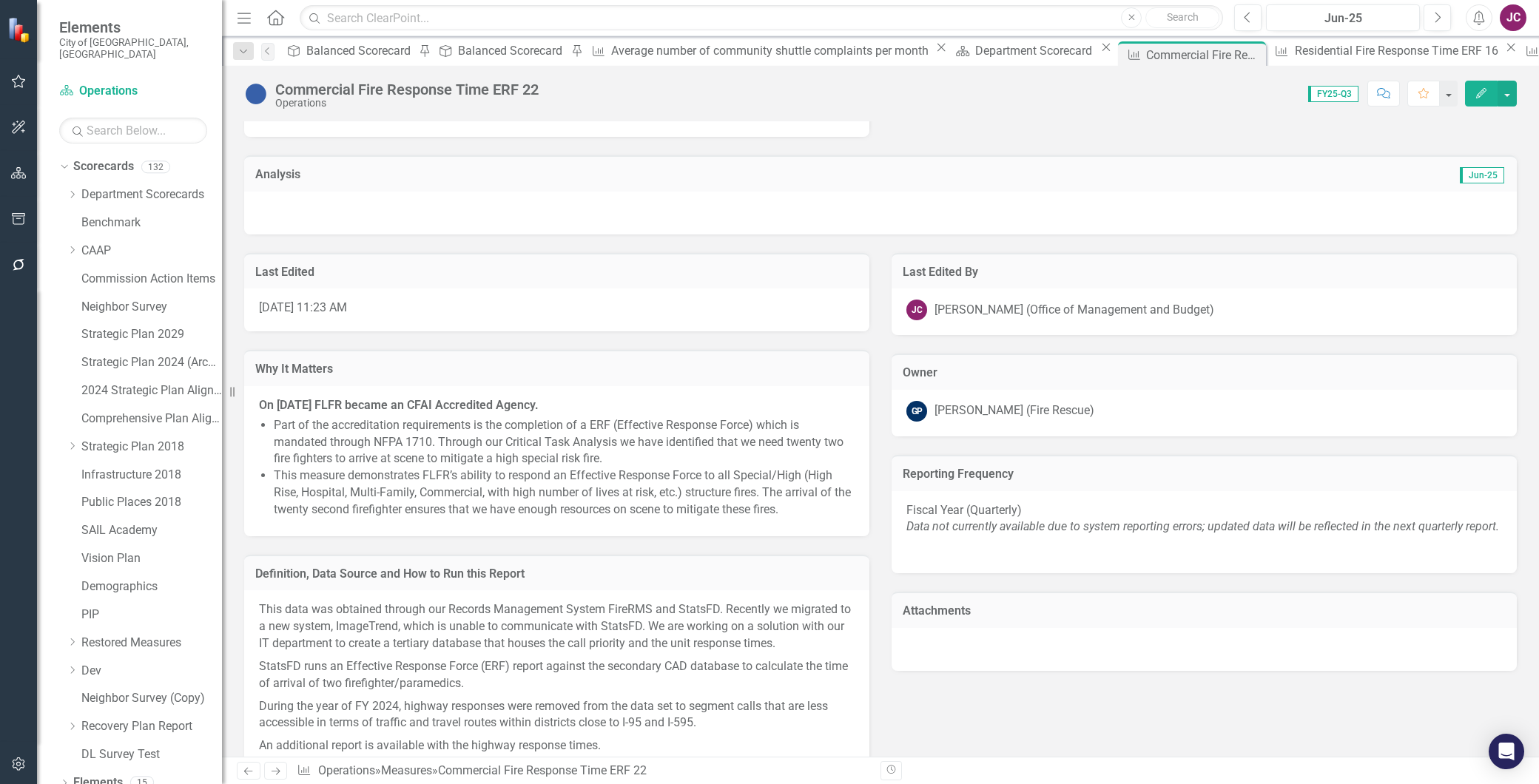
scroll to position [575, 0]
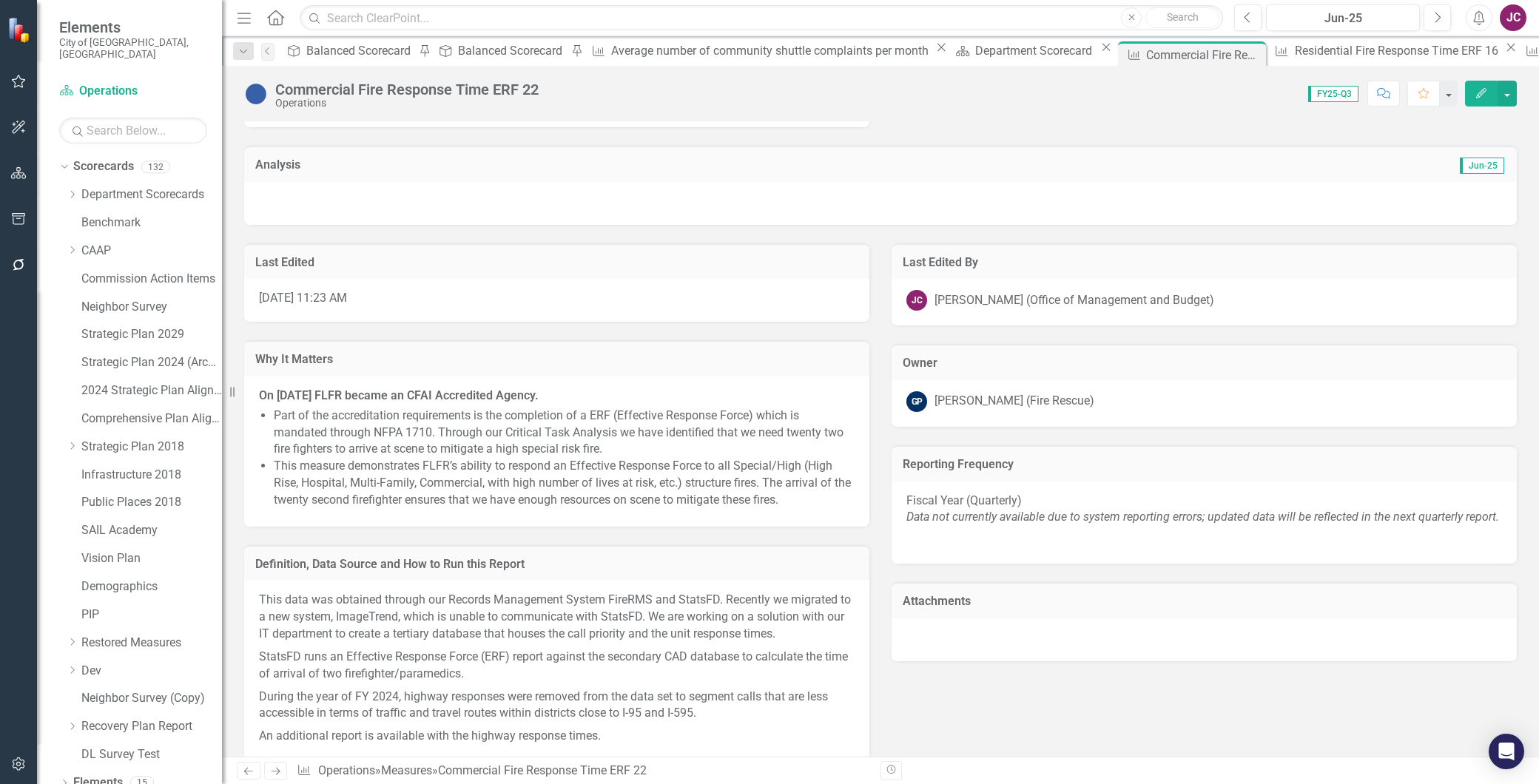
click at [1017, 530] on p "Fiscal Year (Quarterly) Data not currently available due to system reporting er…" at bounding box center [1204, 512] width 596 height 37
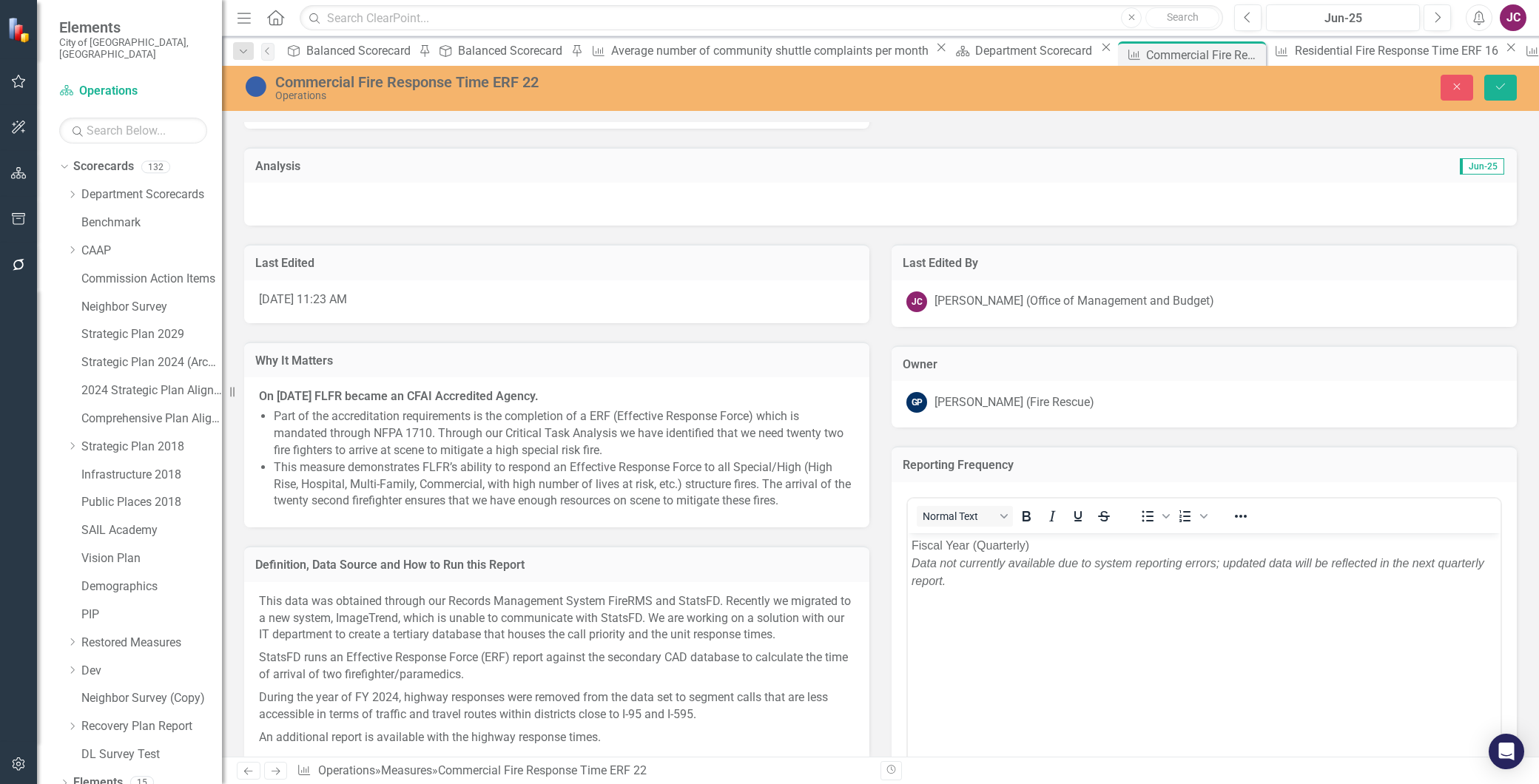
scroll to position [0, 0]
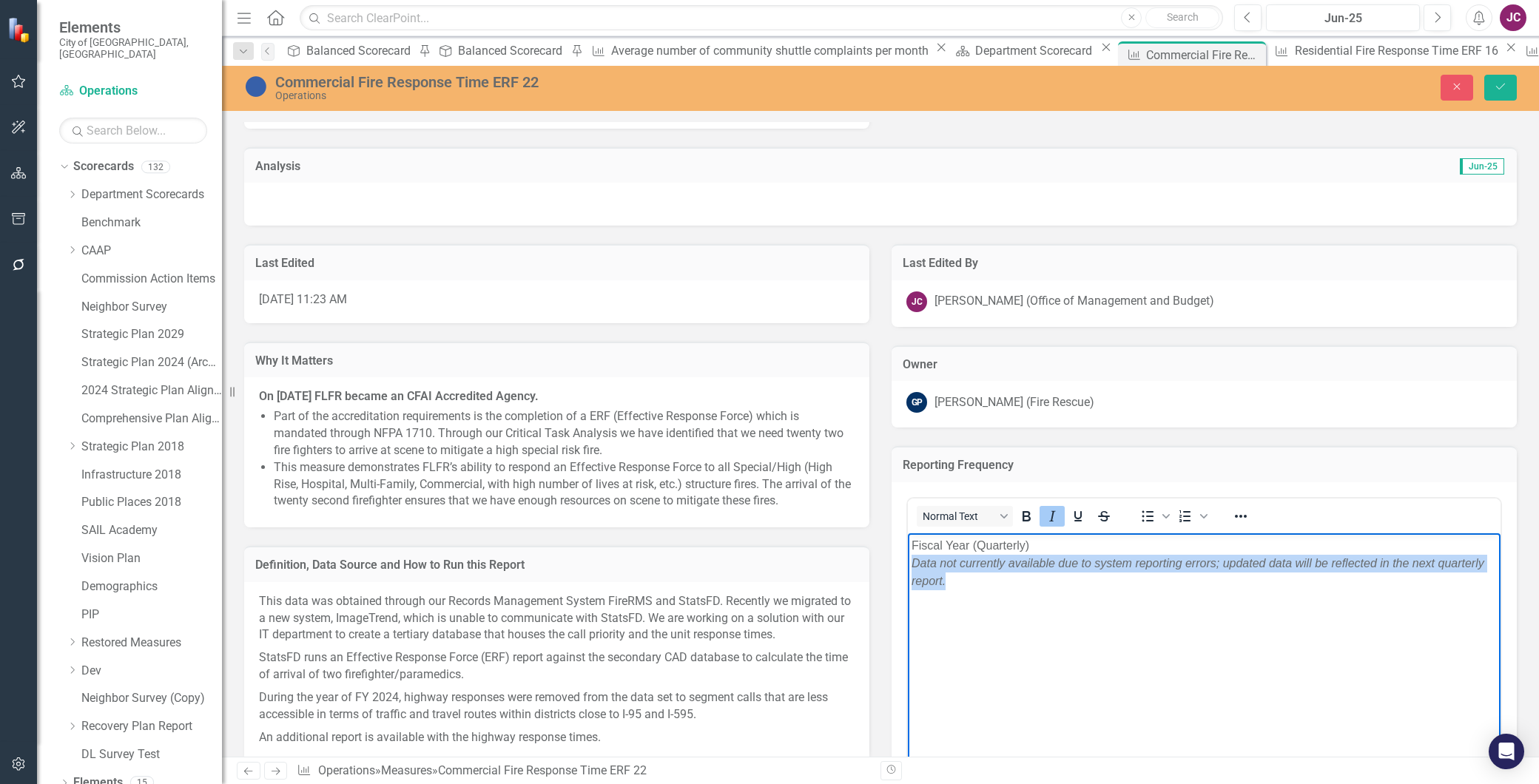
drag, startPoint x: 951, startPoint y: 584, endPoint x: 909, endPoint y: 560, distance: 48.4
click at [909, 560] on body "Fiscal Year (Quarterly) Data not currently available due to system reporting er…" at bounding box center [1204, 644] width 593 height 222
paste body "Rich Text Area. Press ALT-0 for help."
drag, startPoint x: 1273, startPoint y: 582, endPoint x: 912, endPoint y: 558, distance: 361.8
click at [912, 558] on p "Fiscal Year (Quarterly) The system errors have been resolved, and Fire Rescue i…" at bounding box center [1204, 562] width 586 height 53
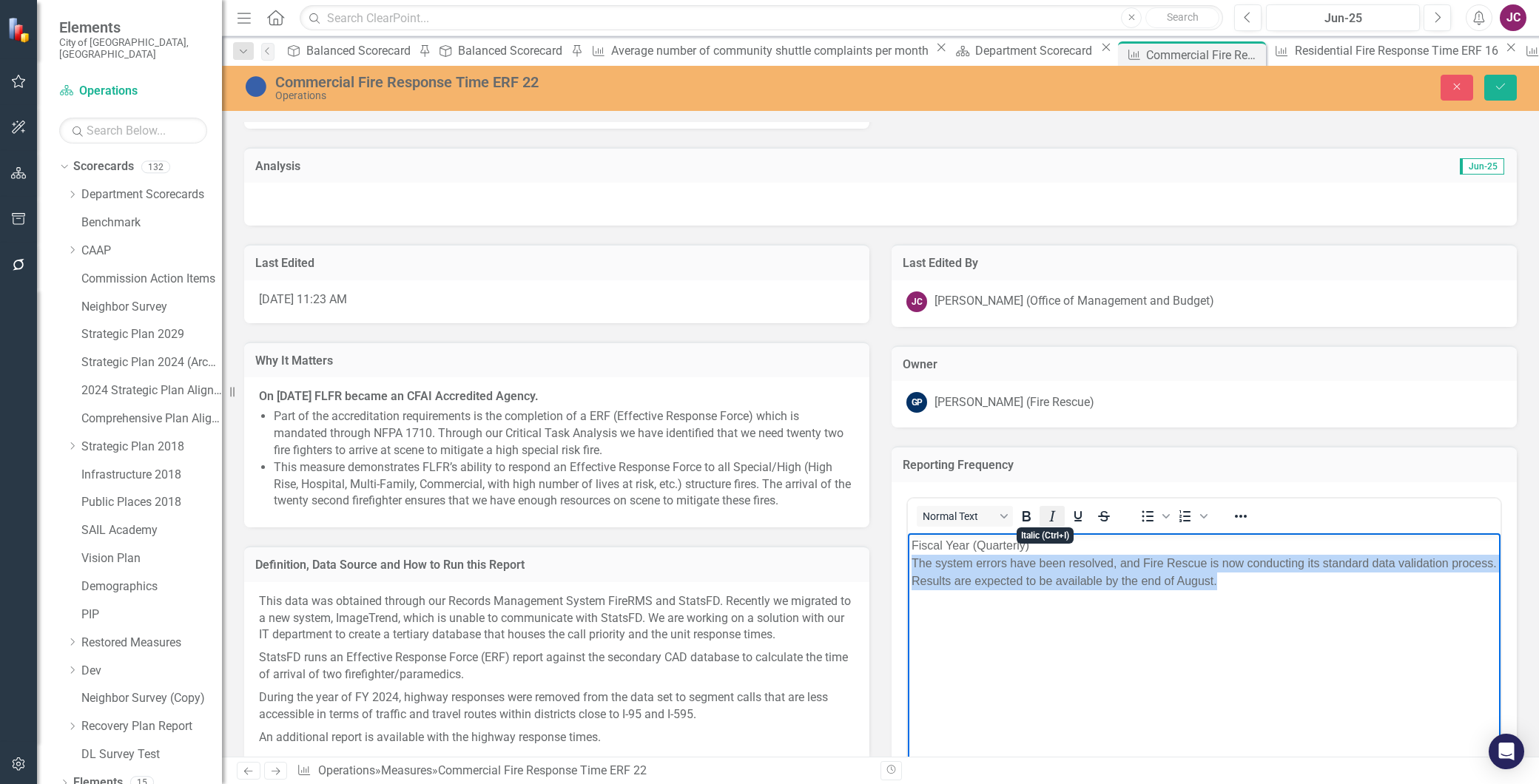
click at [1044, 511] on icon "Italic" at bounding box center [1053, 516] width 18 height 18
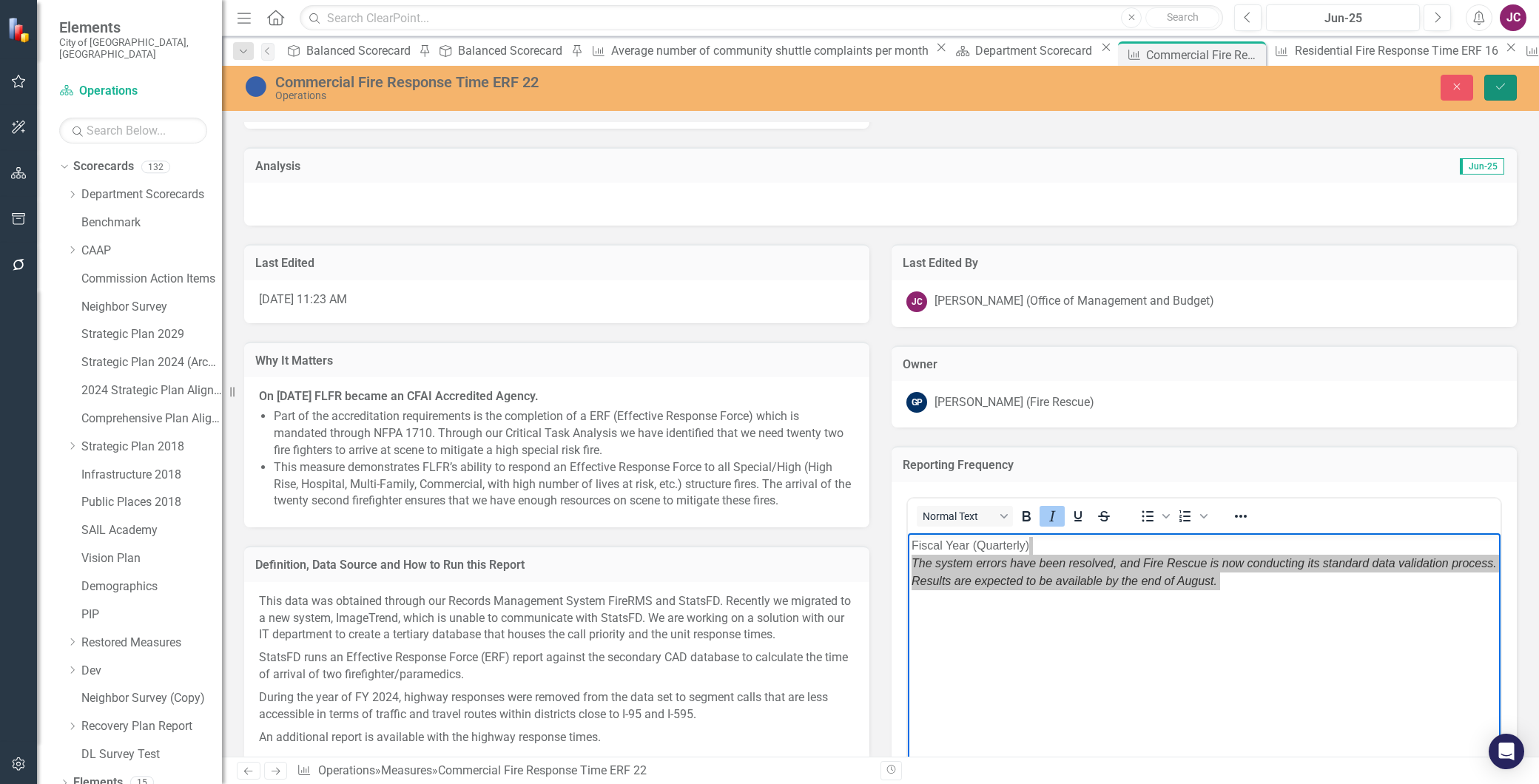
click at [1492, 87] on button "Save" at bounding box center [1501, 87] width 33 height 26
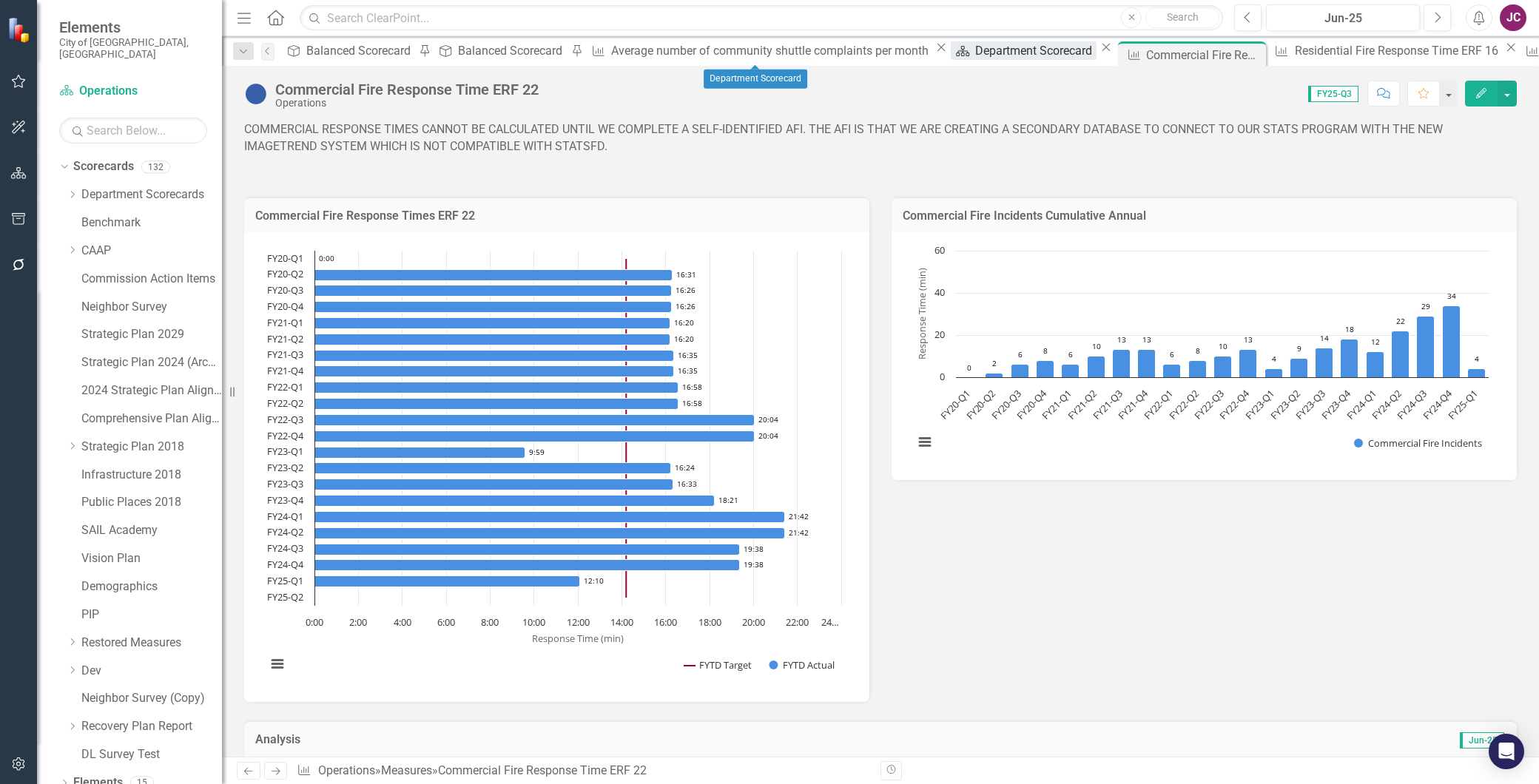
click at [975, 50] on div "Department Scorecard" at bounding box center [1035, 51] width 122 height 19
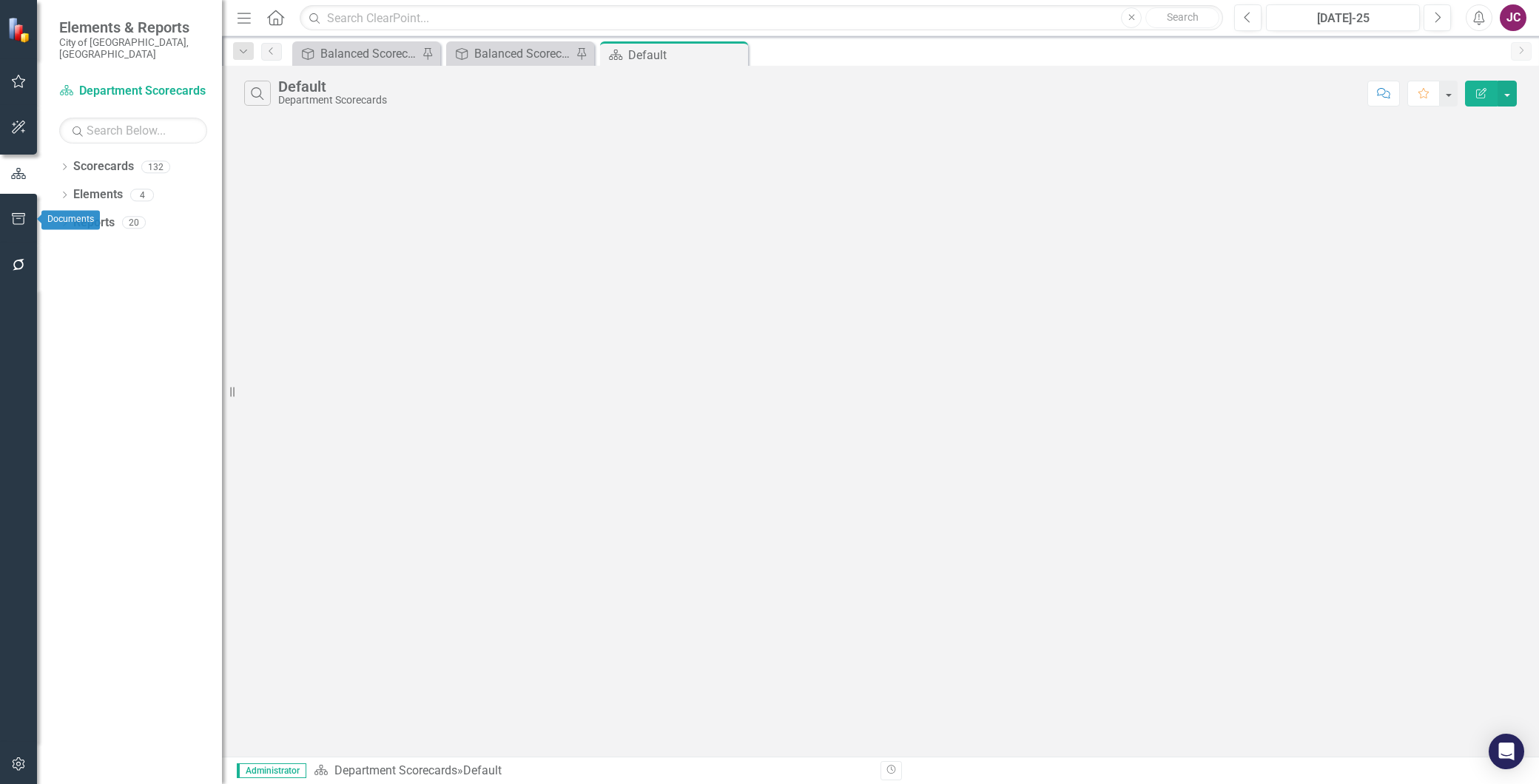
click at [19, 213] on icon "button" at bounding box center [19, 219] width 16 height 12
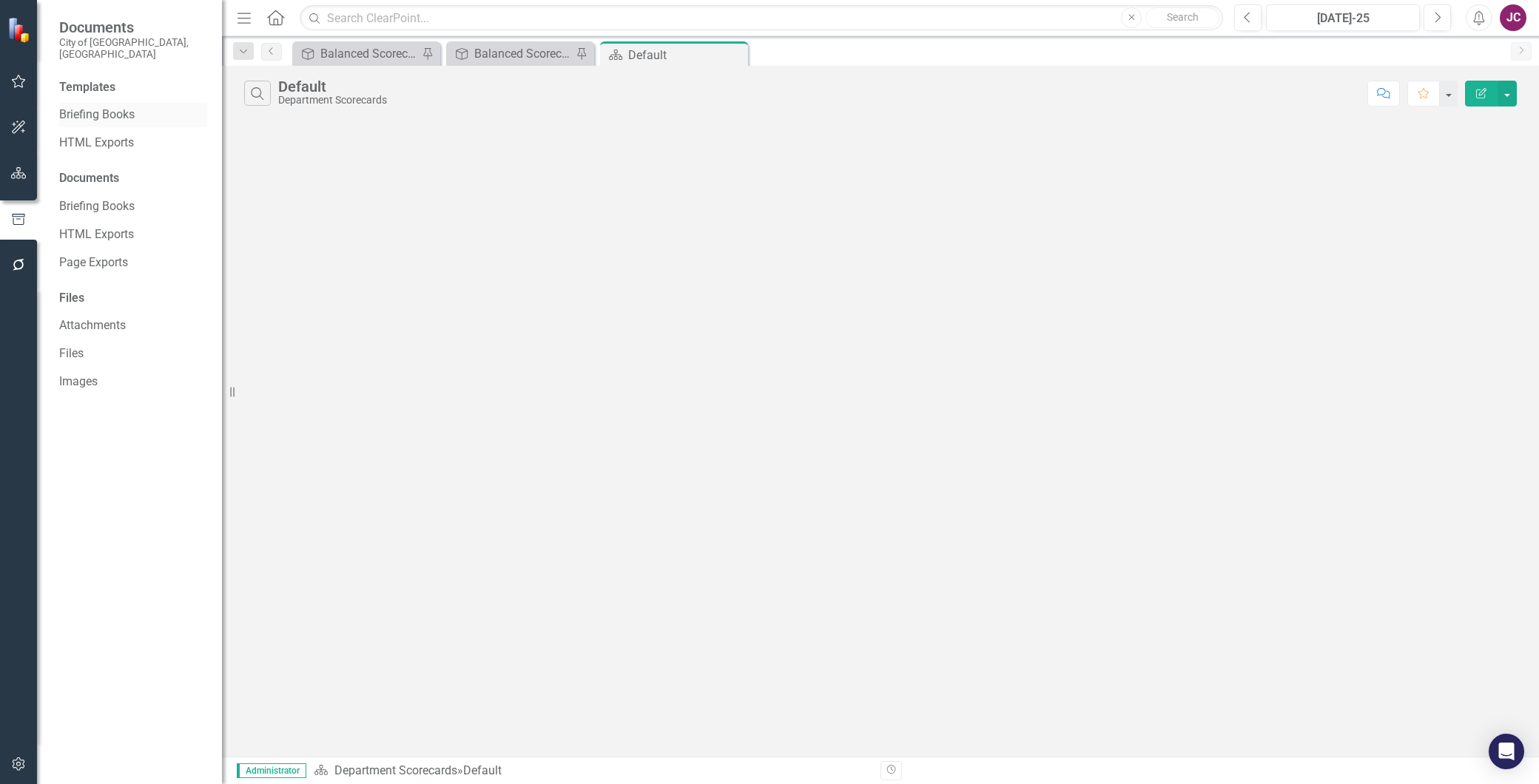
click at [75, 107] on link "Briefing Books" at bounding box center [133, 115] width 148 height 17
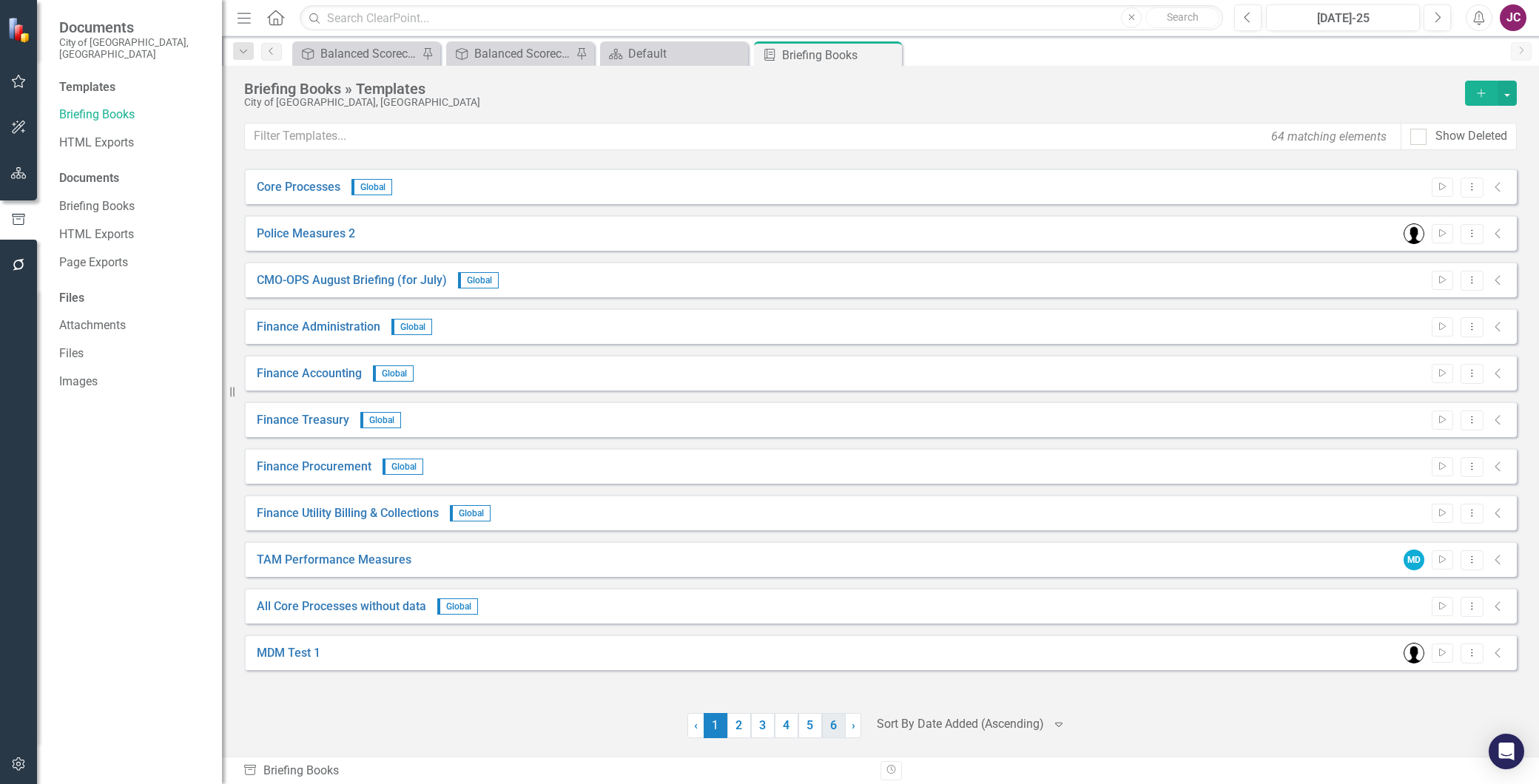
click at [833, 725] on link "6" at bounding box center [834, 726] width 24 height 25
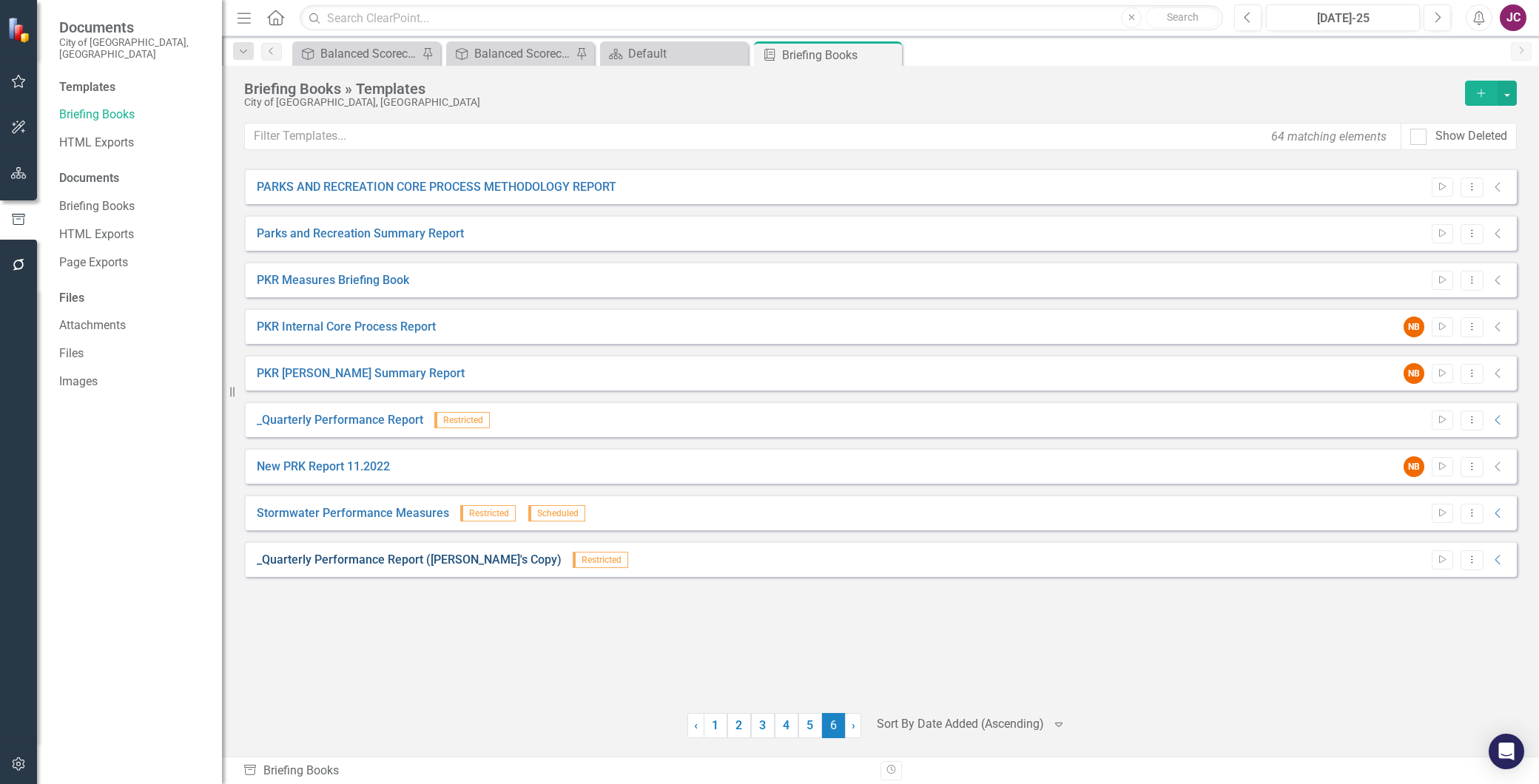
click at [479, 562] on link "_Quarterly Performance Report ([PERSON_NAME]'s Copy)" at bounding box center [409, 560] width 305 height 17
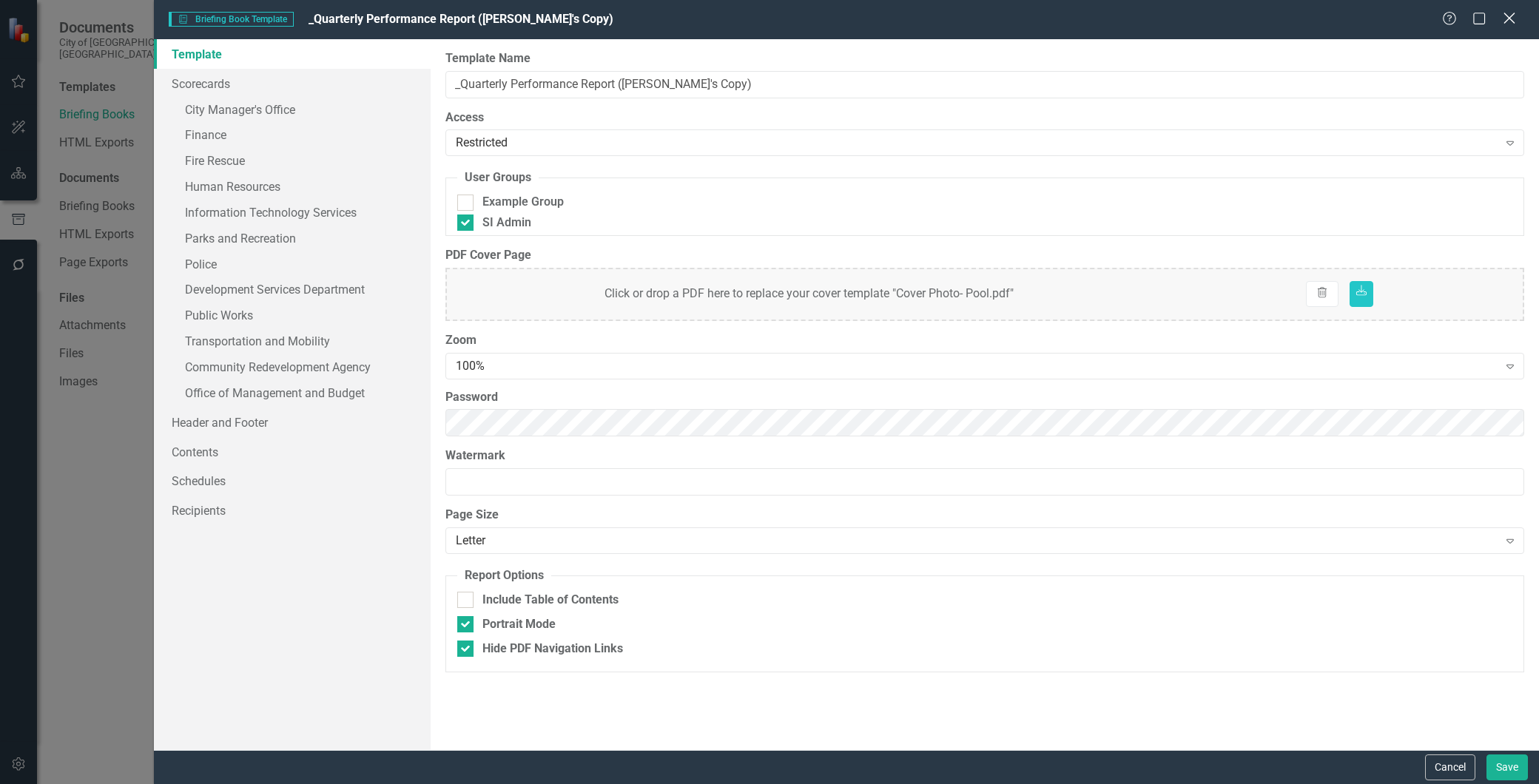
click at [1515, 26] on div "Close" at bounding box center [1509, 19] width 19 height 20
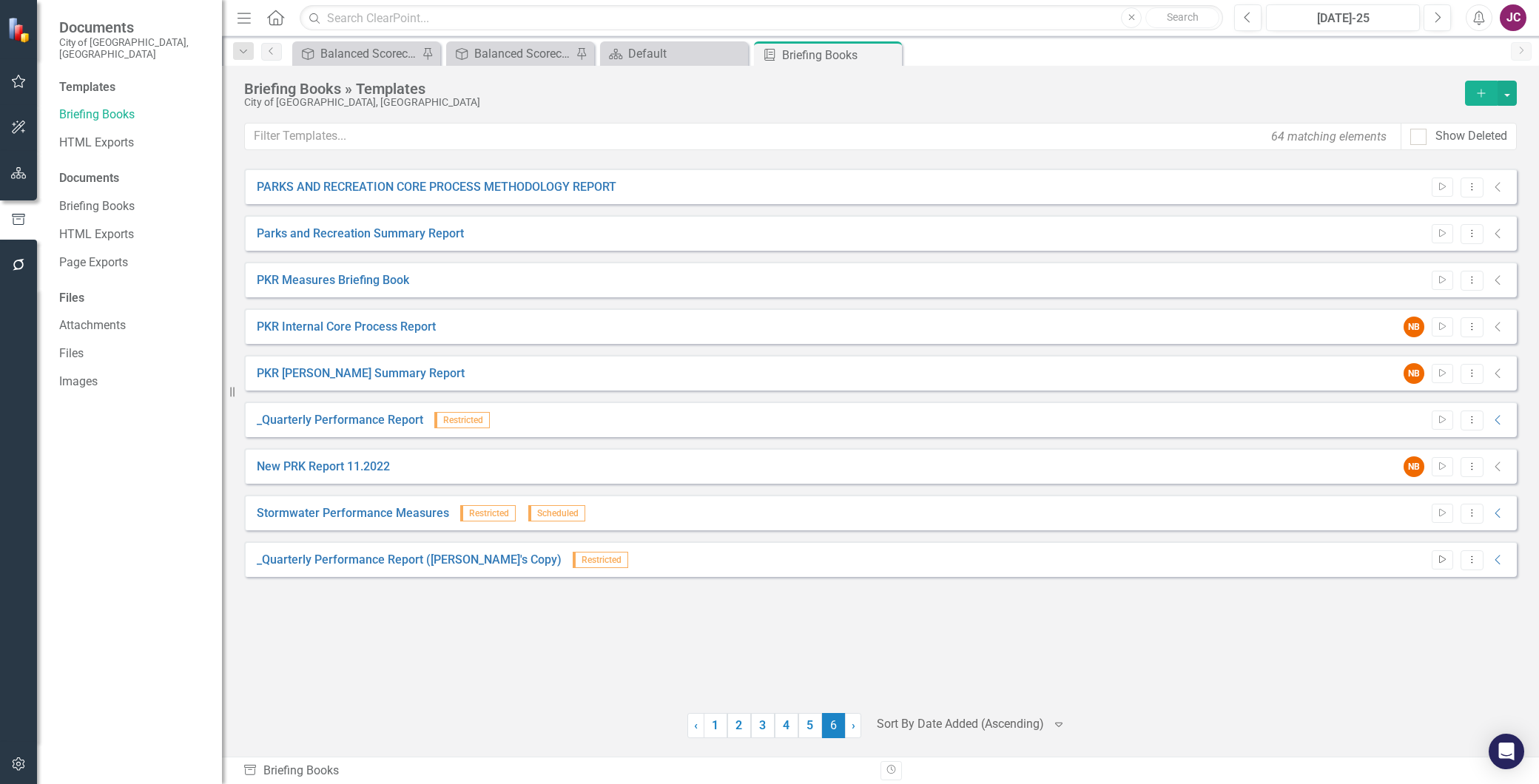
click at [1443, 559] on icon "Start" at bounding box center [1442, 560] width 11 height 9
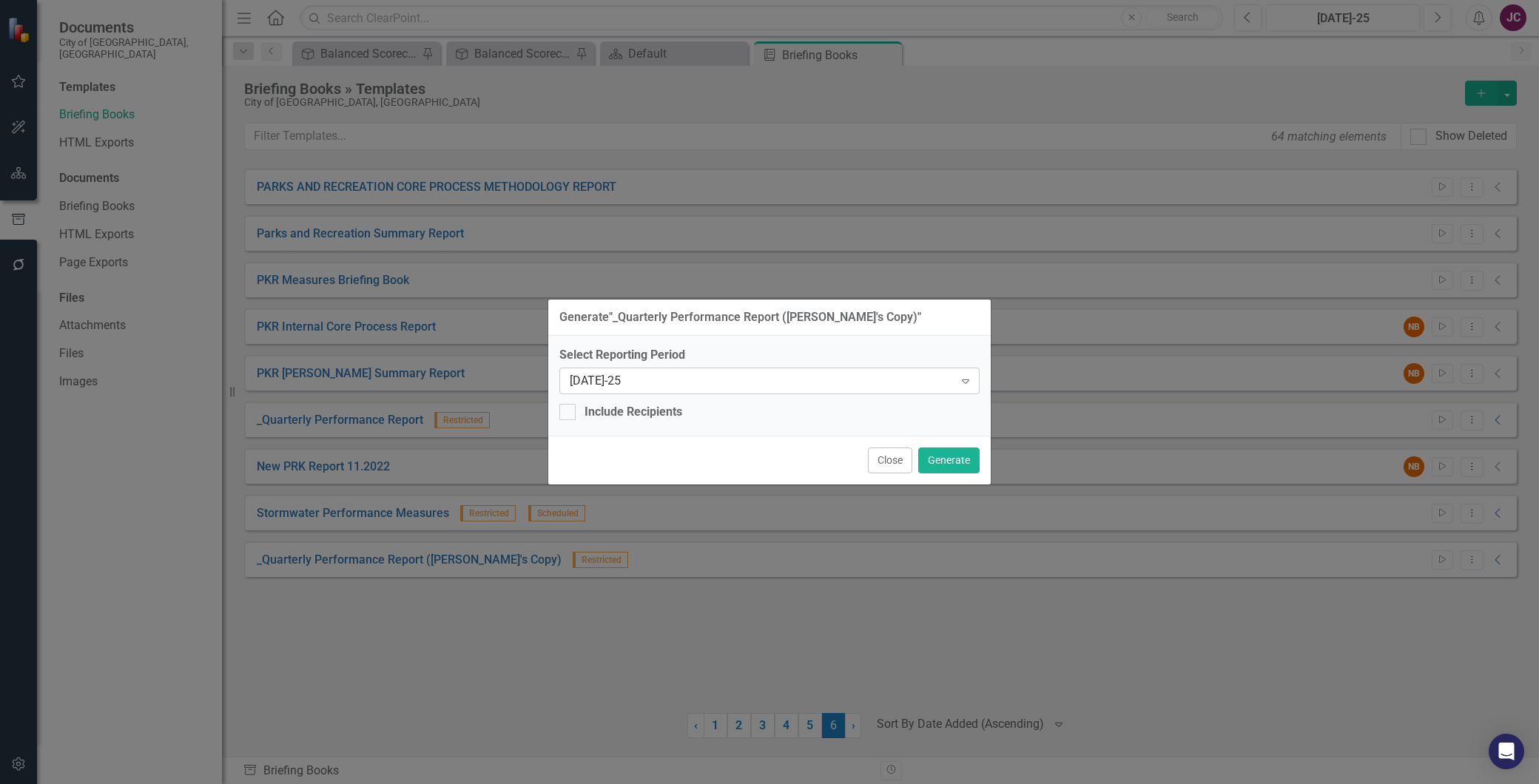
click at [592, 387] on div "[DATE]-25" at bounding box center [762, 380] width 384 height 17
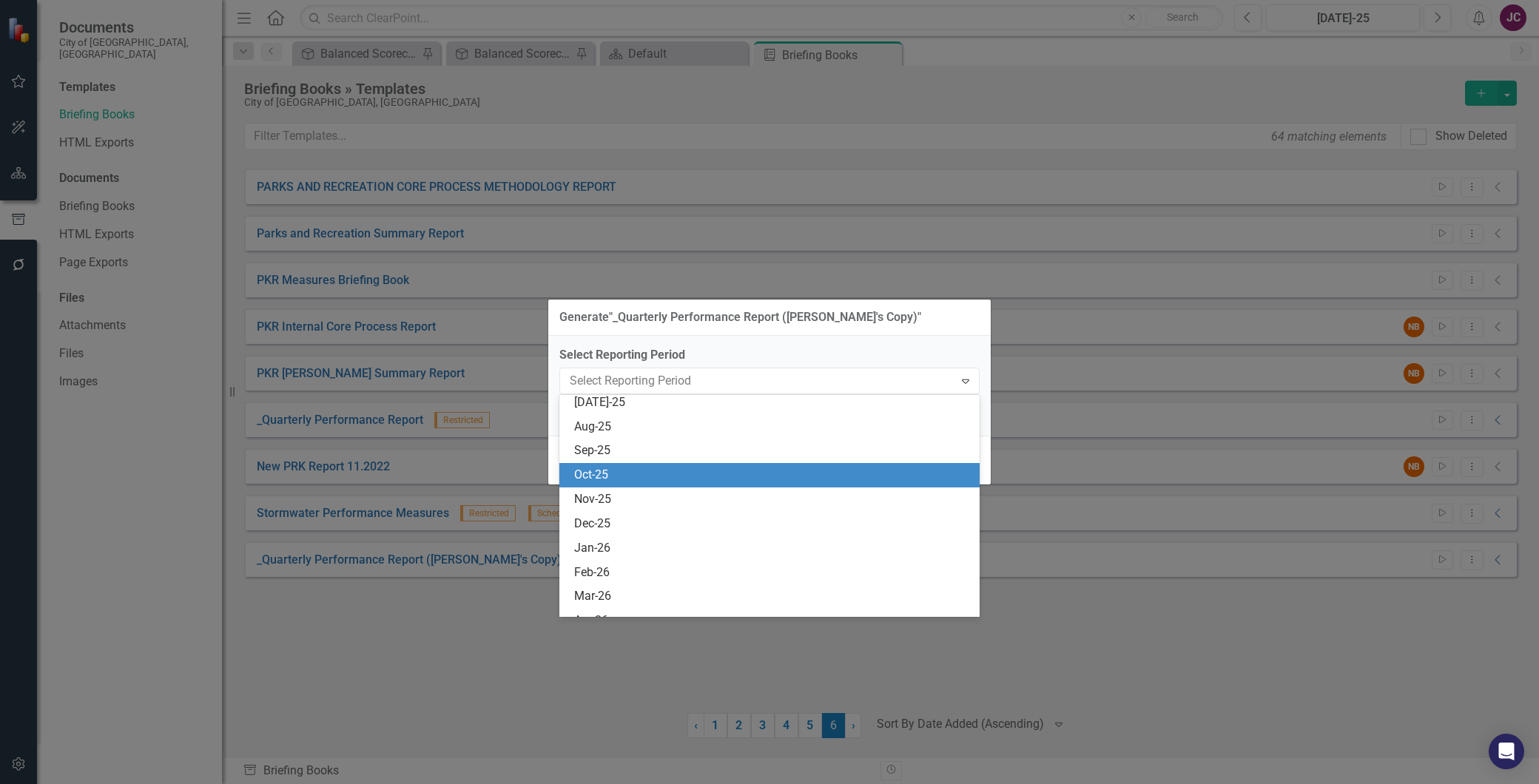
scroll to position [7067, 0]
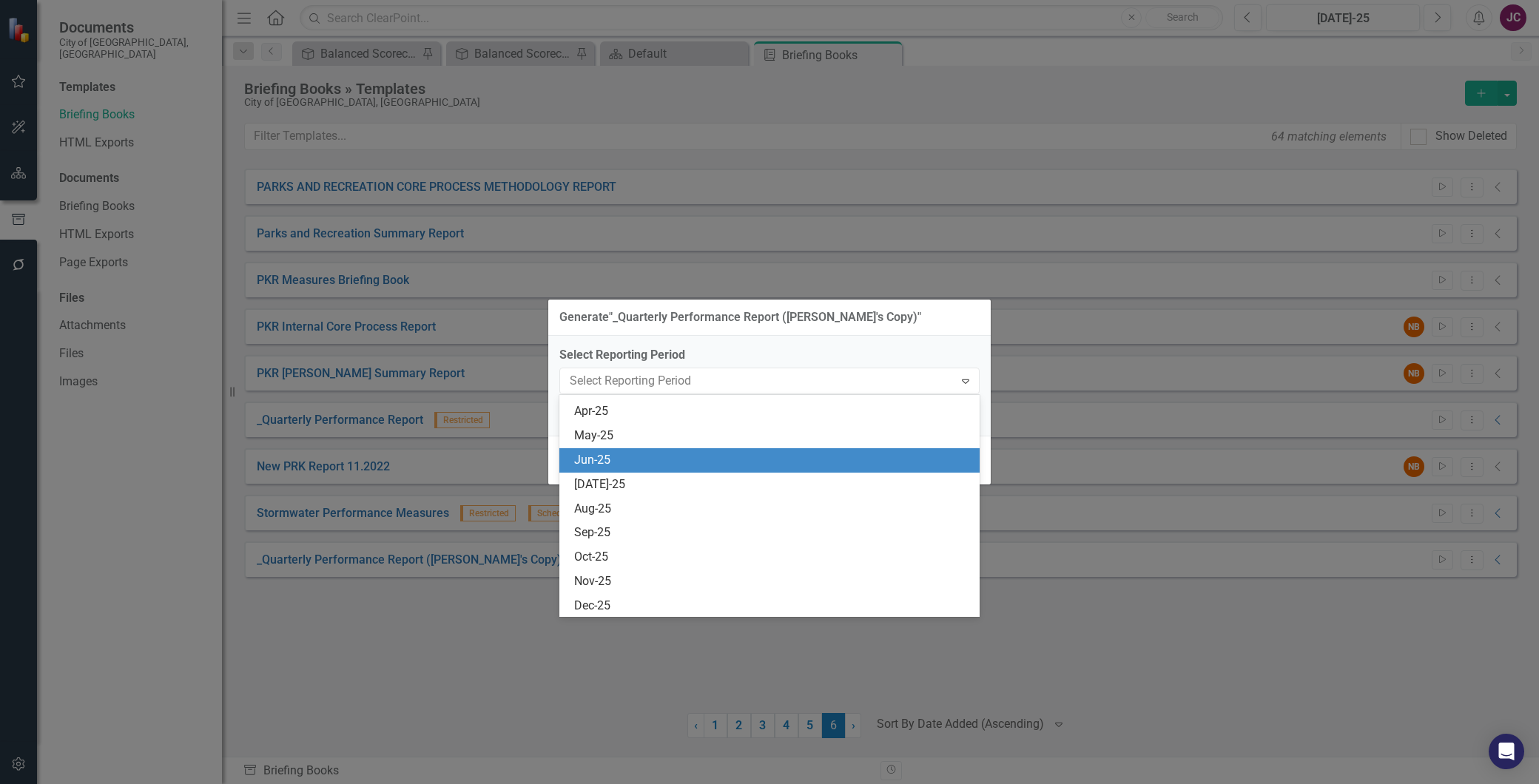
click at [591, 462] on div "Jun-25" at bounding box center [773, 460] width 397 height 17
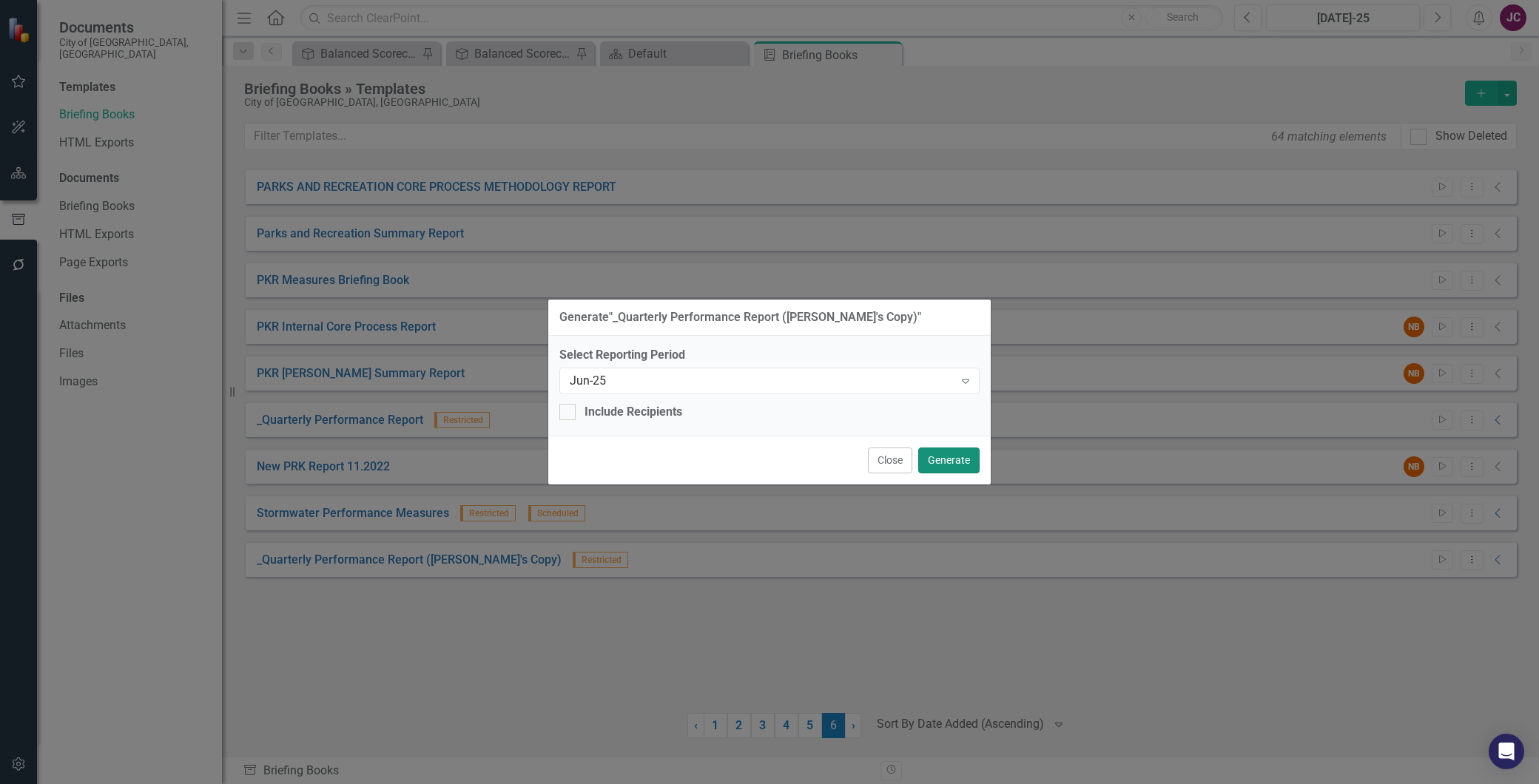
click at [949, 459] on button "Generate" at bounding box center [949, 460] width 61 height 26
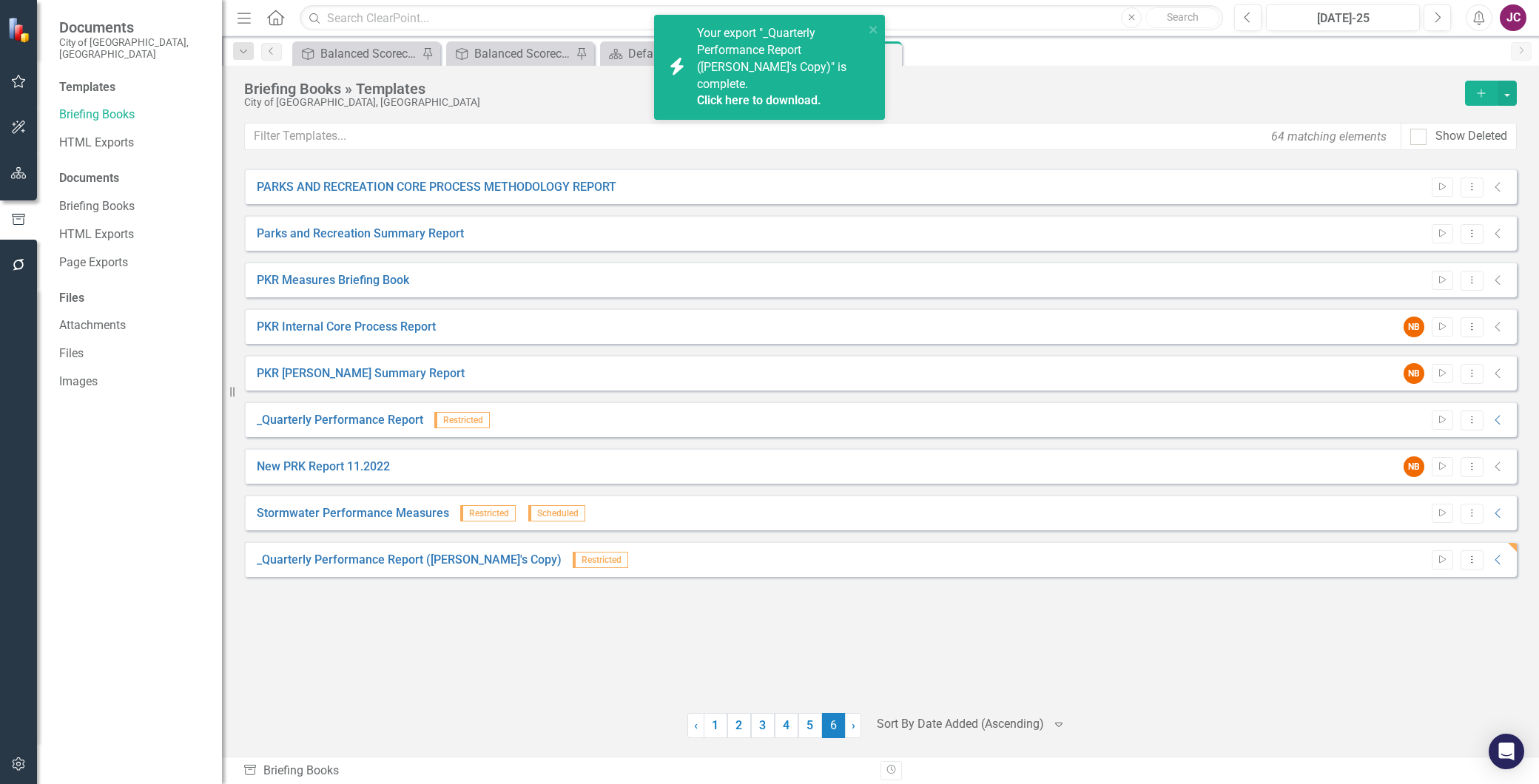
click at [768, 93] on link "Click here to download." at bounding box center [759, 100] width 125 height 14
